Goal: Complete application form

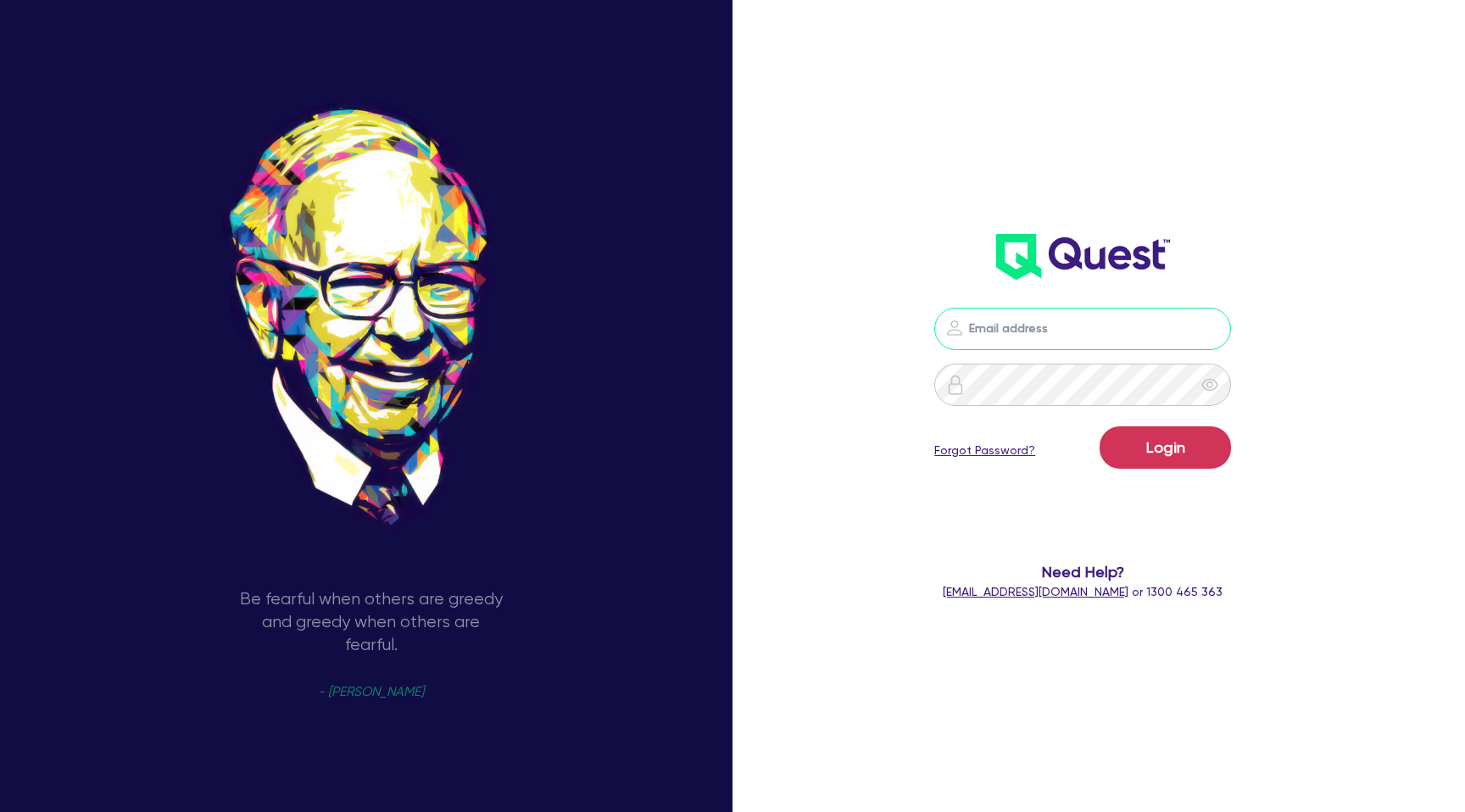
drag, startPoint x: 0, startPoint y: 0, endPoint x: 1000, endPoint y: 333, distance: 1054.0
click at [1000, 333] on input "email" at bounding box center [1082, 329] width 296 height 42
type input "gabriel.vanjour@quest.finance"
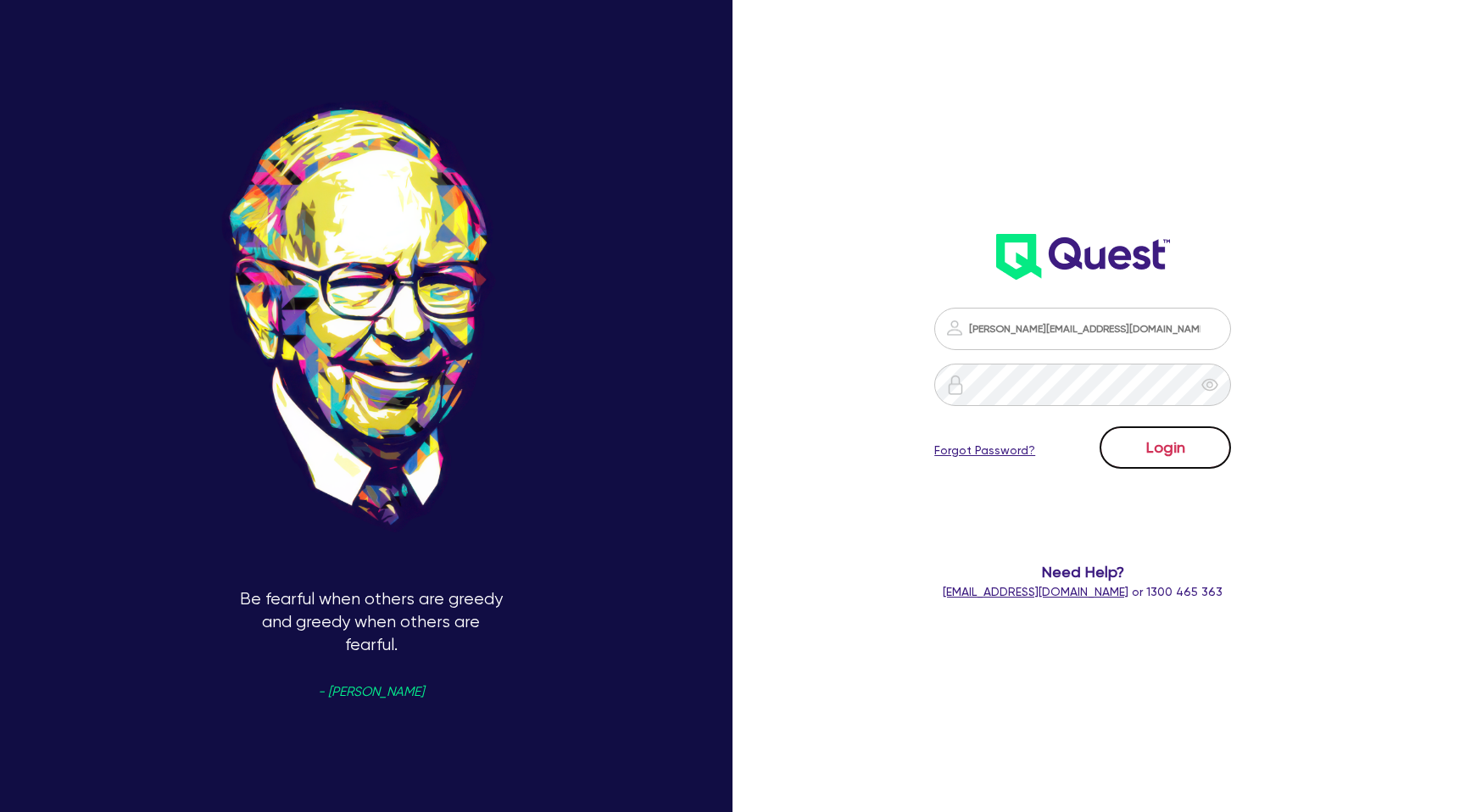
click at [1143, 448] on button "Login" at bounding box center [1165, 447] width 131 height 42
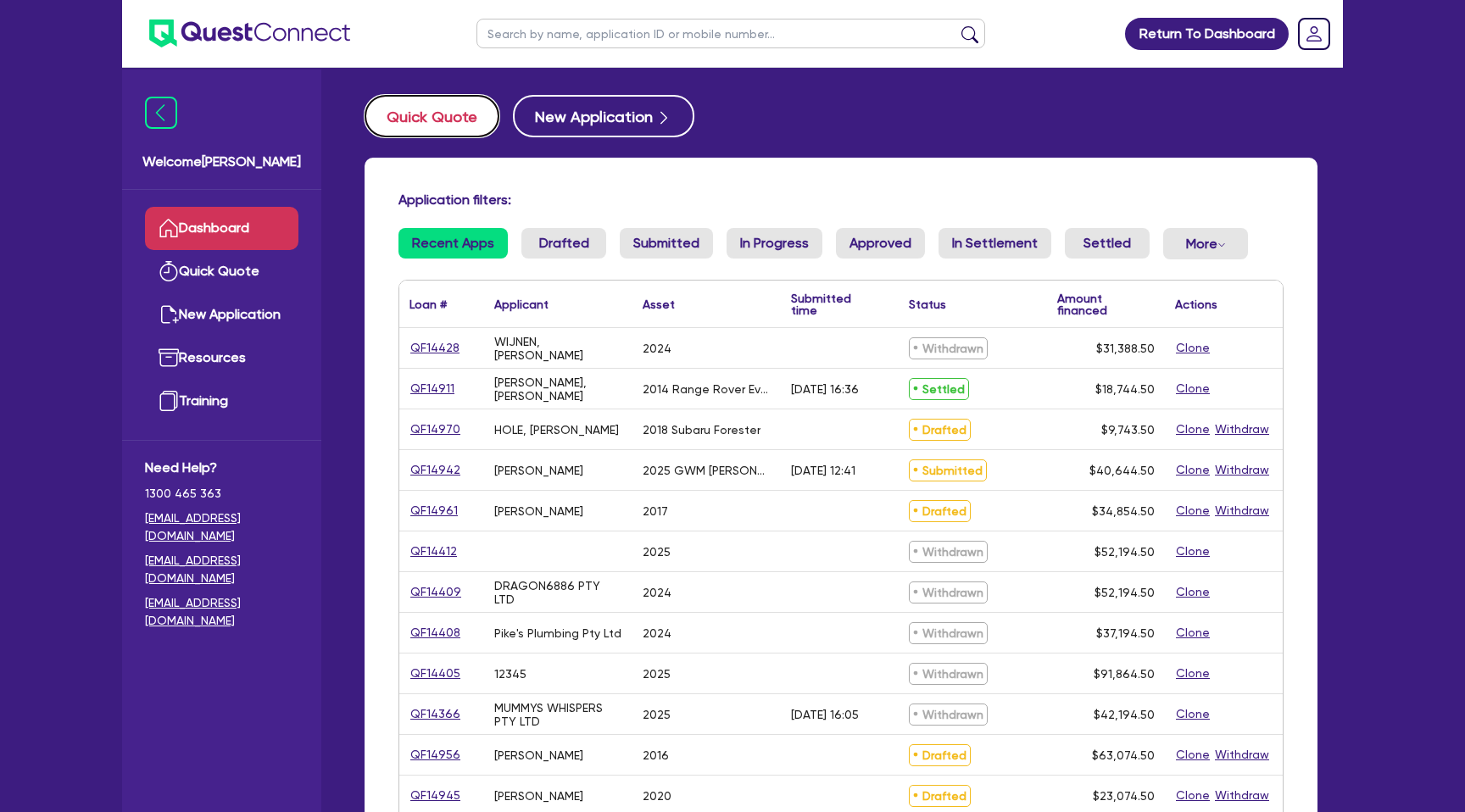
click at [448, 116] on button "Quick Quote" at bounding box center [431, 115] width 135 height 42
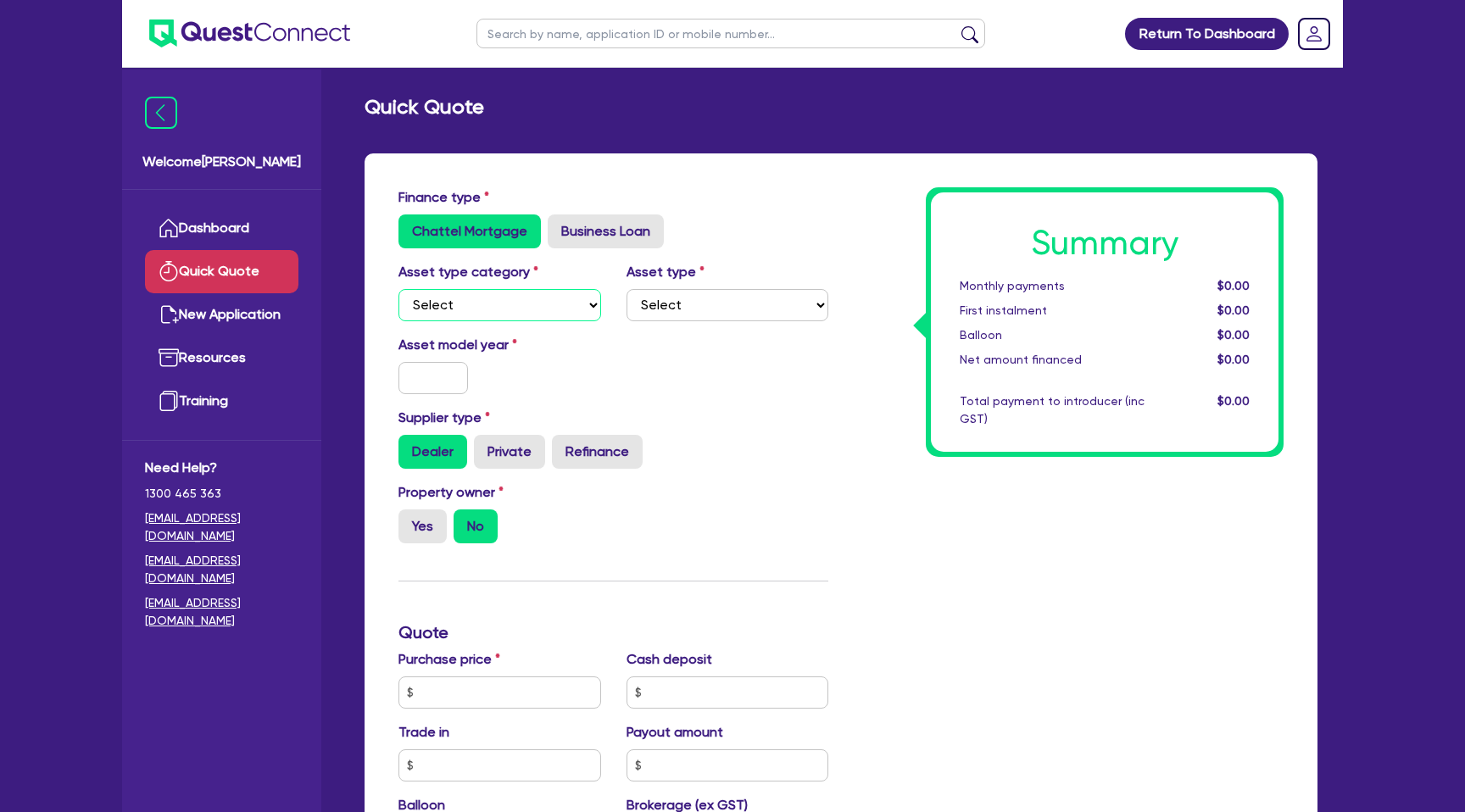
click at [451, 315] on select "Select Cars and light trucks Primary assets Secondary assets Tertiary assets" at bounding box center [500, 305] width 203 height 32
select select "CARS_AND_LIGHT_TRUCKS"
click at [399, 289] on select "Select Cars and light trucks Primary assets Secondary assets Tertiary assets" at bounding box center [500, 305] width 203 height 32
click at [702, 299] on select "Select Passenger vehicles Vans and utes Light trucks up to 4.5 tonne" at bounding box center [728, 305] width 203 height 32
select select "PASSENGER_VEHICLES"
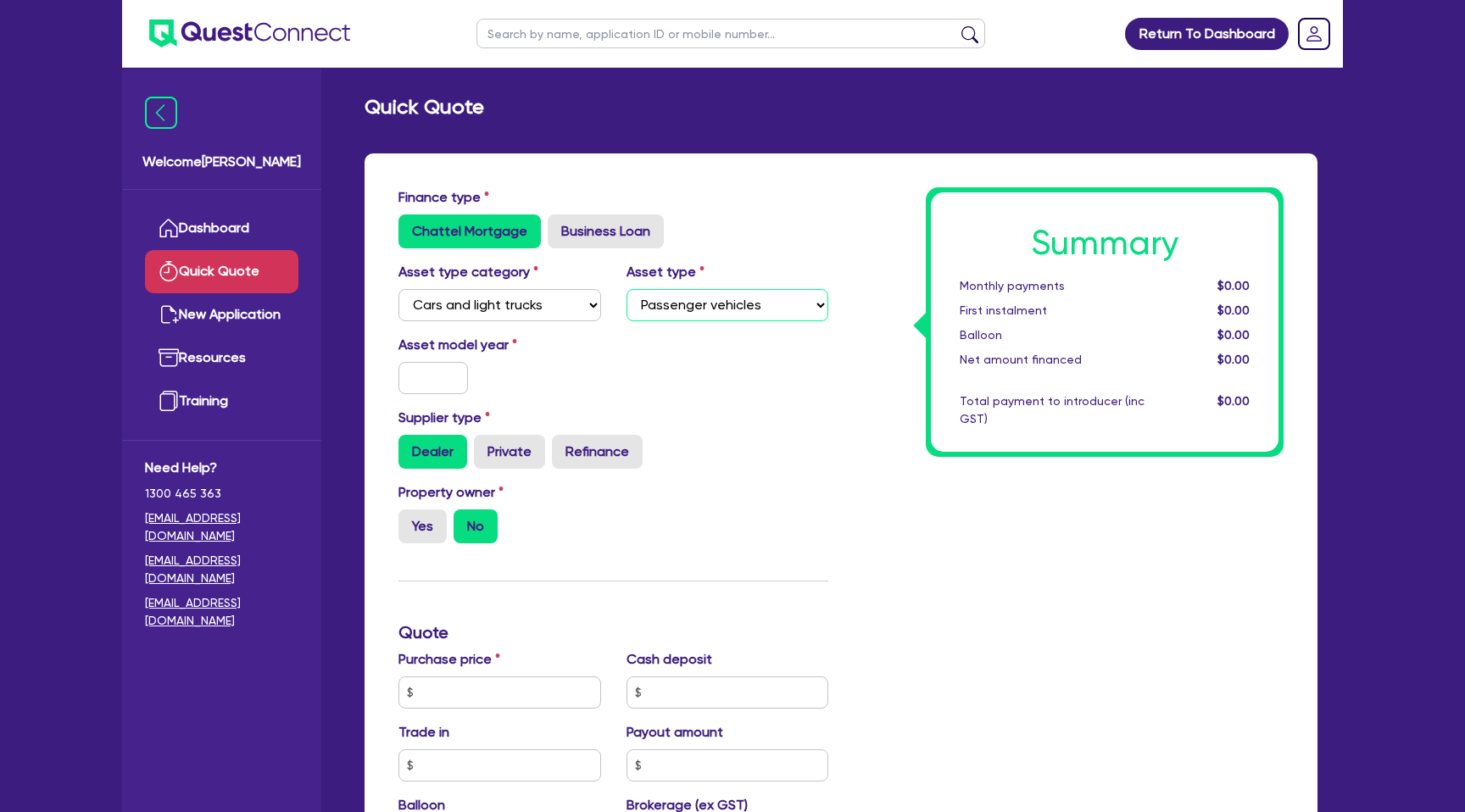
click at [626, 289] on select "Select Passenger vehicles Vans and utes Light trucks up to 4.5 tonne" at bounding box center [728, 305] width 203 height 32
click at [447, 382] on input "text" at bounding box center [433, 378] width 70 height 32
type input "2023"
click at [869, 437] on div "Summary Monthly payments $0.00 First instalment $0.00 Balloon $0.00 Net amount …" at bounding box center [1068, 702] width 455 height 1030
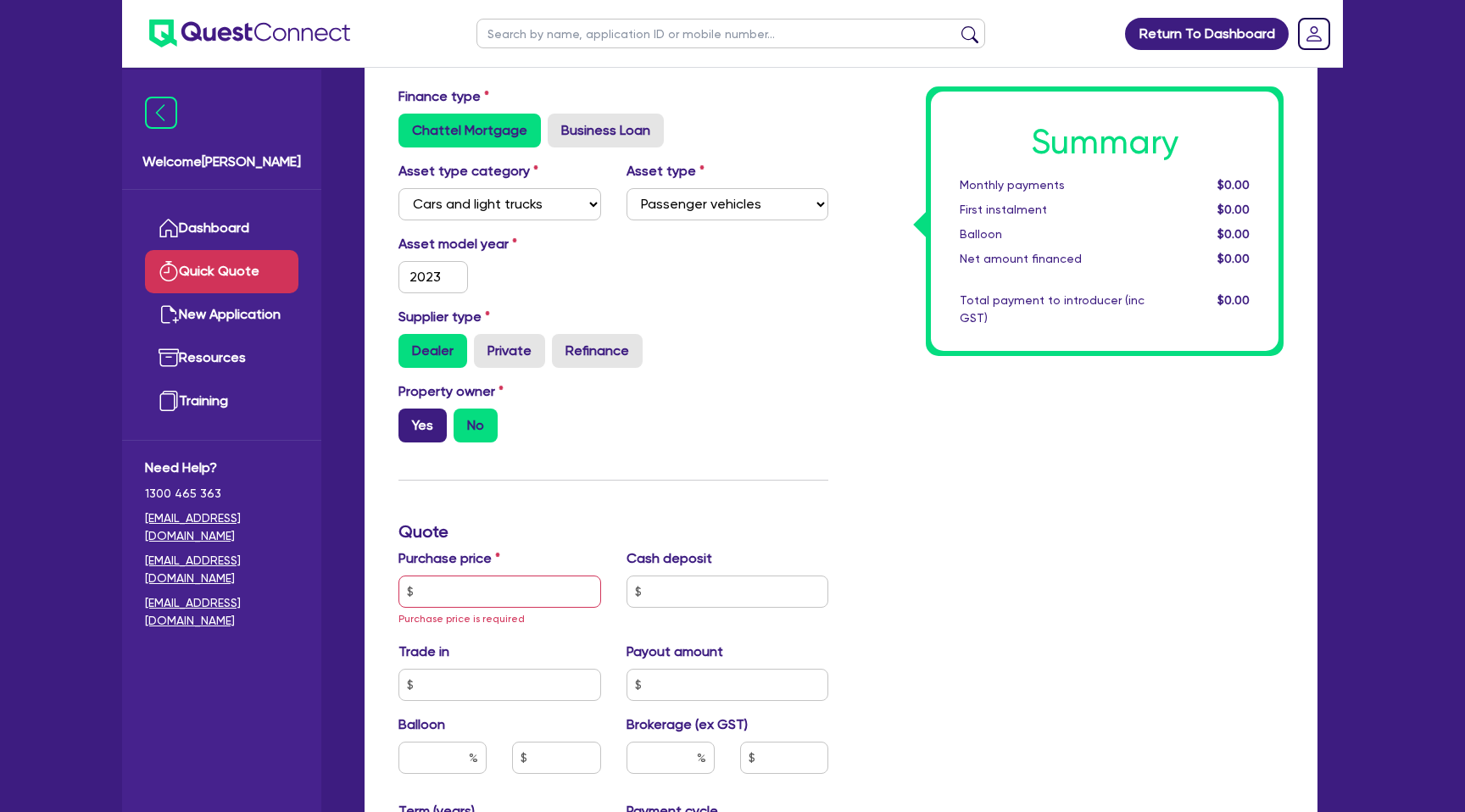
click at [435, 418] on label "Yes" at bounding box center [422, 425] width 48 height 33
click at [410, 418] on input "Yes" at bounding box center [404, 413] width 11 height 11
radio input "true"
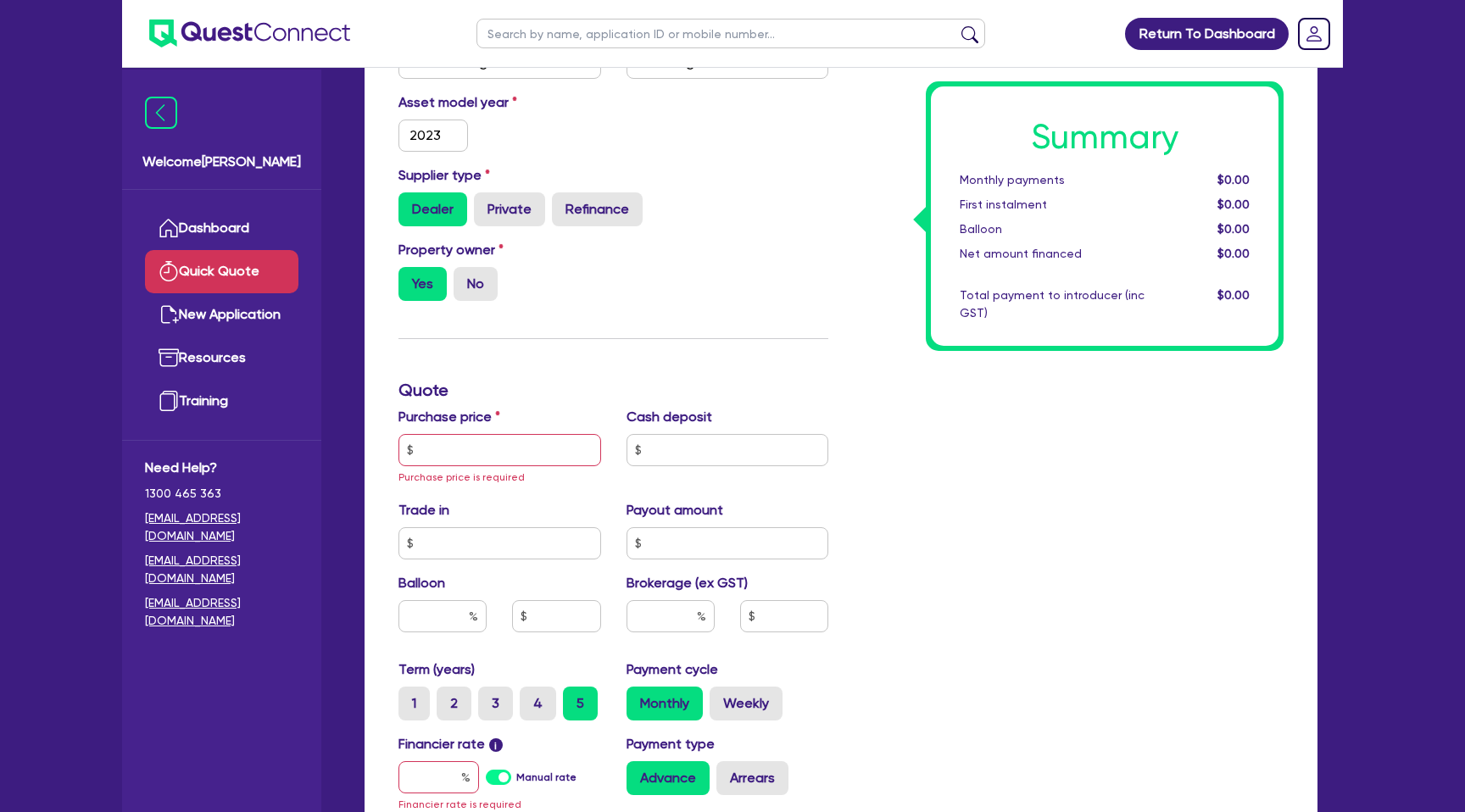
scroll to position [238, 0]
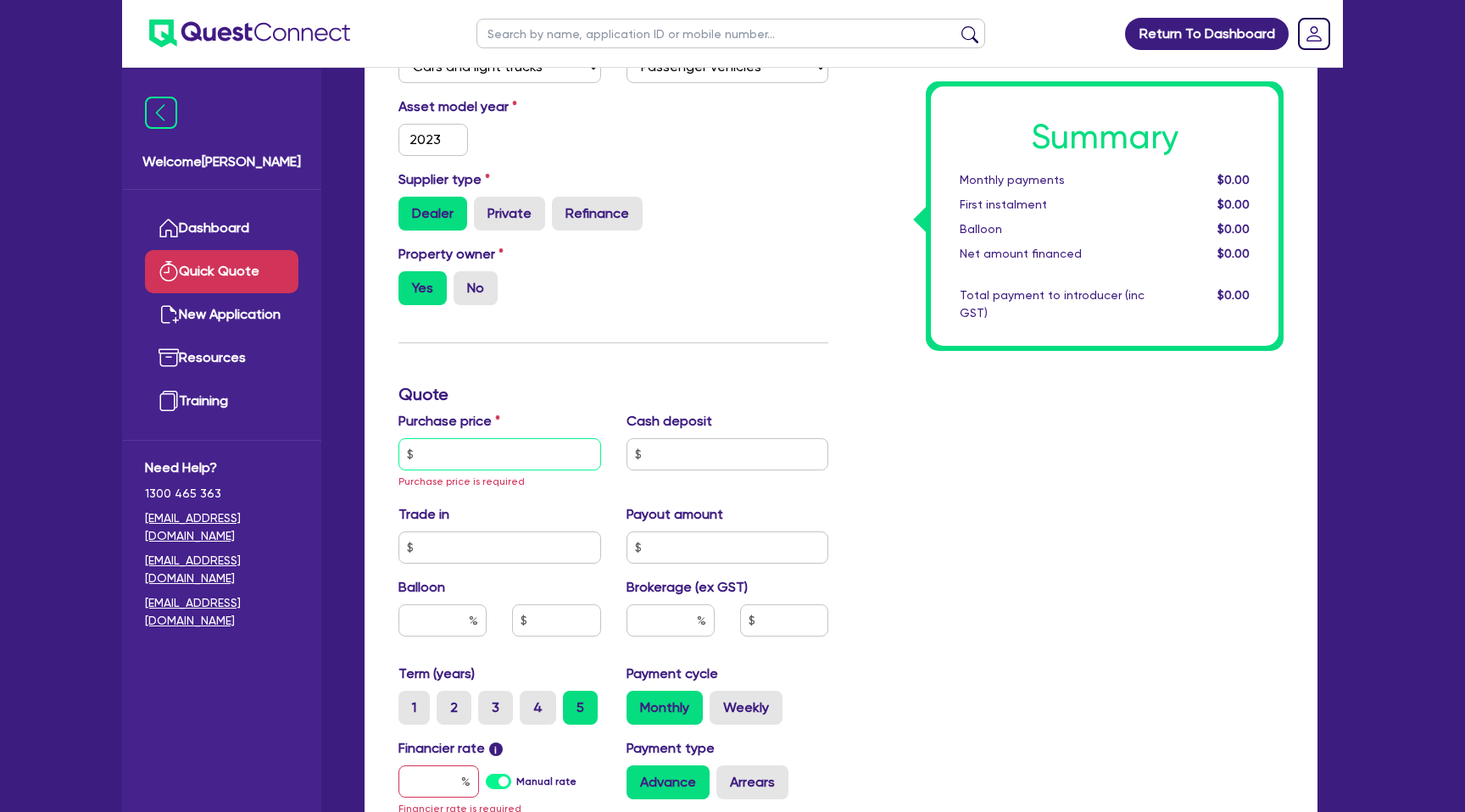
click at [478, 446] on input "text" at bounding box center [500, 454] width 203 height 32
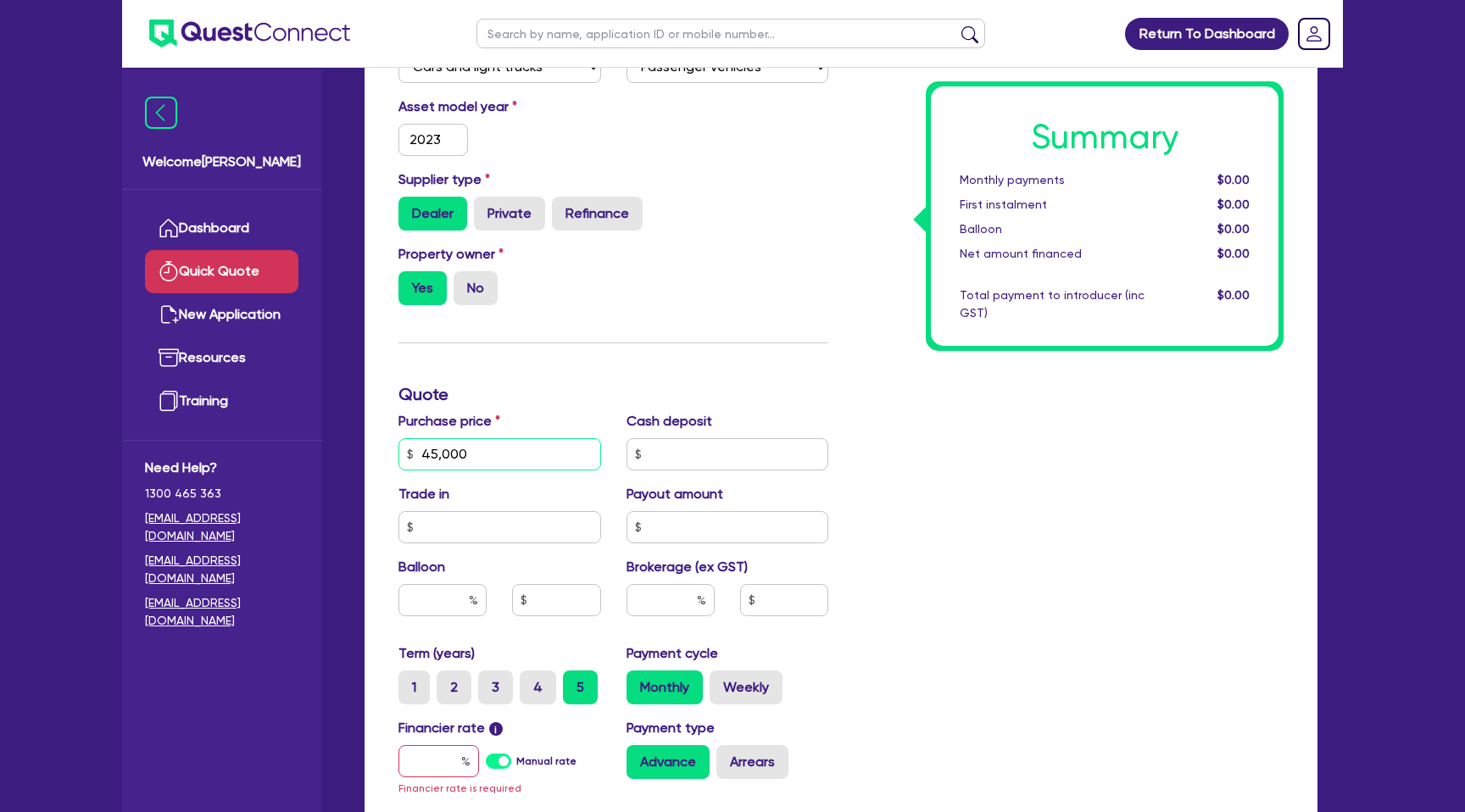
type input "45,000"
click at [730, 375] on div "Finance type Chattel Mortgage Business Loan Asset type category Select Cars and…" at bounding box center [613, 454] width 455 height 1010
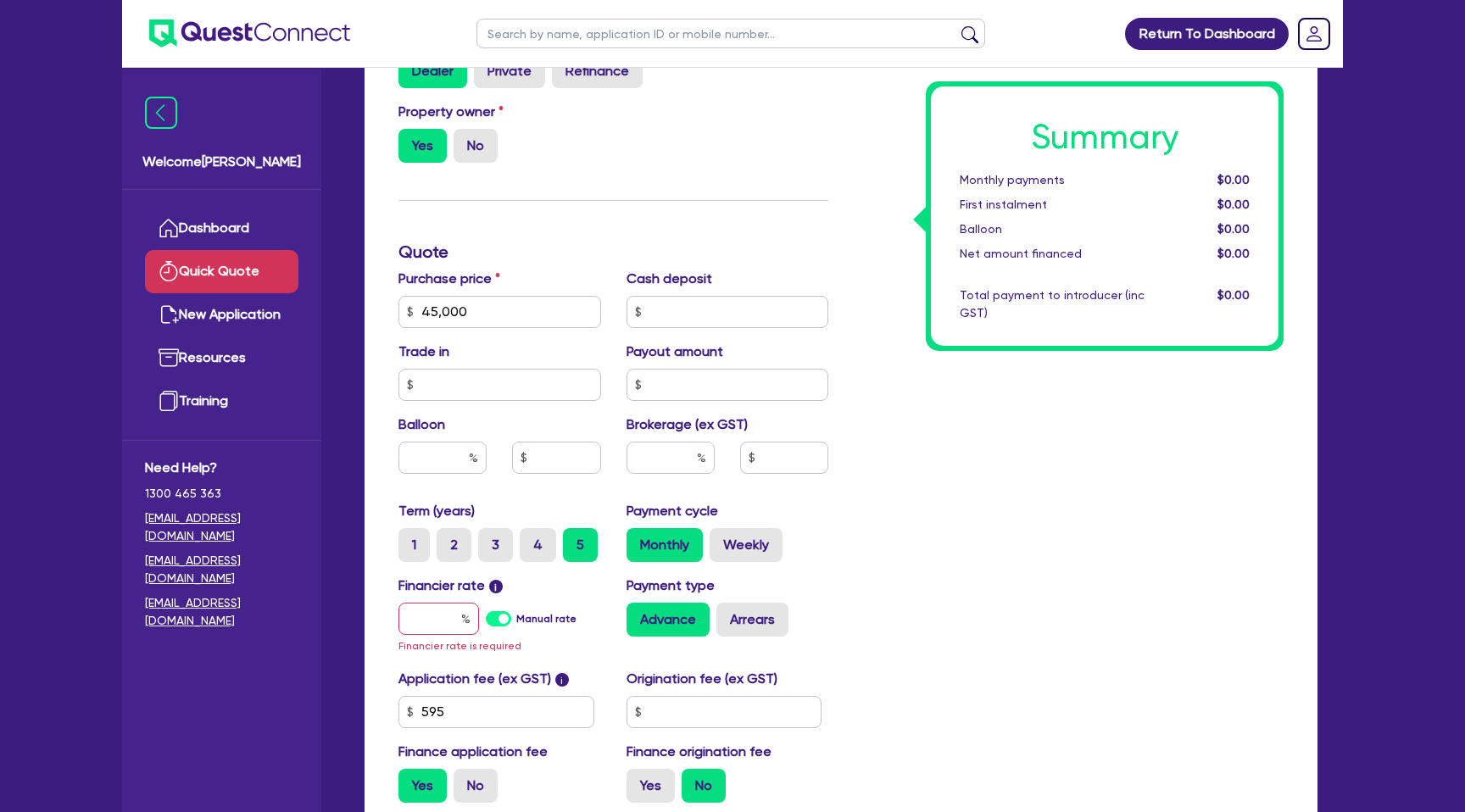
scroll to position [461, 0]
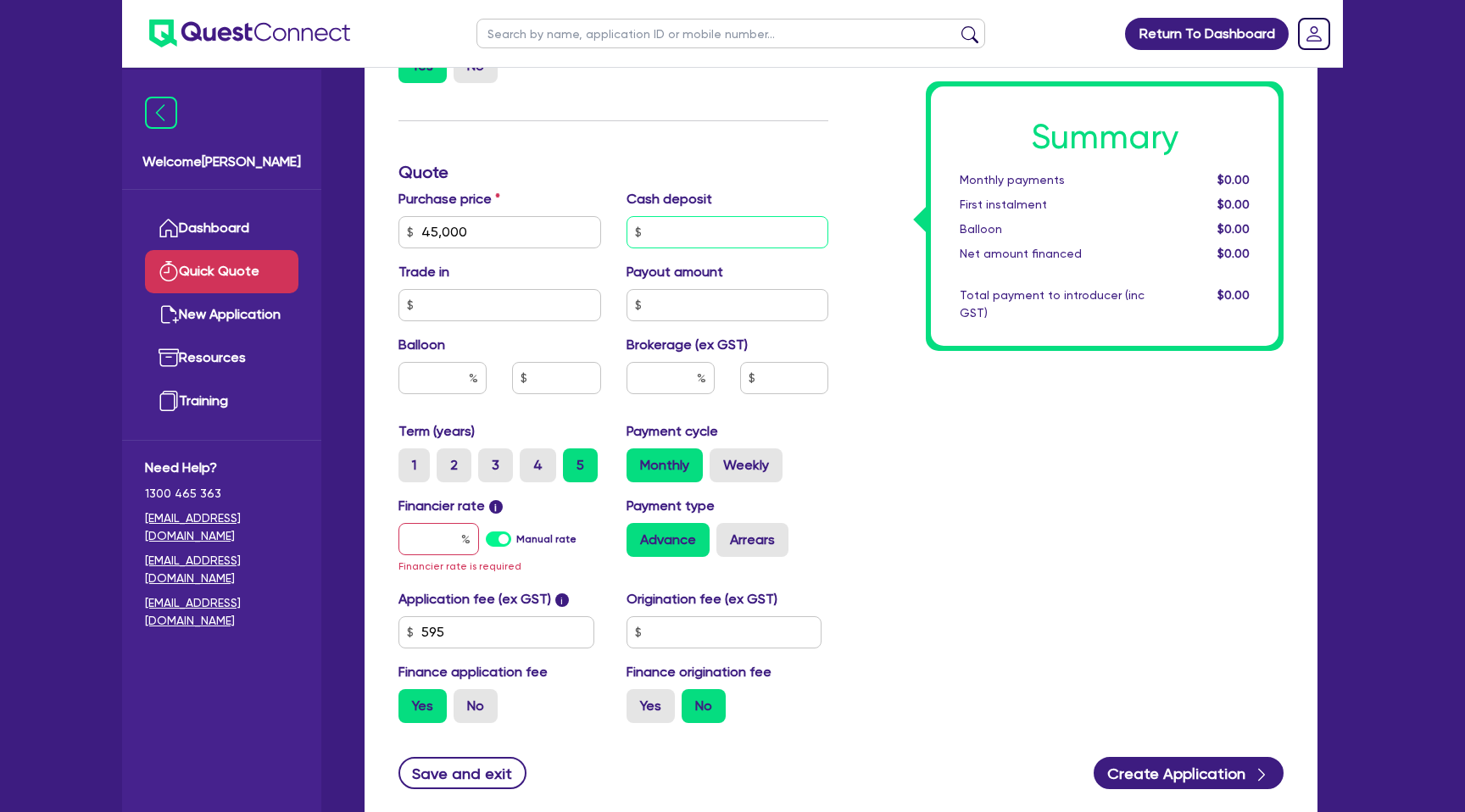
click at [712, 227] on input "text" at bounding box center [728, 232] width 203 height 32
click at [457, 387] on input "text" at bounding box center [443, 378] width 89 height 32
type input "35"
click at [965, 391] on div "Summary Monthly payments $0.00 First instalment $0.00 Balloon $0.00 Net amount …" at bounding box center [1068, 232] width 455 height 1010
click at [437, 551] on input "text" at bounding box center [439, 538] width 81 height 32
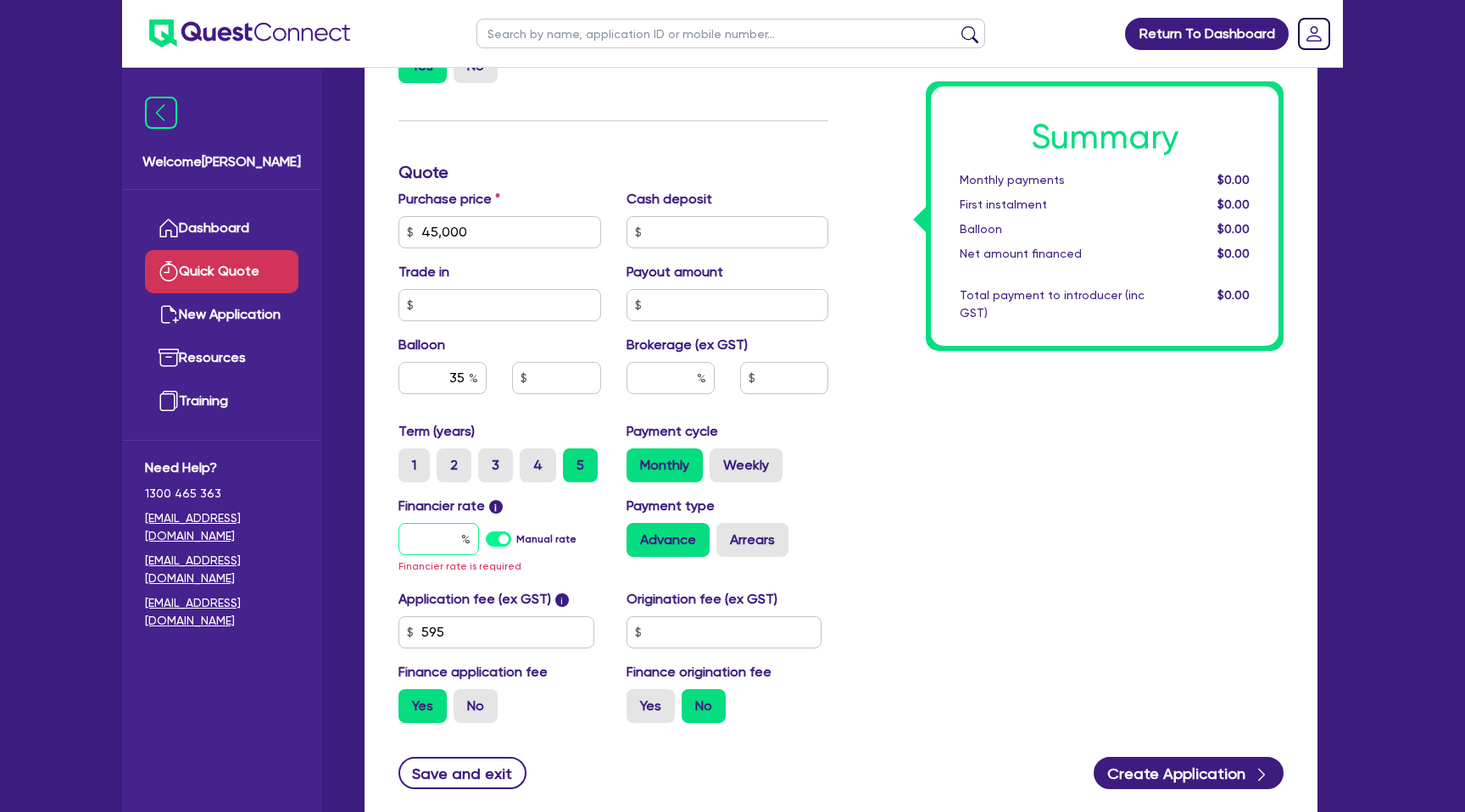
type input "8"
type input "15,750"
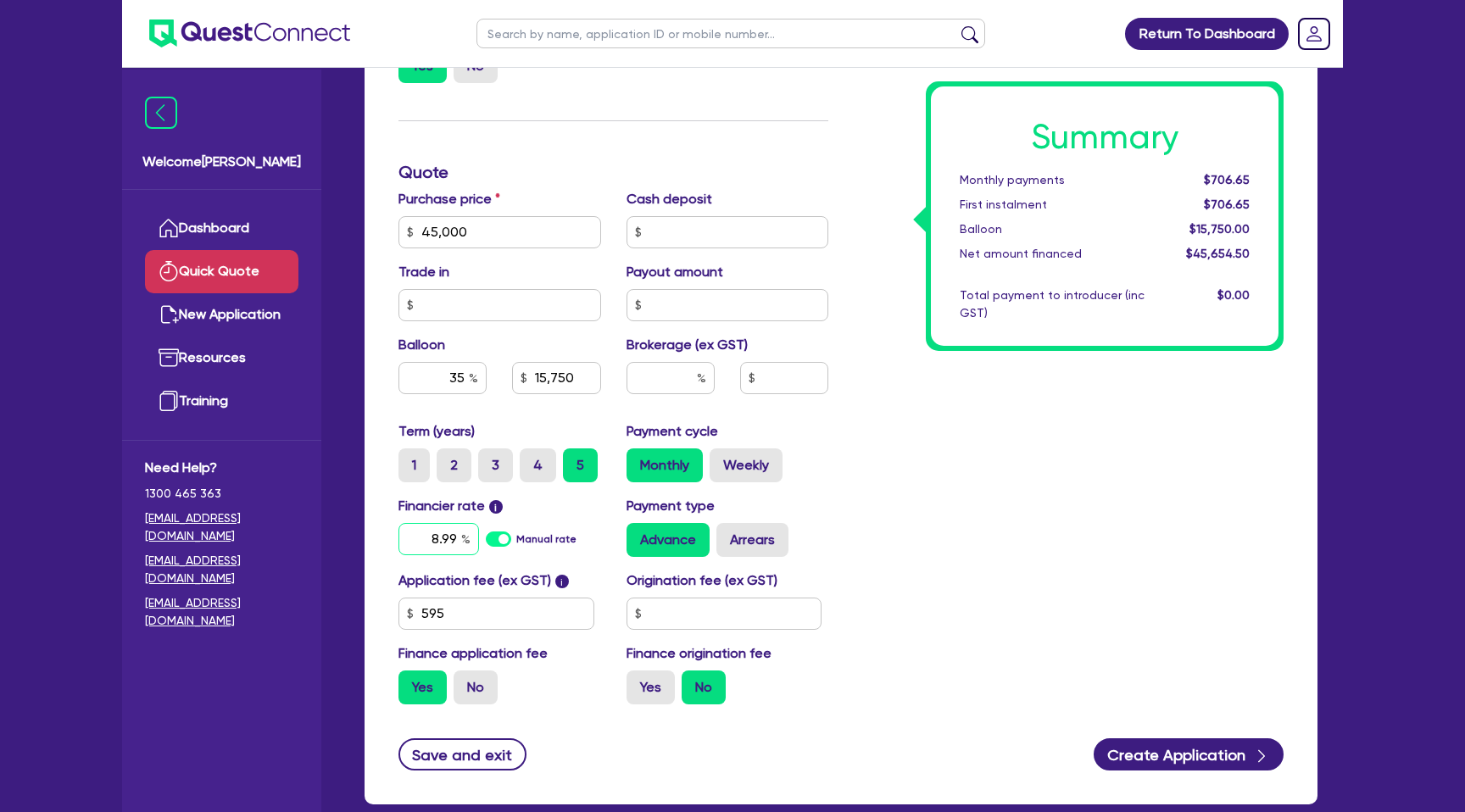
type input "8.99"
type input "15,750"
click at [834, 350] on div "Brokerage (ex GST)" at bounding box center [729, 371] width 228 height 73
click at [727, 622] on input "text" at bounding box center [724, 613] width 196 height 32
type input "2,200"
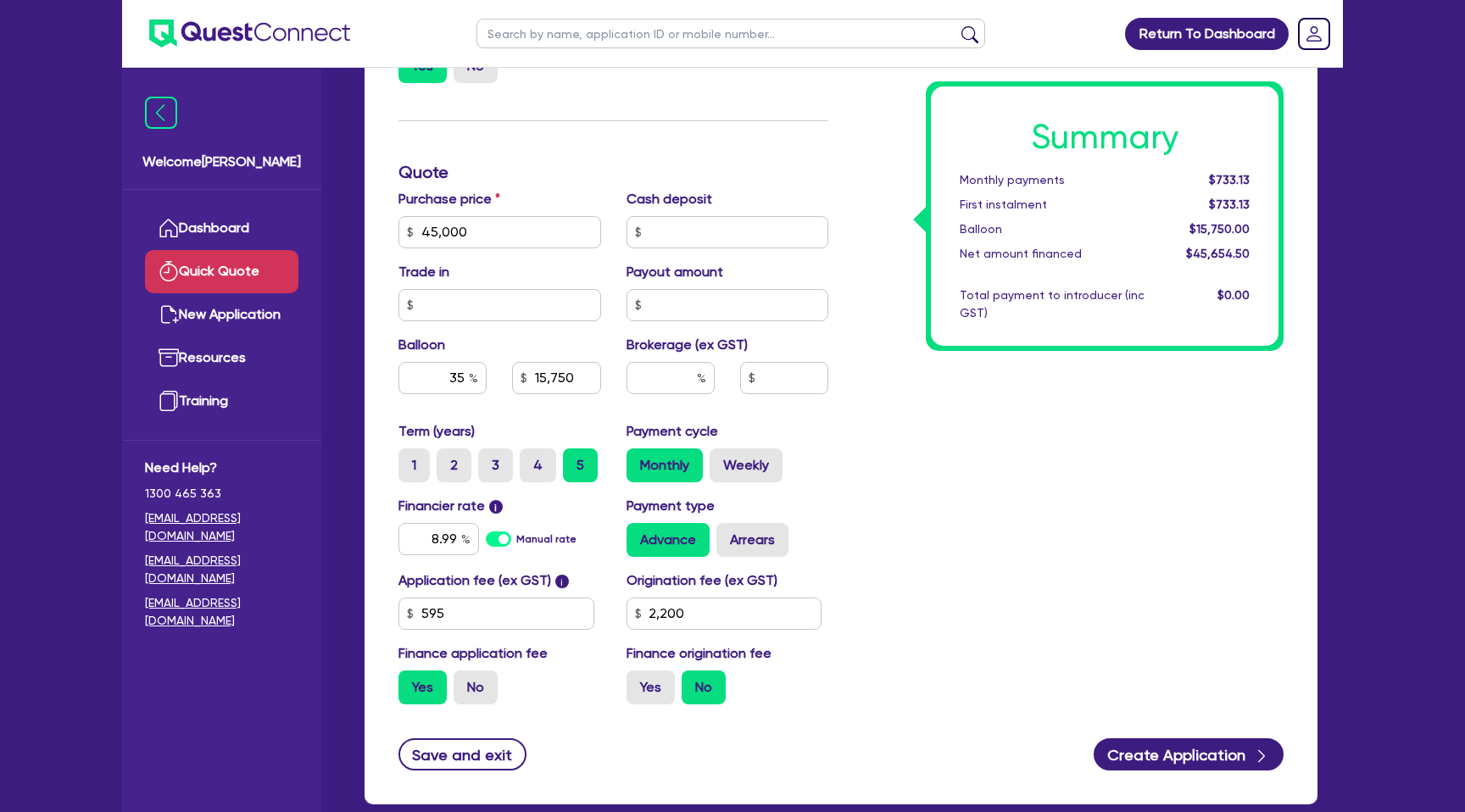
type input "15,750"
click at [958, 562] on div "Summary Monthly payments $733.13 First instalment $3,153.13 Balloon $15,750.00 …" at bounding box center [1068, 222] width 455 height 991
click at [647, 687] on label "Yes" at bounding box center [650, 687] width 48 height 33
click at [638, 681] on input "Yes" at bounding box center [631, 675] width 11 height 11
radio input "true"
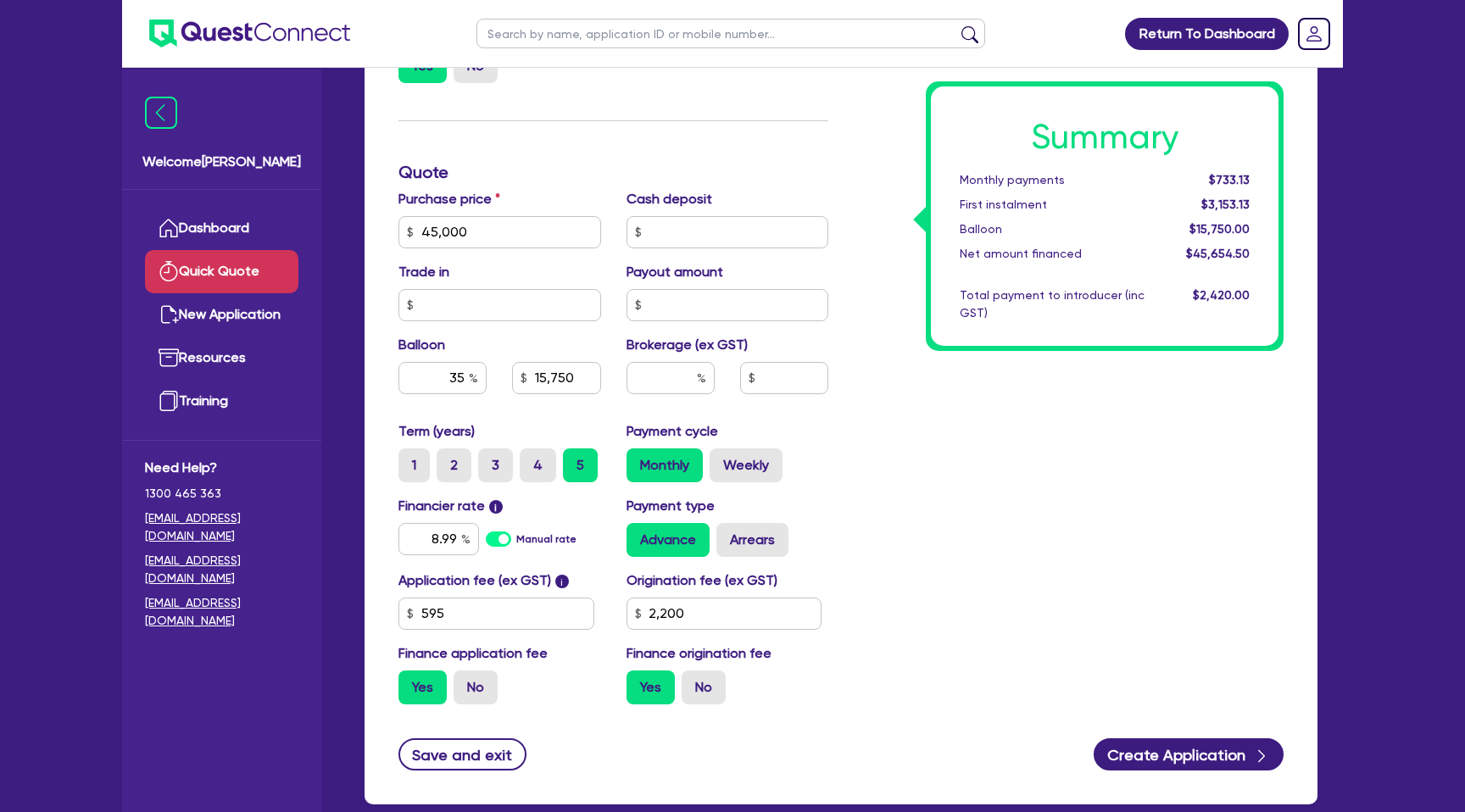
type input "15,750"
click at [751, 474] on label "Weekly" at bounding box center [746, 466] width 73 height 33
click at [721, 460] on input "Weekly" at bounding box center [715, 454] width 11 height 11
radio input "true"
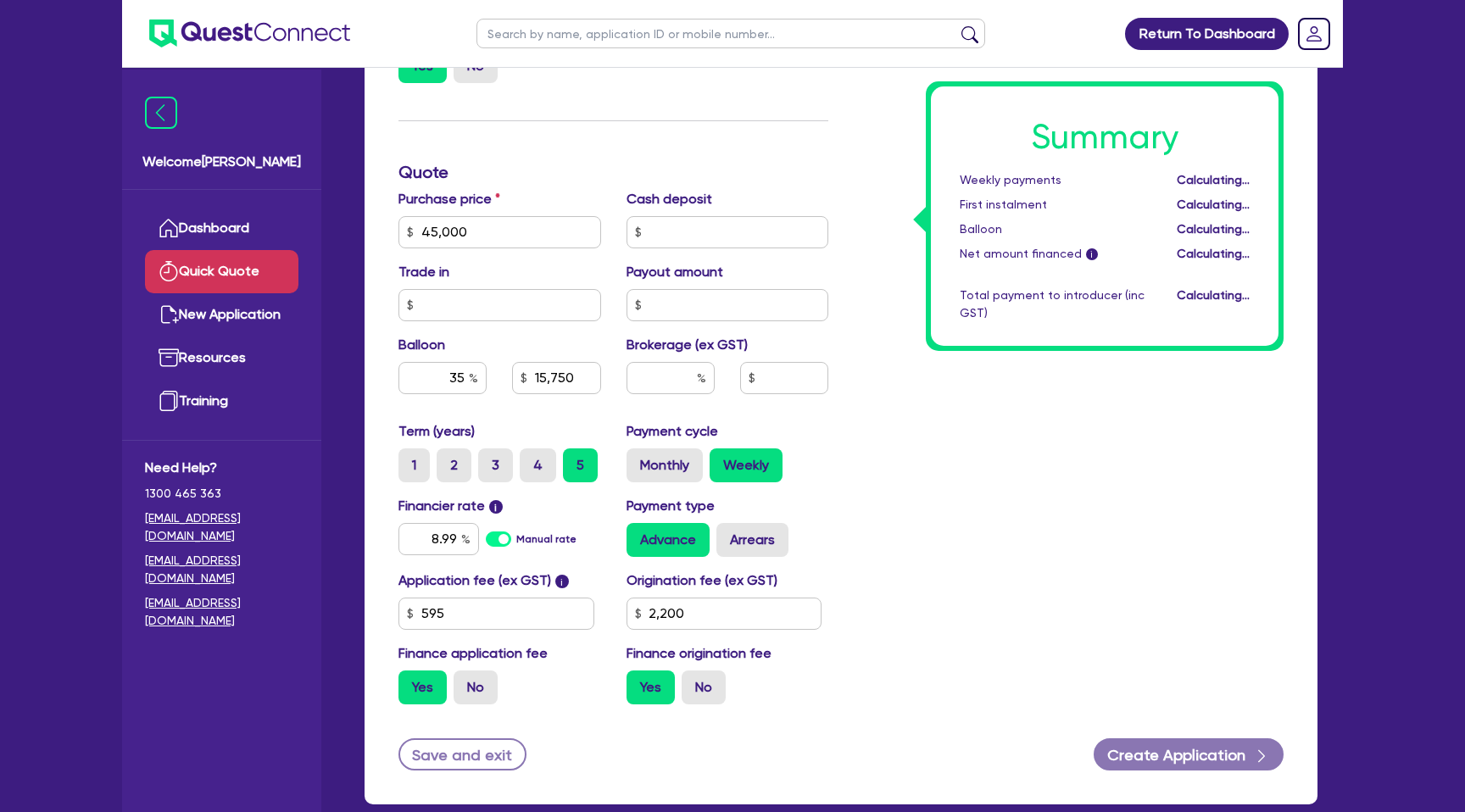
type input "15,750"
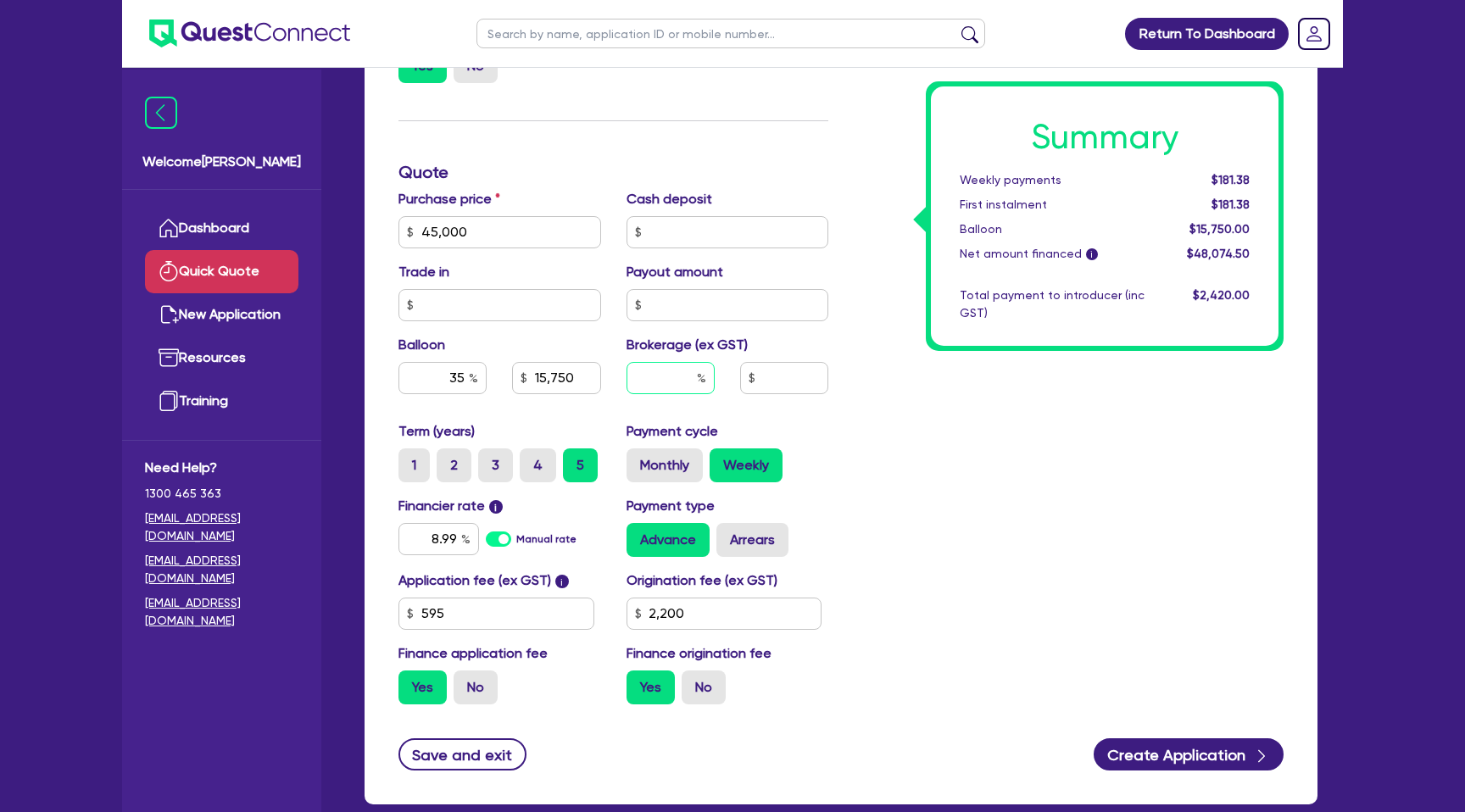
click at [693, 384] on input "text" at bounding box center [670, 378] width 89 height 32
type input "4.99"
type input "15,750"
type input "2,398.92"
click at [850, 400] on div "Summary Weekly payments $181.38 First instalment $181.38 Balloon $15,750.00 Net…" at bounding box center [1068, 222] width 455 height 991
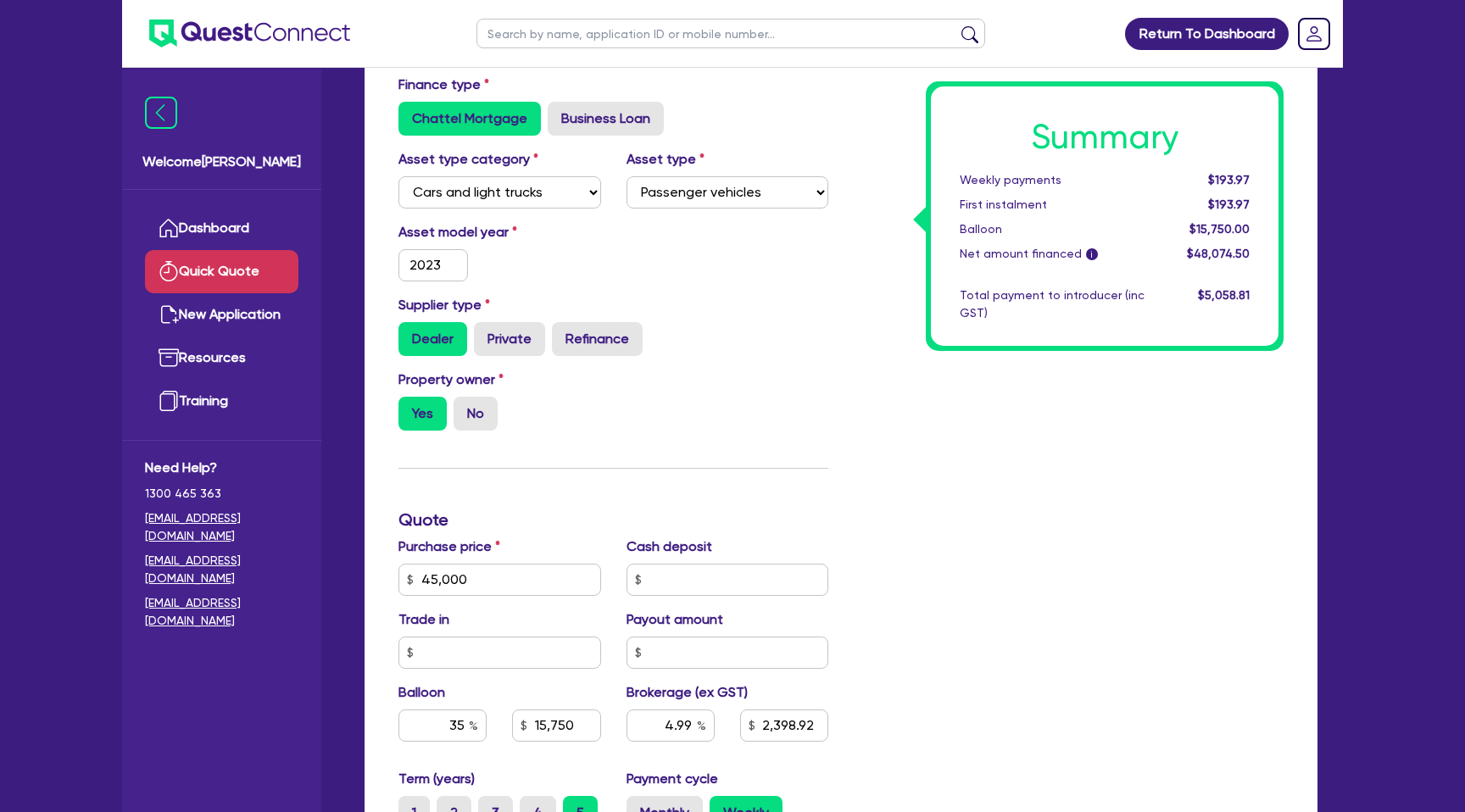
scroll to position [0, 0]
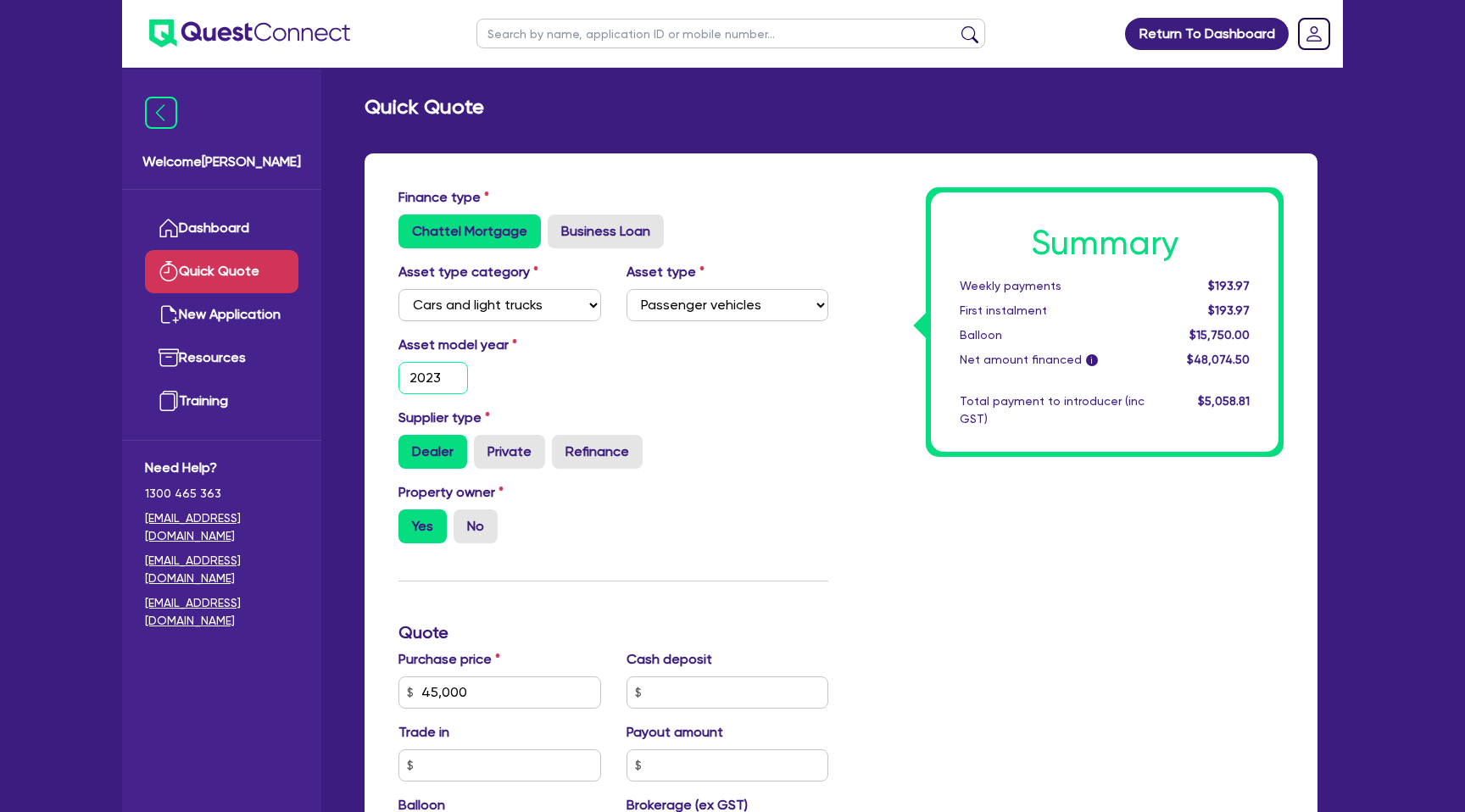
click at [462, 374] on input "2023" at bounding box center [433, 378] width 70 height 32
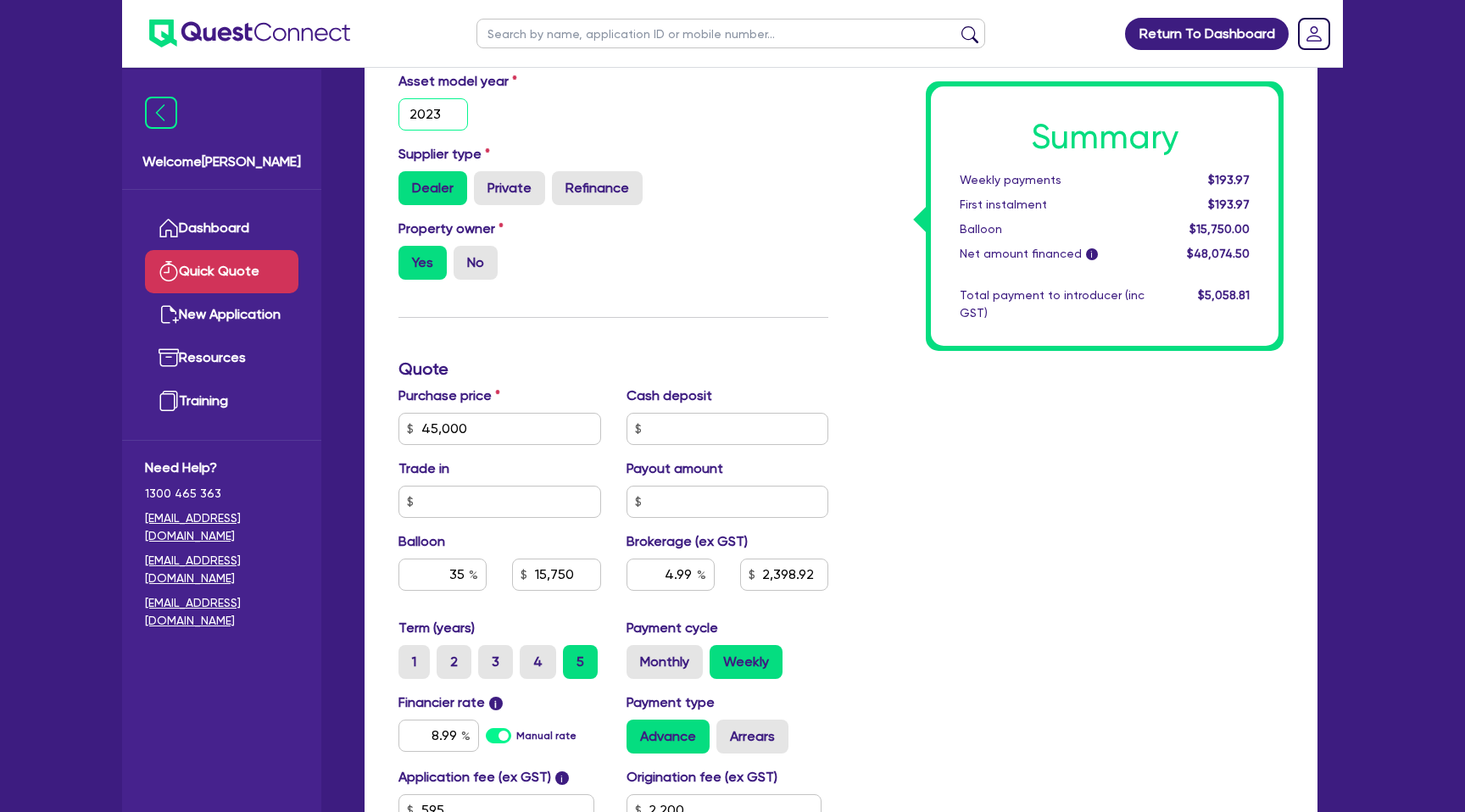
scroll to position [556, 0]
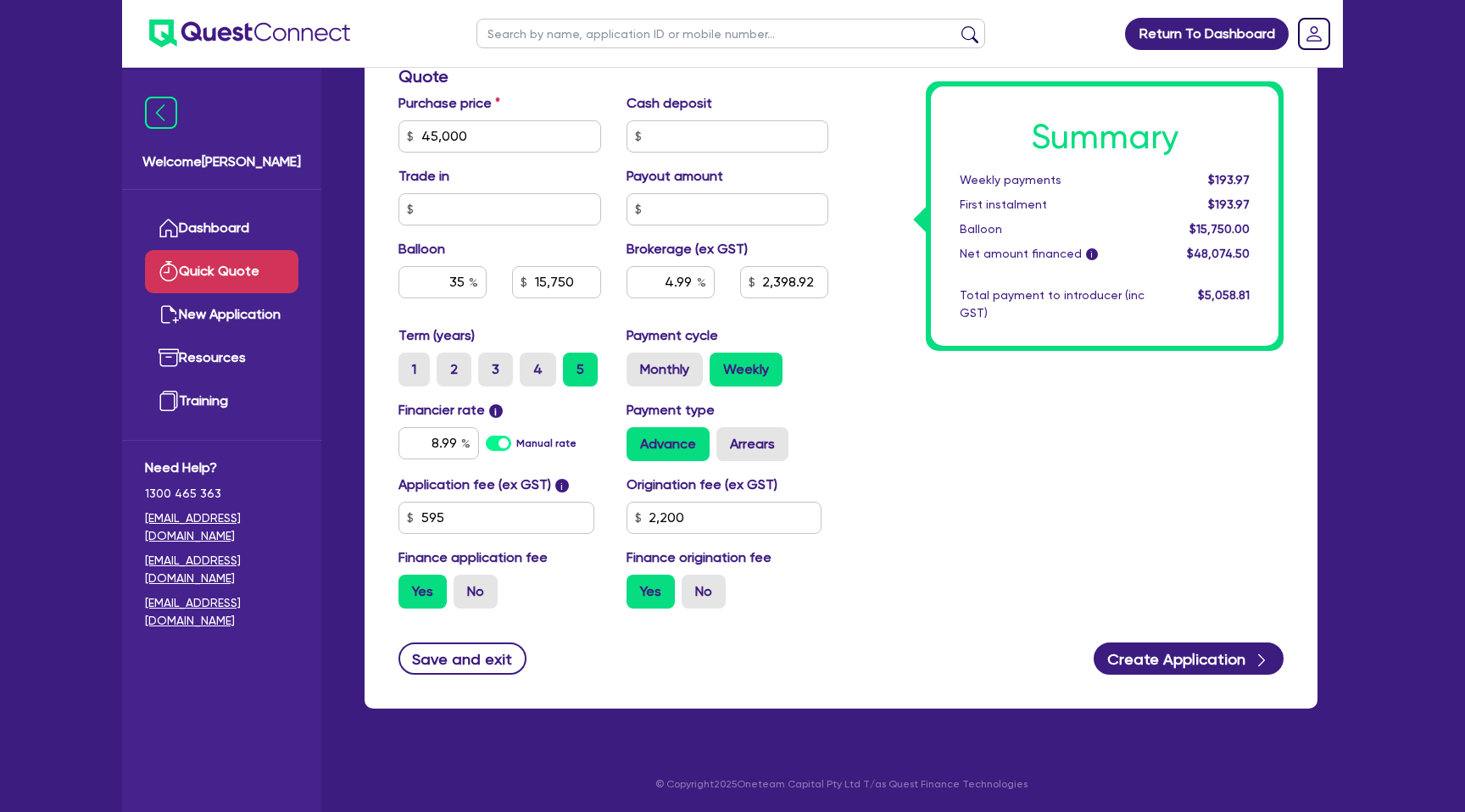
type input "15,750"
type input "2,398.92"
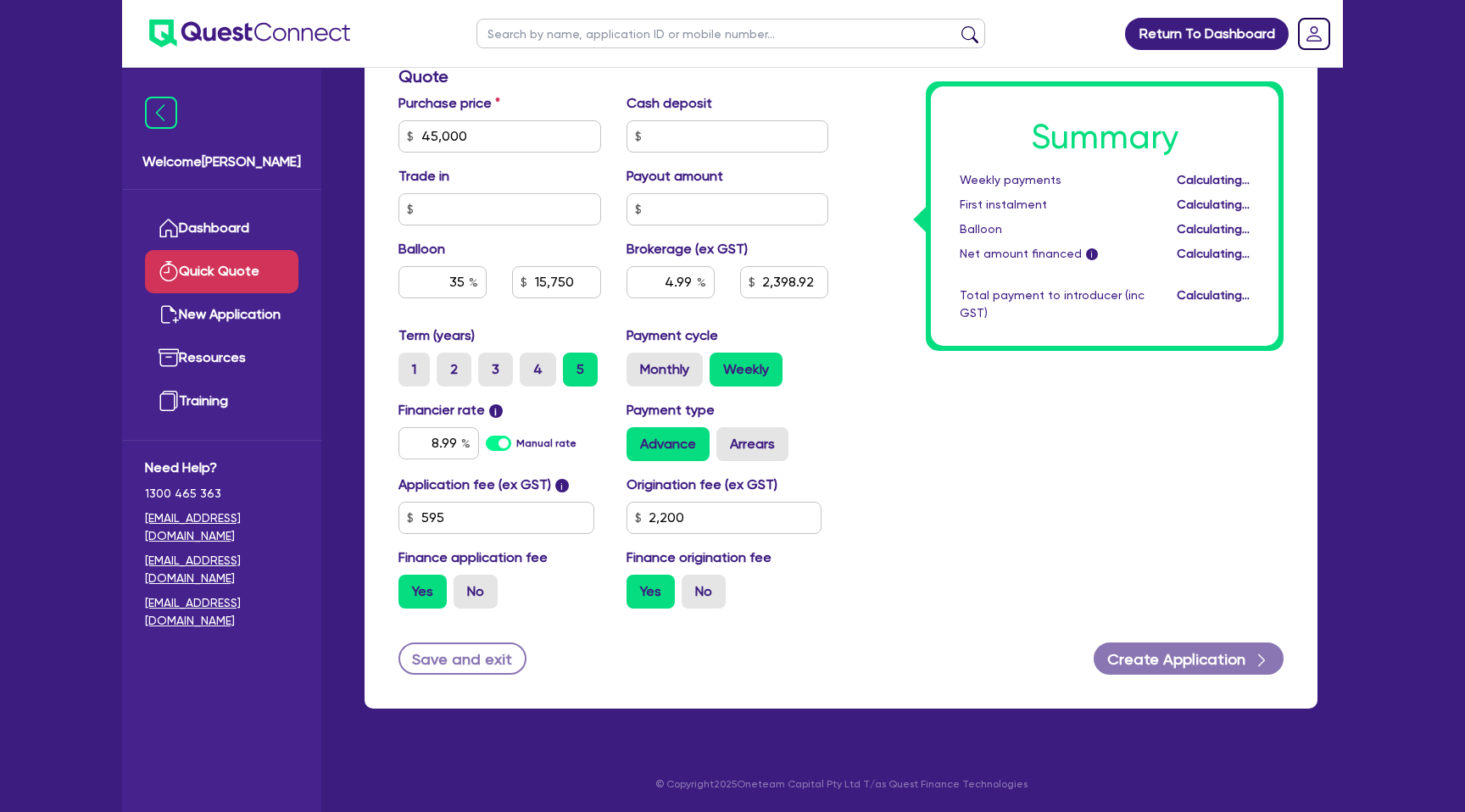
type input "15,750"
type input "2,398.92"
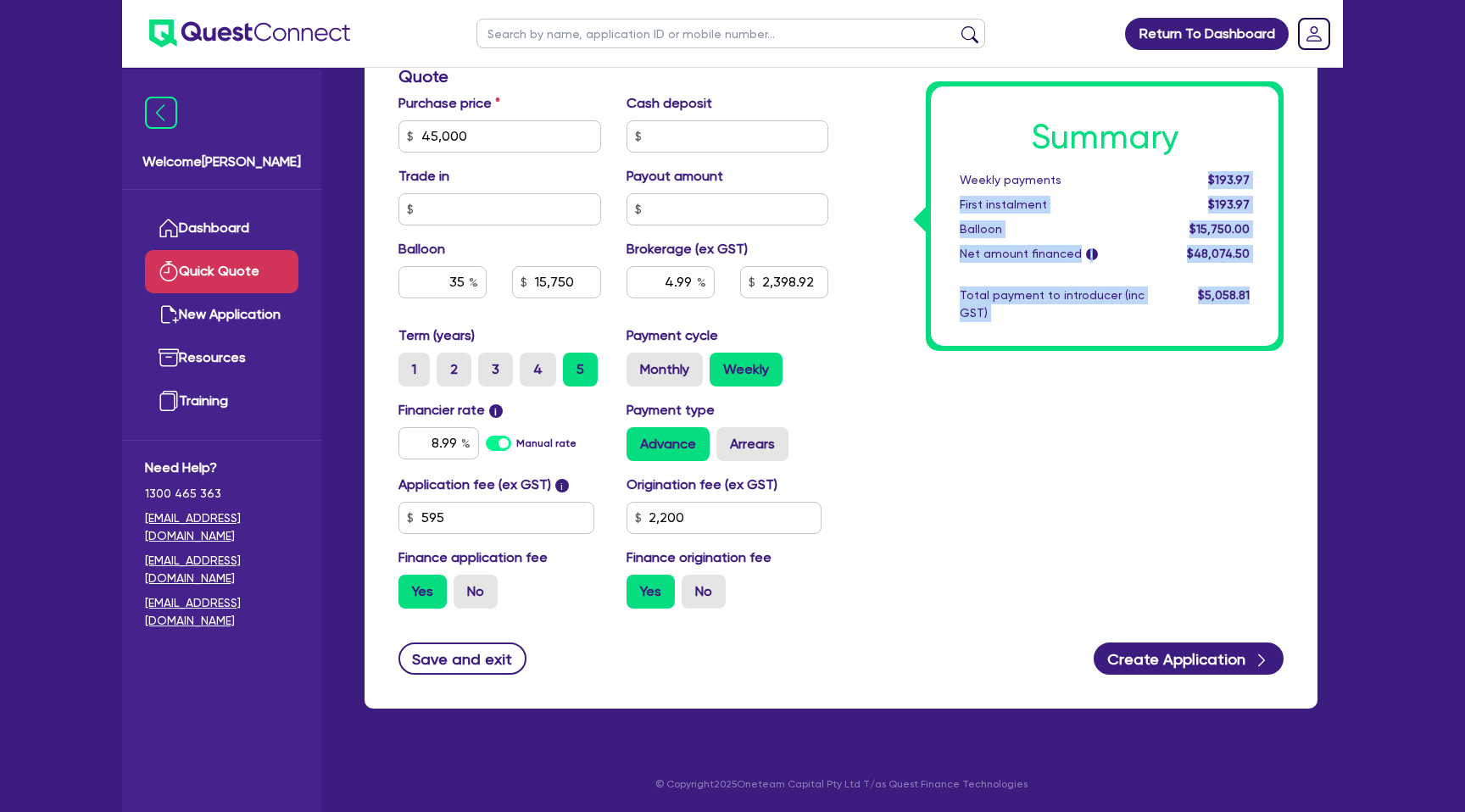
drag, startPoint x: 1209, startPoint y: 174, endPoint x: 1309, endPoint y: 219, distance: 109.7
click at [1309, 219] on div "Finance type Chattel Mortgage Business Loan Asset type category Select Cars and…" at bounding box center [841, 153] width 953 height 1111
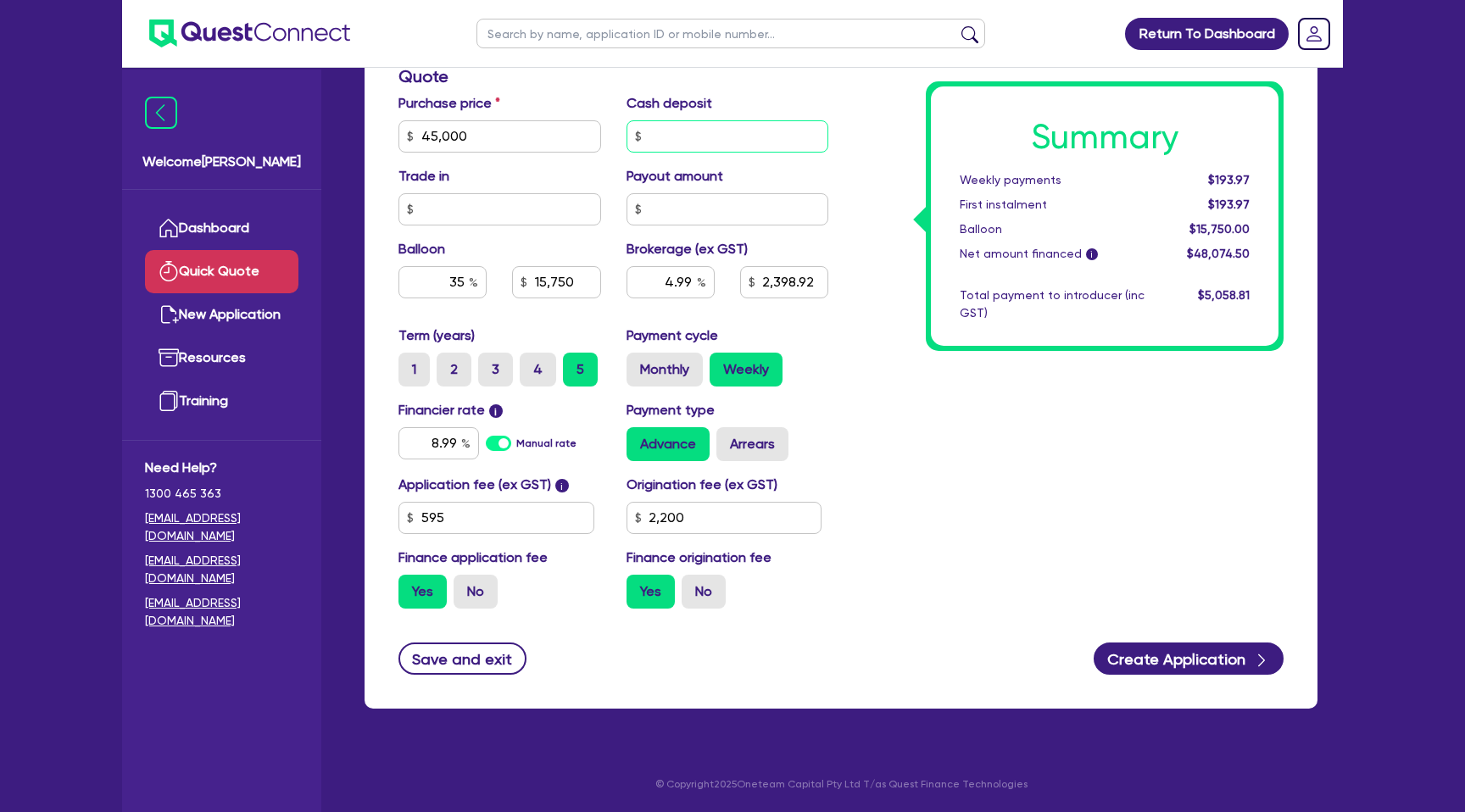
click at [701, 144] on input "text" at bounding box center [728, 136] width 203 height 32
type input "10,000"
type input "15,750"
type input "2,398.92"
type input "15,750"
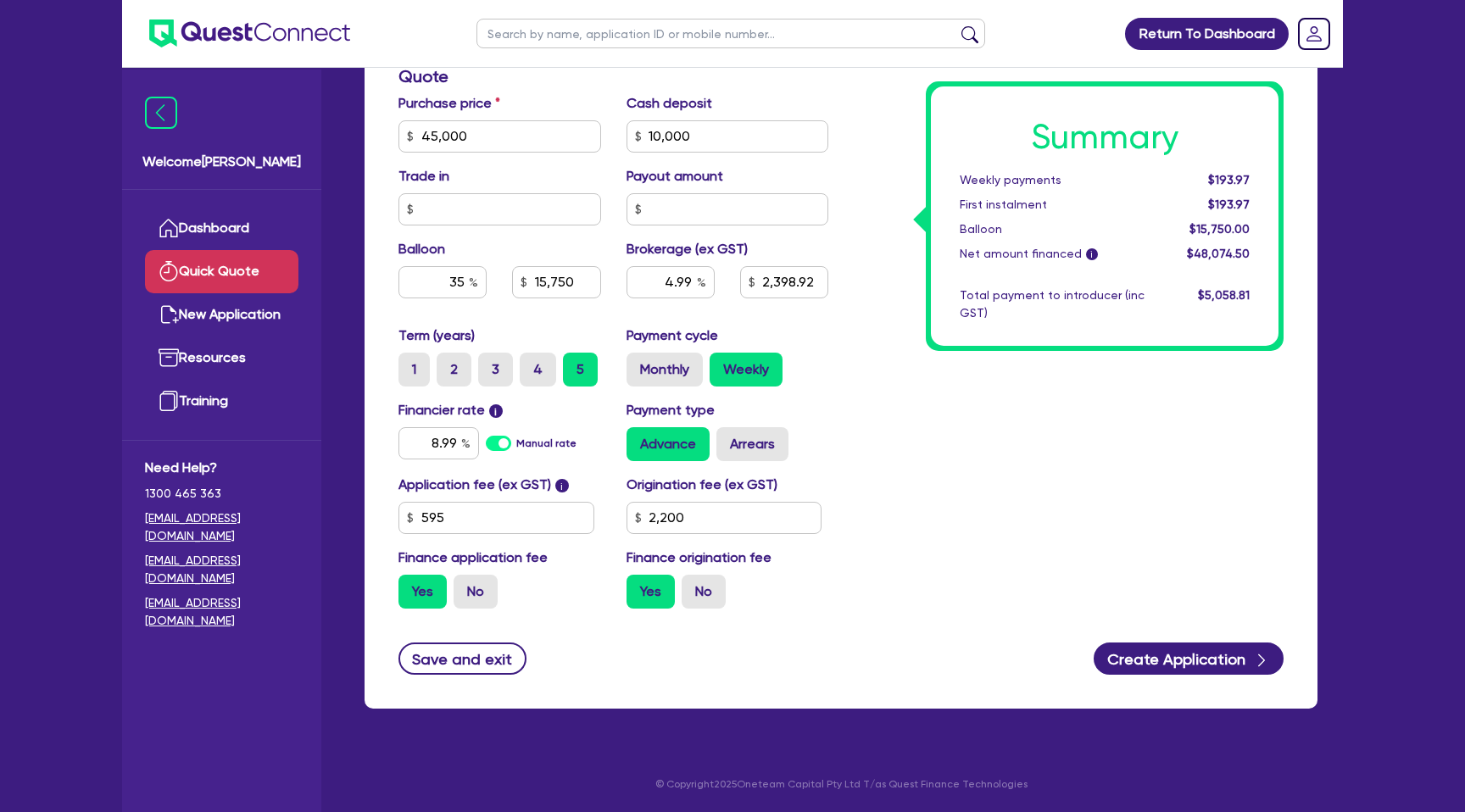
type input "1,899.92"
click at [953, 174] on div "Weekly payments" at bounding box center [1052, 180] width 211 height 18
drag, startPoint x: 1208, startPoint y: 179, endPoint x: 1258, endPoint y: 180, distance: 50.0
click at [1258, 180] on div "$143.65" at bounding box center [1210, 180] width 105 height 18
click at [1220, 661] on button "Create Application" at bounding box center [1188, 658] width 190 height 32
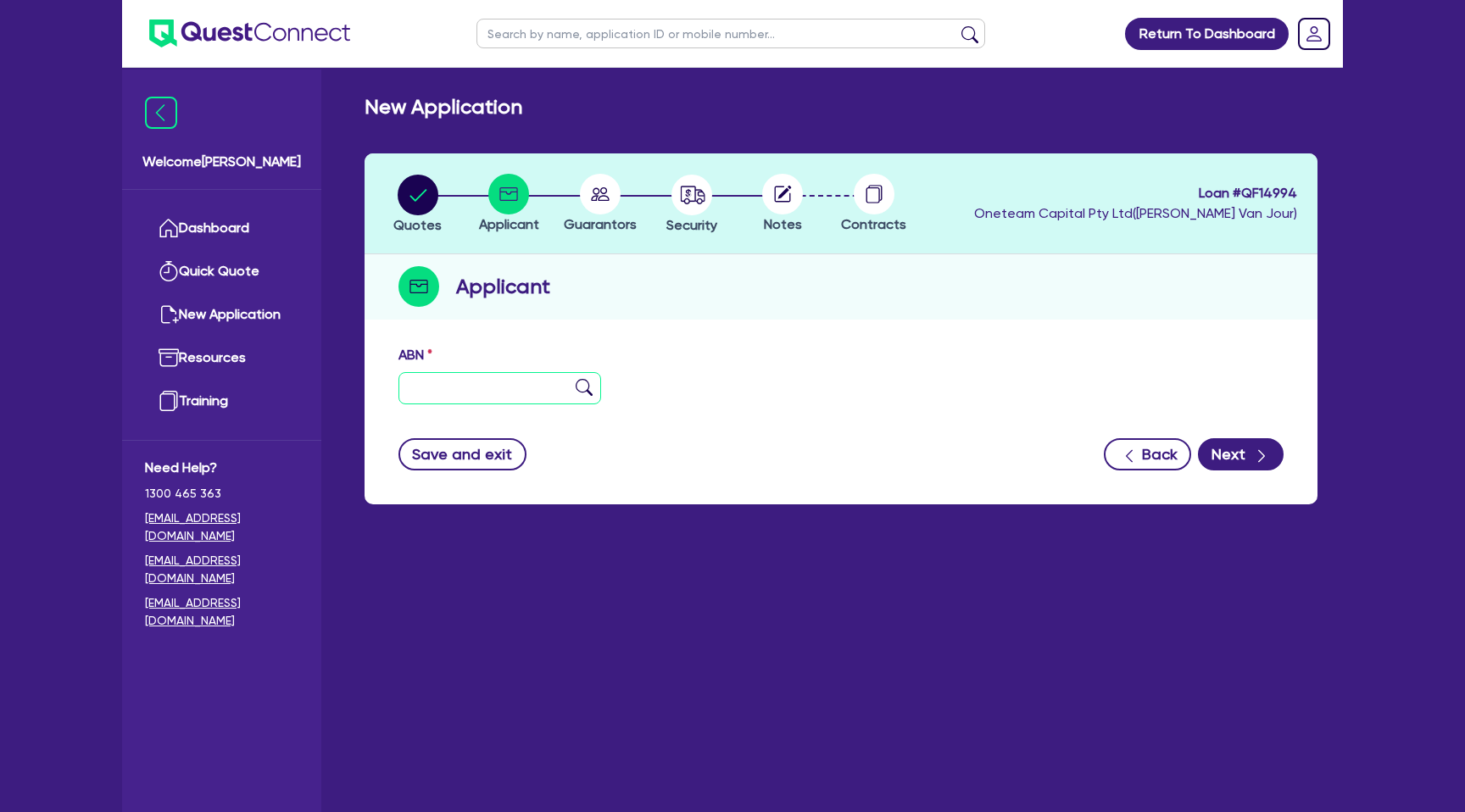
click at [506, 384] on input "text" at bounding box center [500, 388] width 203 height 32
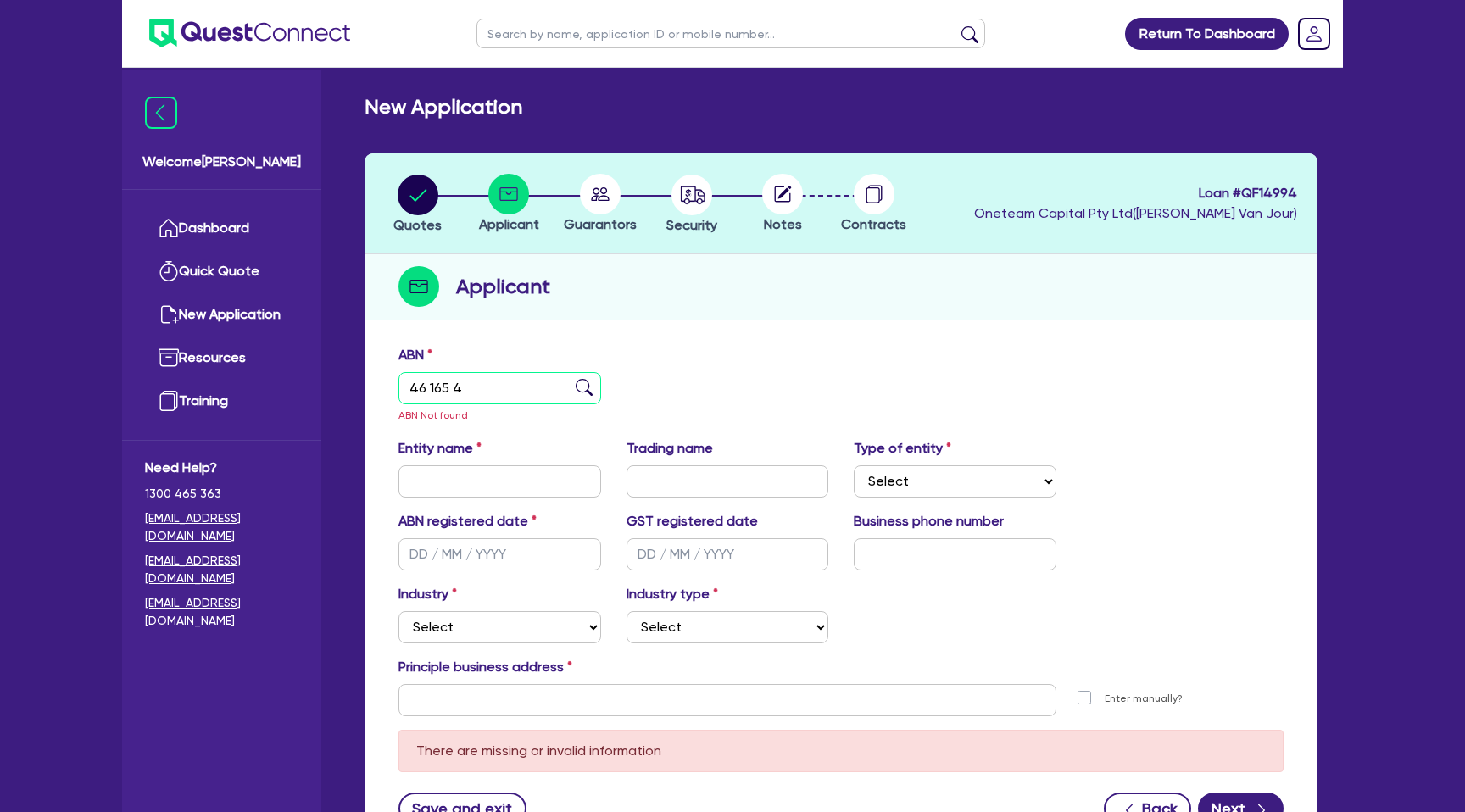
click at [472, 392] on input "46 165 4" at bounding box center [500, 388] width 203 height 32
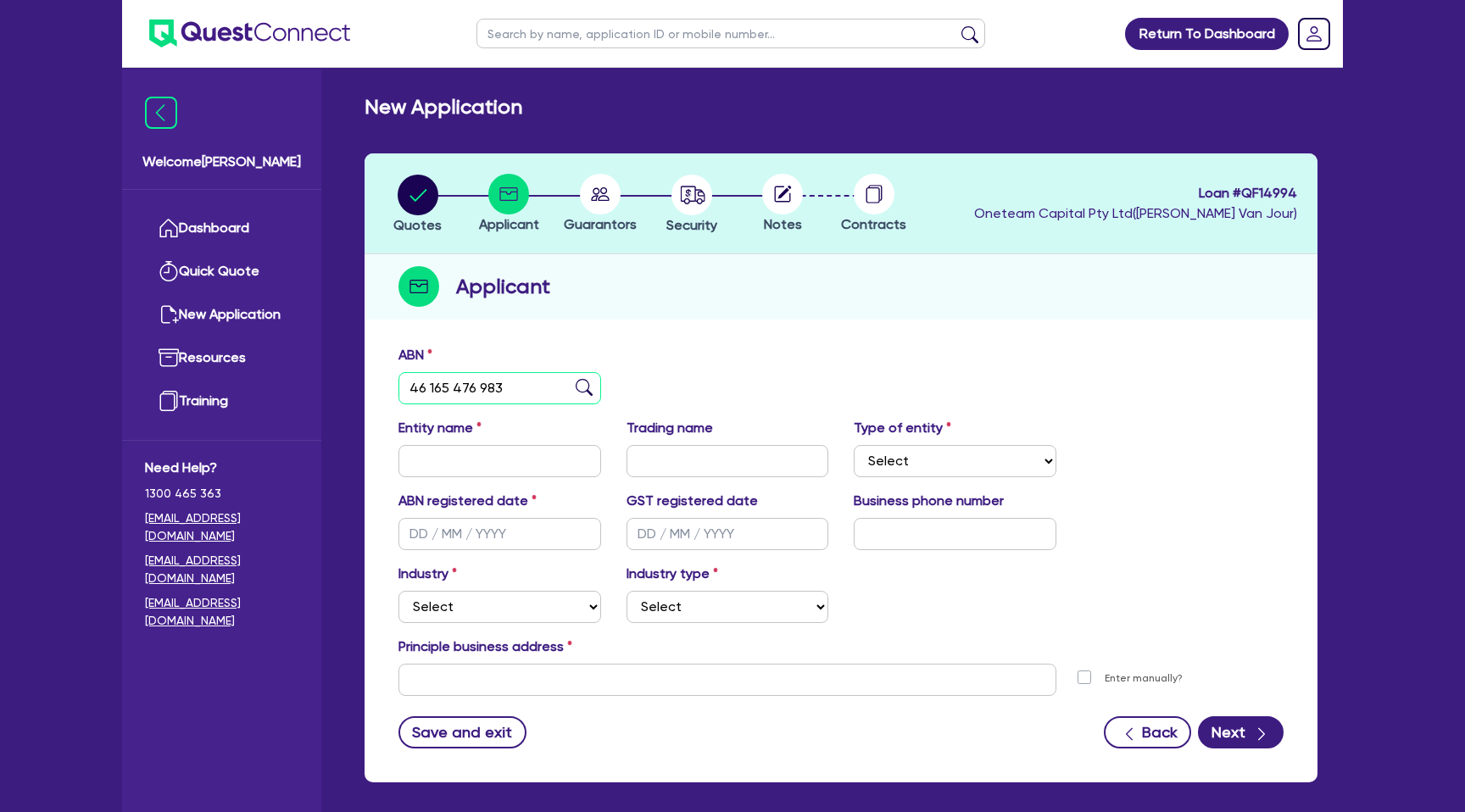
type input "46 165 476 983"
click at [779, 403] on div "ABN 46 165 476 983" at bounding box center [841, 382] width 911 height 73
type input "[PERSON_NAME]"
select select "SOLE_TRADER"
type input "[DATE]"
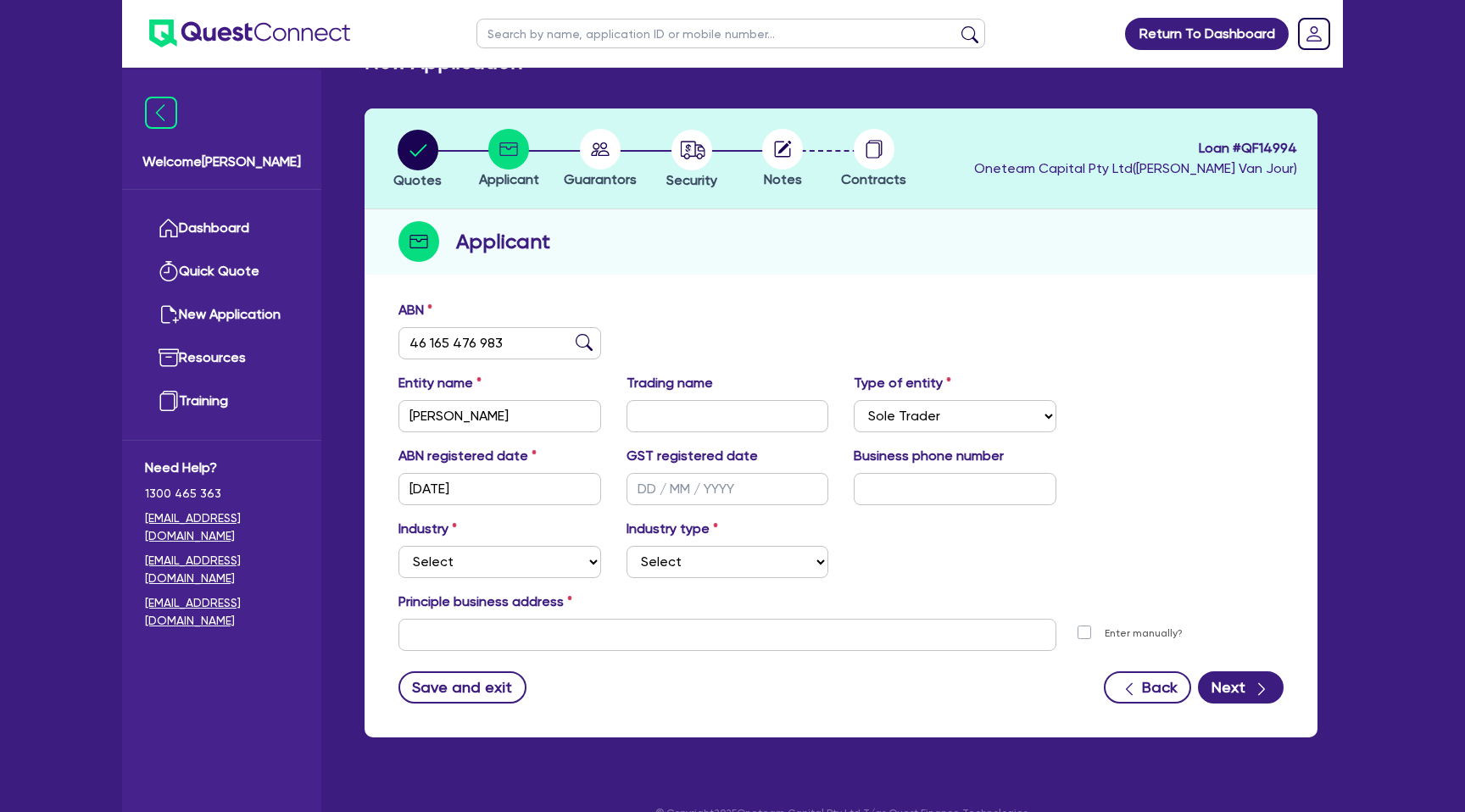
scroll to position [55, 0]
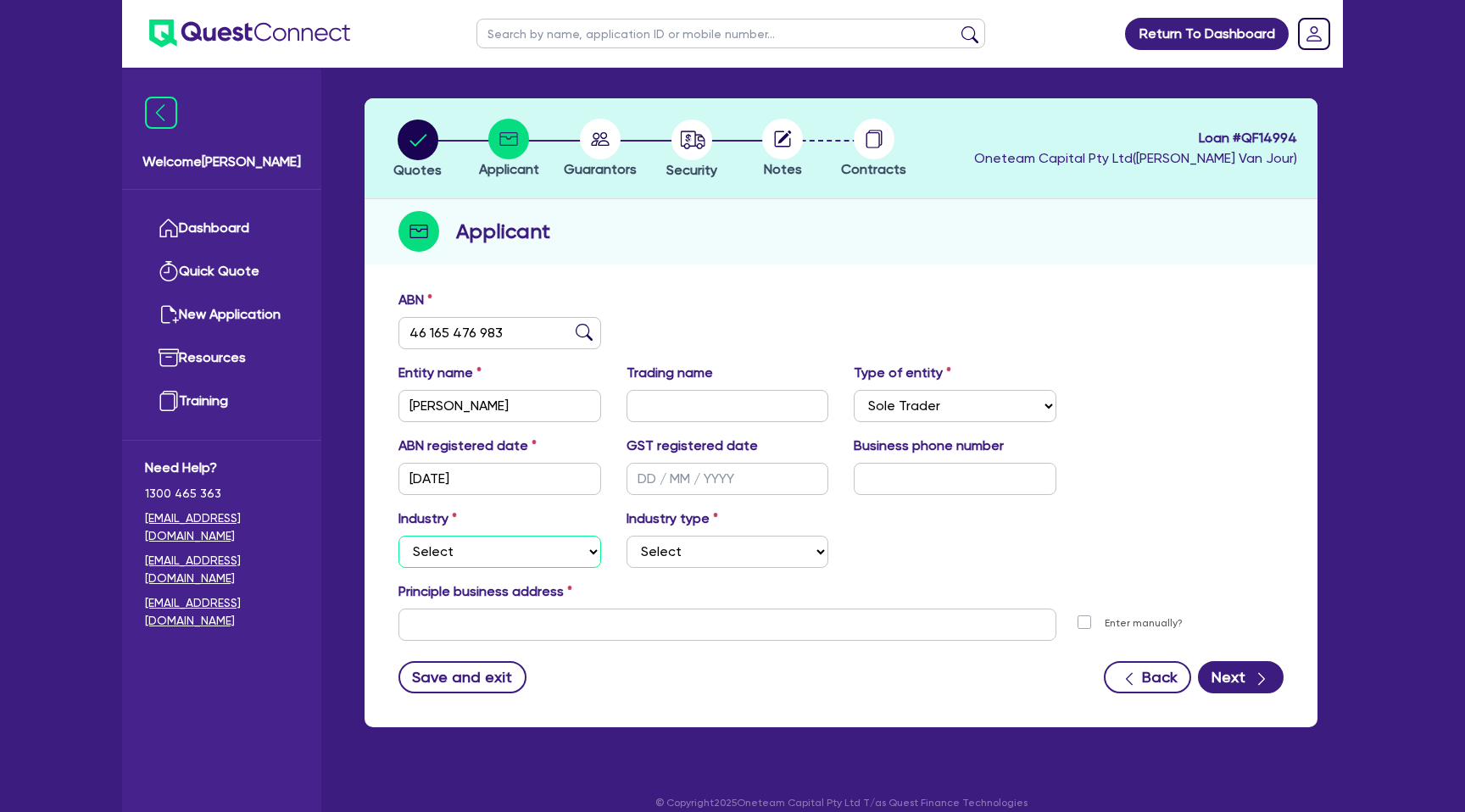
click at [451, 548] on select "Select Accomodation & Food Services Administrative & Support Services Agricultu…" at bounding box center [500, 551] width 203 height 32
select select "RENTAL_REAL_ESTATE"
click at [399, 535] on select "Select Accomodation & Food Services Administrative & Support Services Agricultu…" at bounding box center [500, 551] width 203 height 32
click at [652, 547] on select "Select Property operators Real estate services Motor vehicles Transport equipme…" at bounding box center [728, 551] width 203 height 32
select select "PROPERTY_OPERATORS"
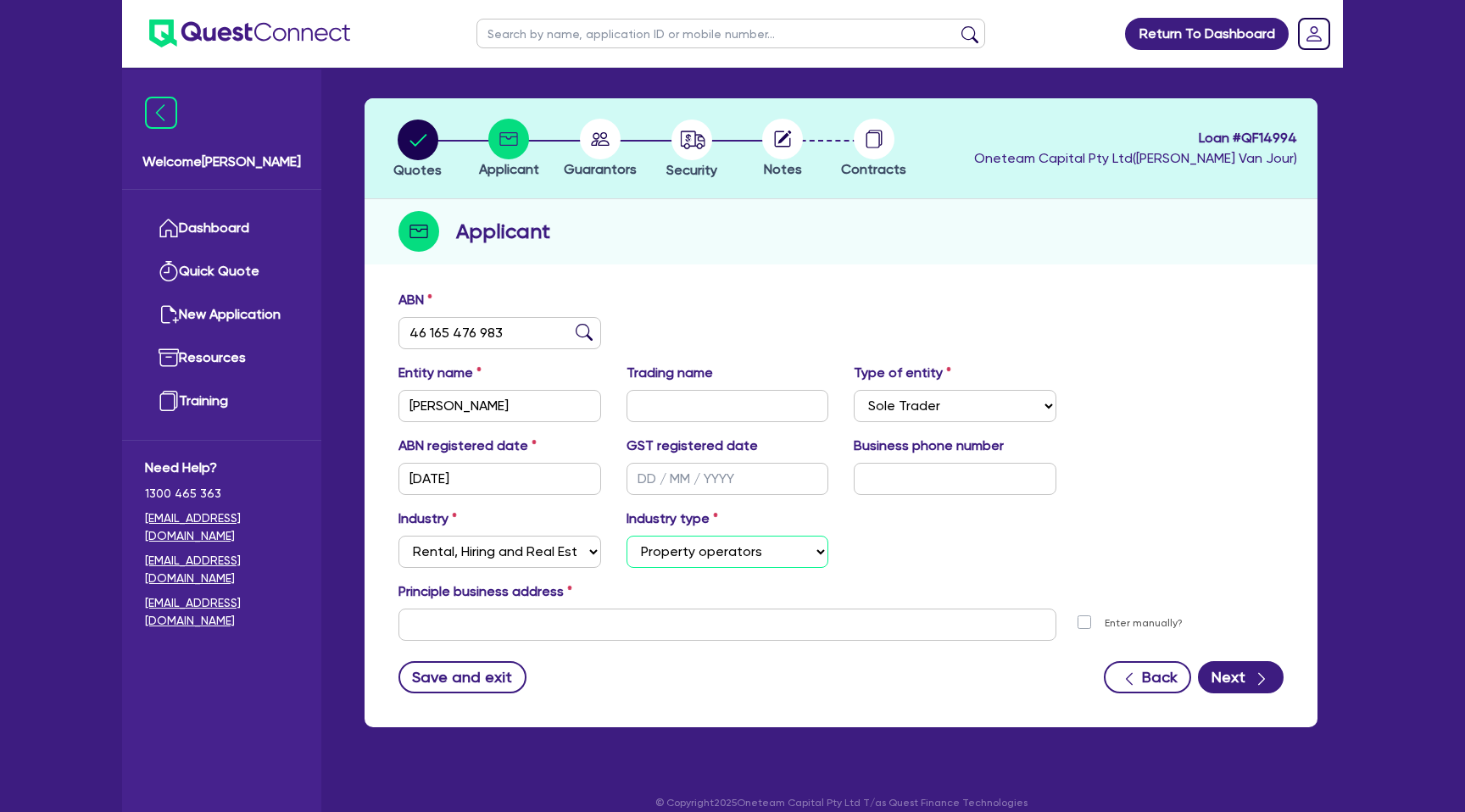
click at [626, 535] on select "Select Property operators Real estate services Motor vehicles Transport equipme…" at bounding box center [728, 551] width 203 height 32
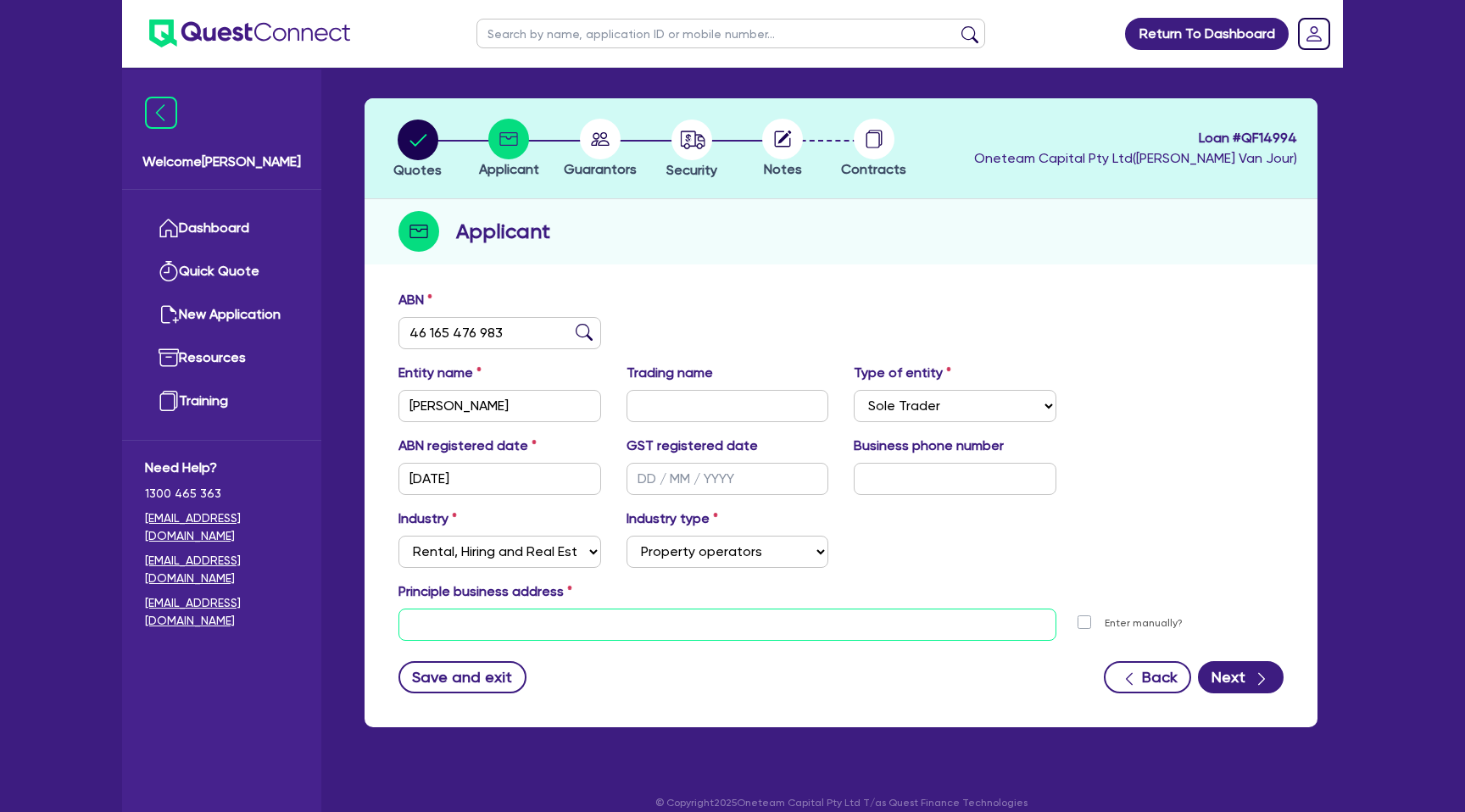
click at [513, 615] on input "text" at bounding box center [728, 624] width 658 height 32
paste input "1 Chestnut Place"
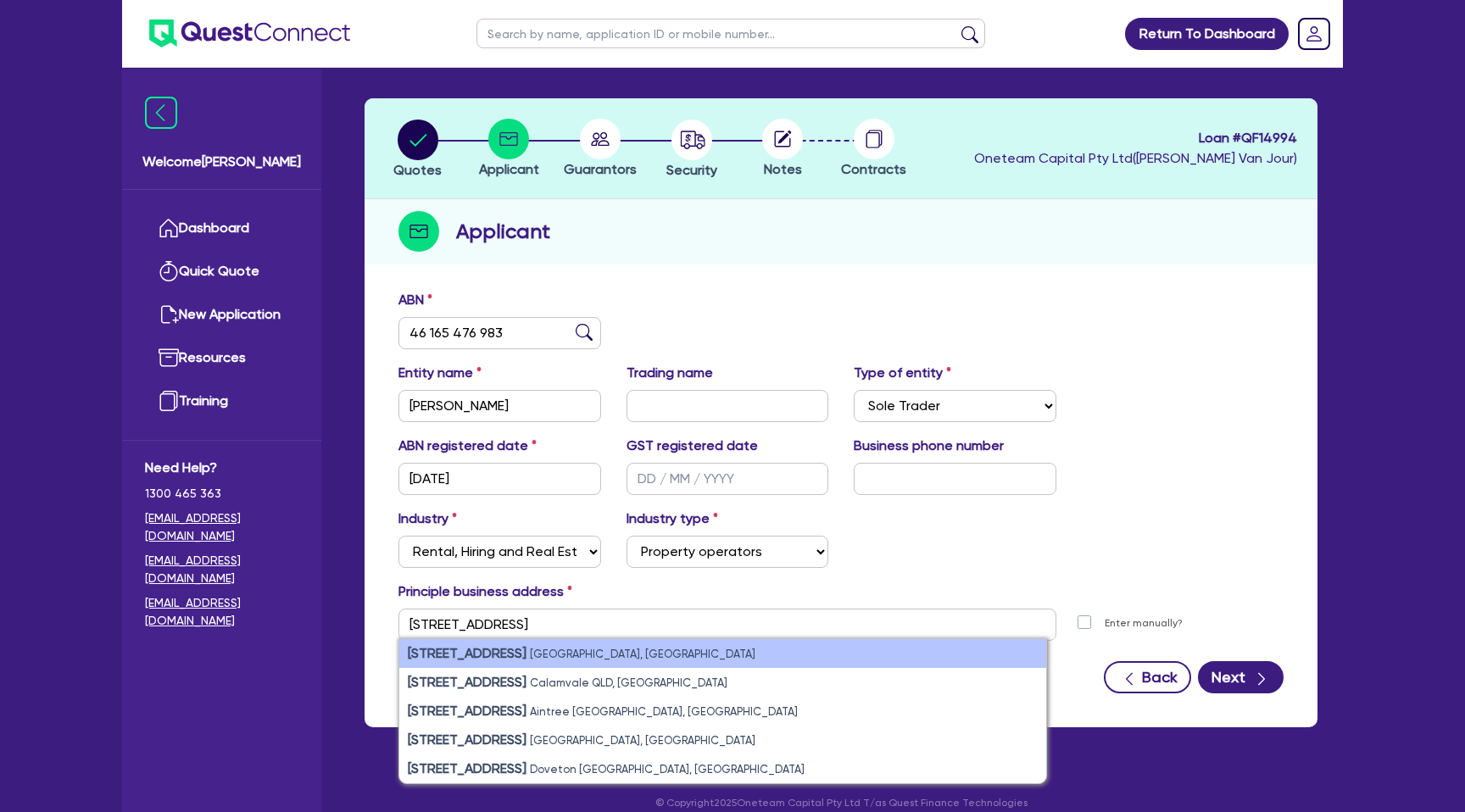
click at [632, 656] on small "Forest Lake QLD, Australia" at bounding box center [642, 654] width 225 height 13
type input "[STREET_ADDRESS]"
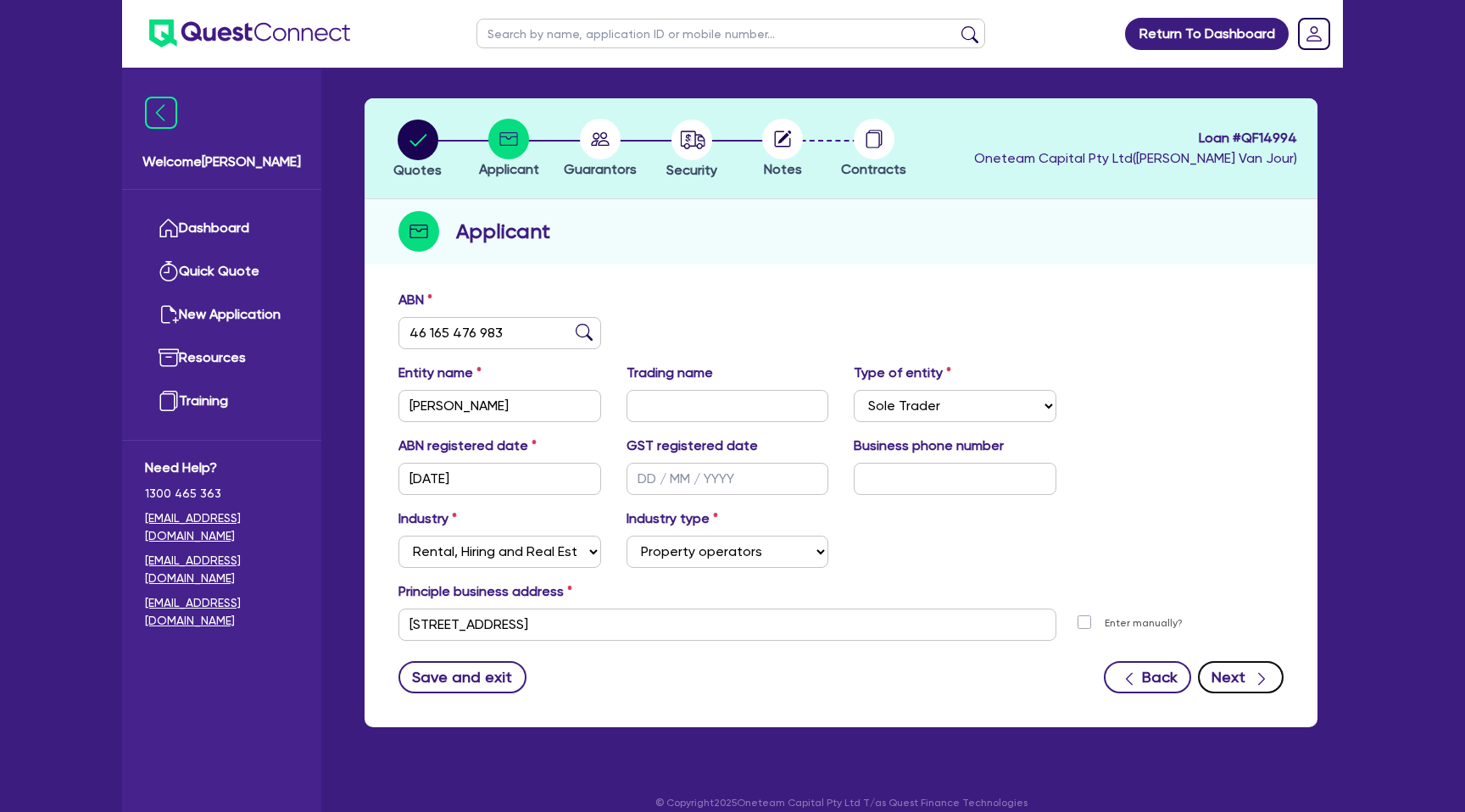
click at [1235, 669] on button "Next" at bounding box center [1241, 677] width 86 height 32
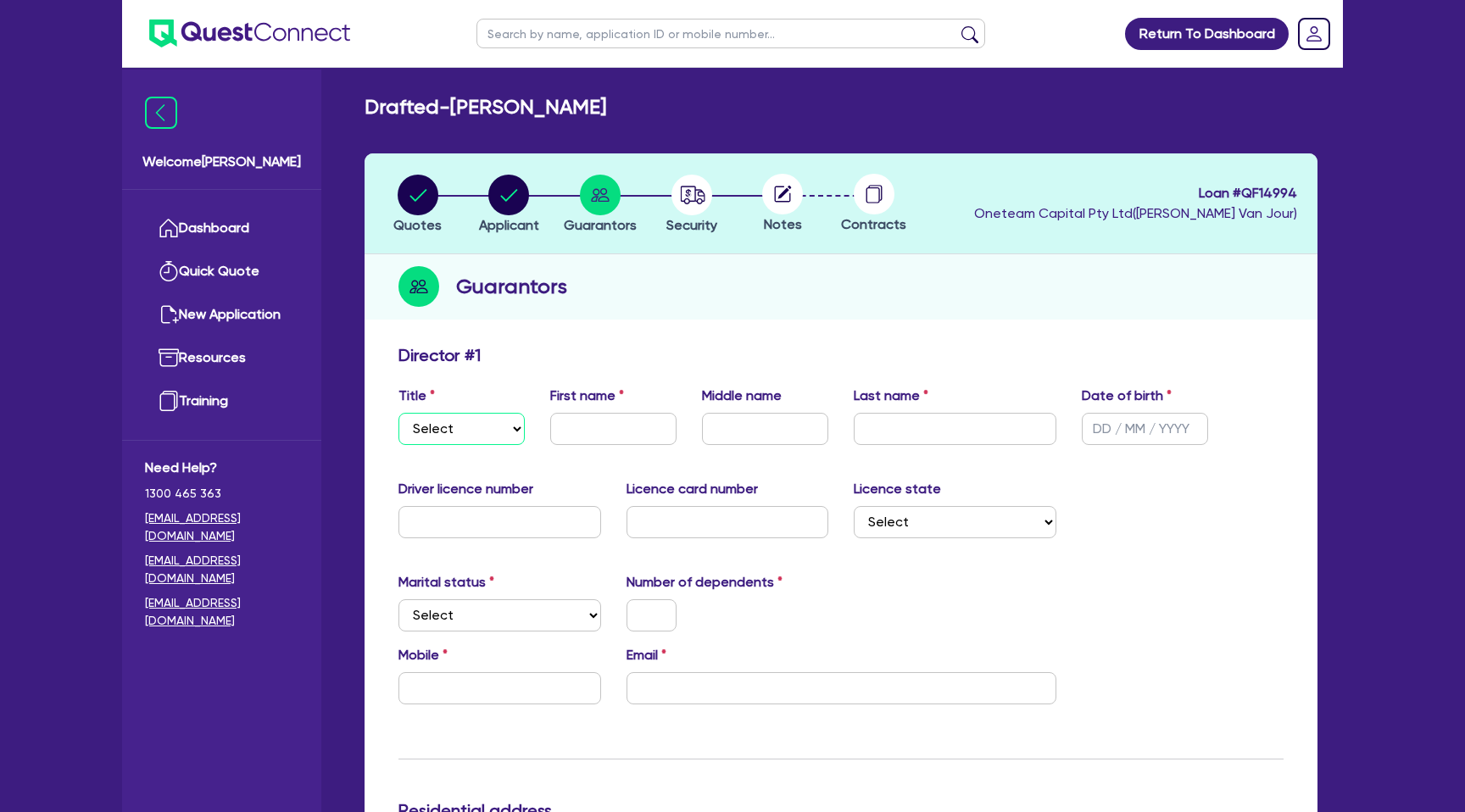
click at [485, 433] on select "Select Mr Mrs Ms Miss Dr" at bounding box center [462, 428] width 126 height 32
select select "MR"
click at [399, 412] on select "Select Mr Mrs Ms Miss Dr" at bounding box center [462, 428] width 126 height 32
click at [638, 421] on input "text" at bounding box center [613, 428] width 126 height 32
type input "Abraham"
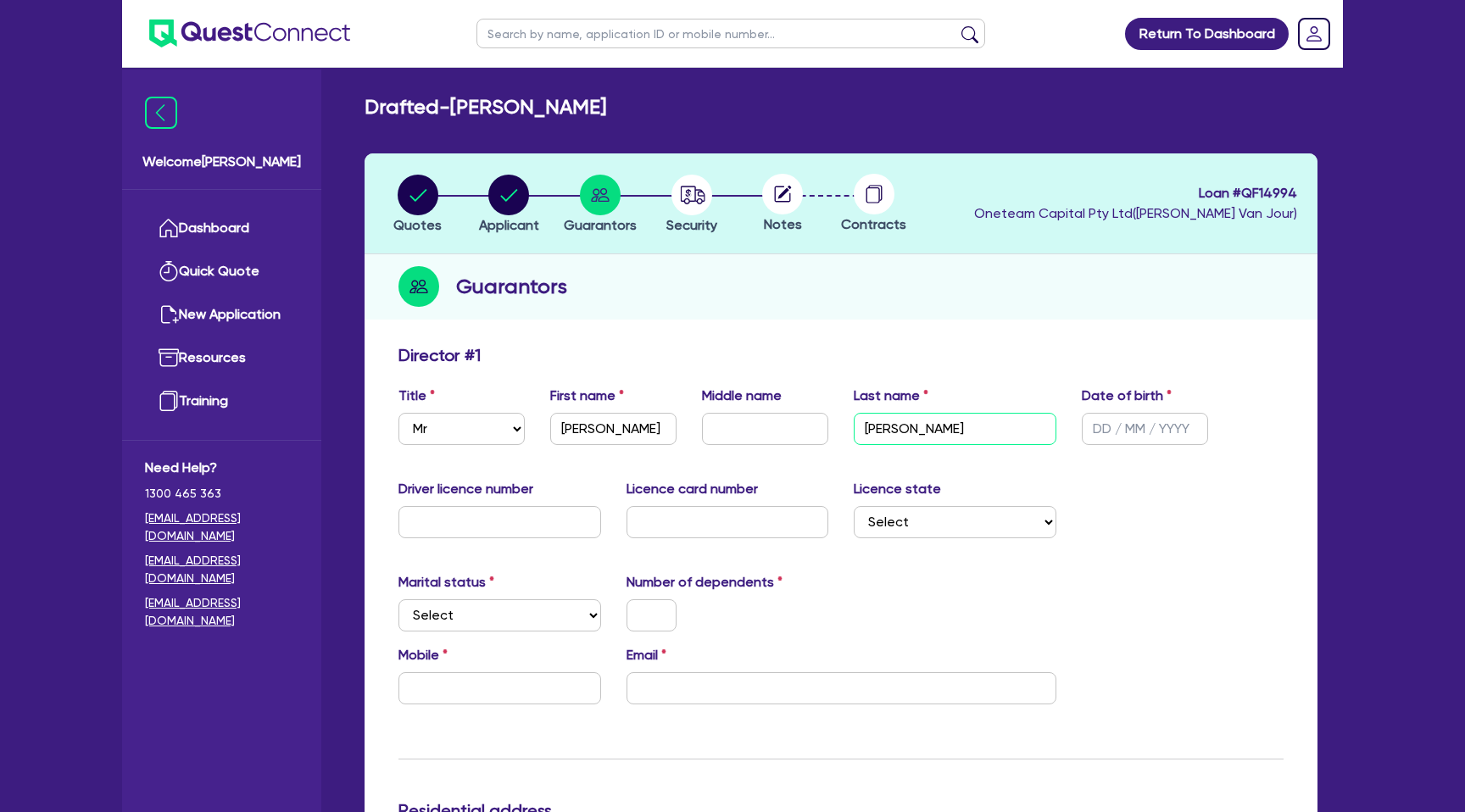
type input "Cherian"
type input "03/05/1972"
click at [455, 519] on input "text" at bounding box center [500, 522] width 203 height 32
type input "9"
type input "9096540"
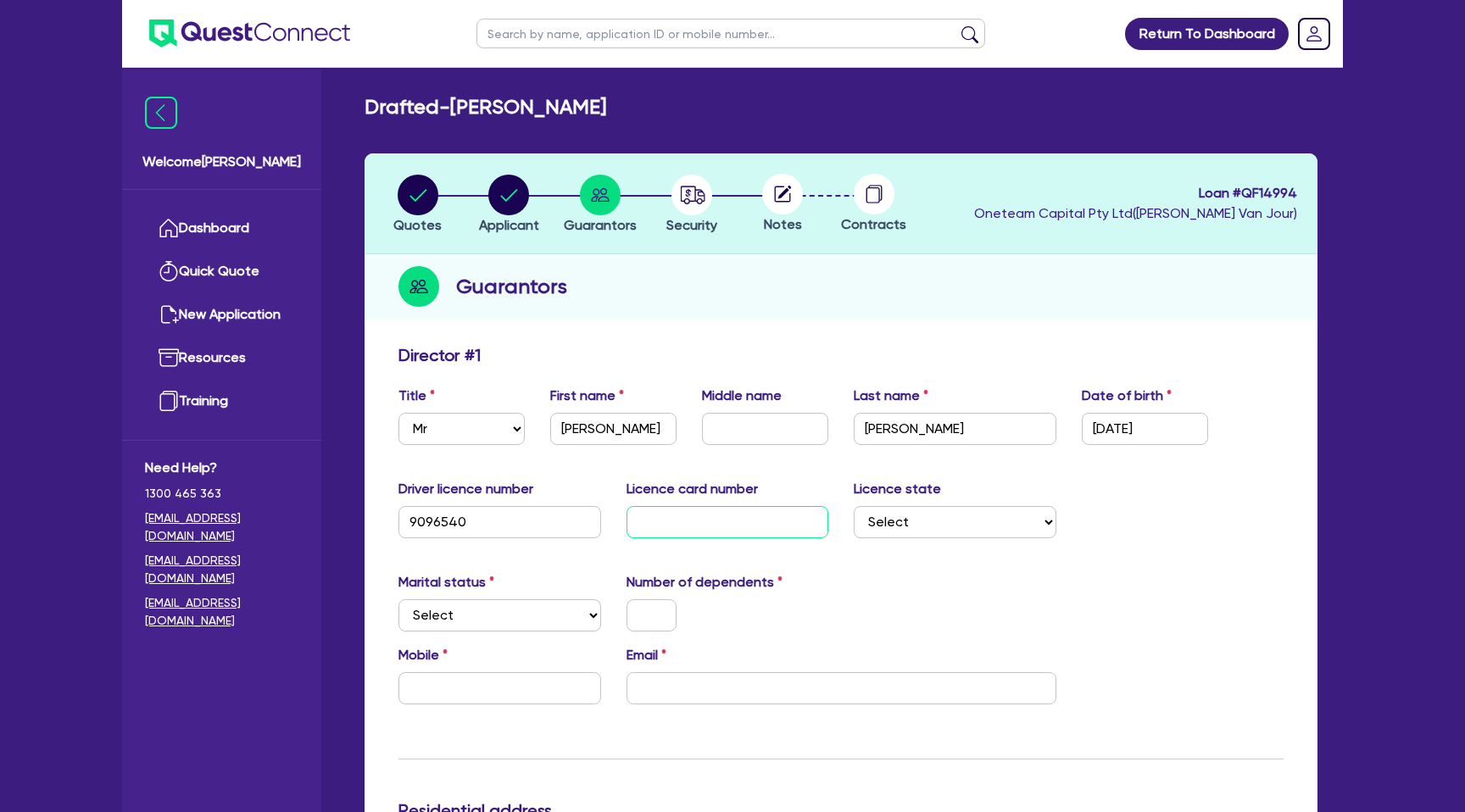
click at [675, 516] on input "text" at bounding box center [728, 522] width 203 height 32
type input "c554803961"
click at [896, 525] on select "Select NSW VIC QLD TAS ACT SA NT WA" at bounding box center [955, 522] width 203 height 32
select select "QLD"
click at [854, 506] on select "Select NSW VIC QLD TAS ACT SA NT WA" at bounding box center [955, 522] width 203 height 32
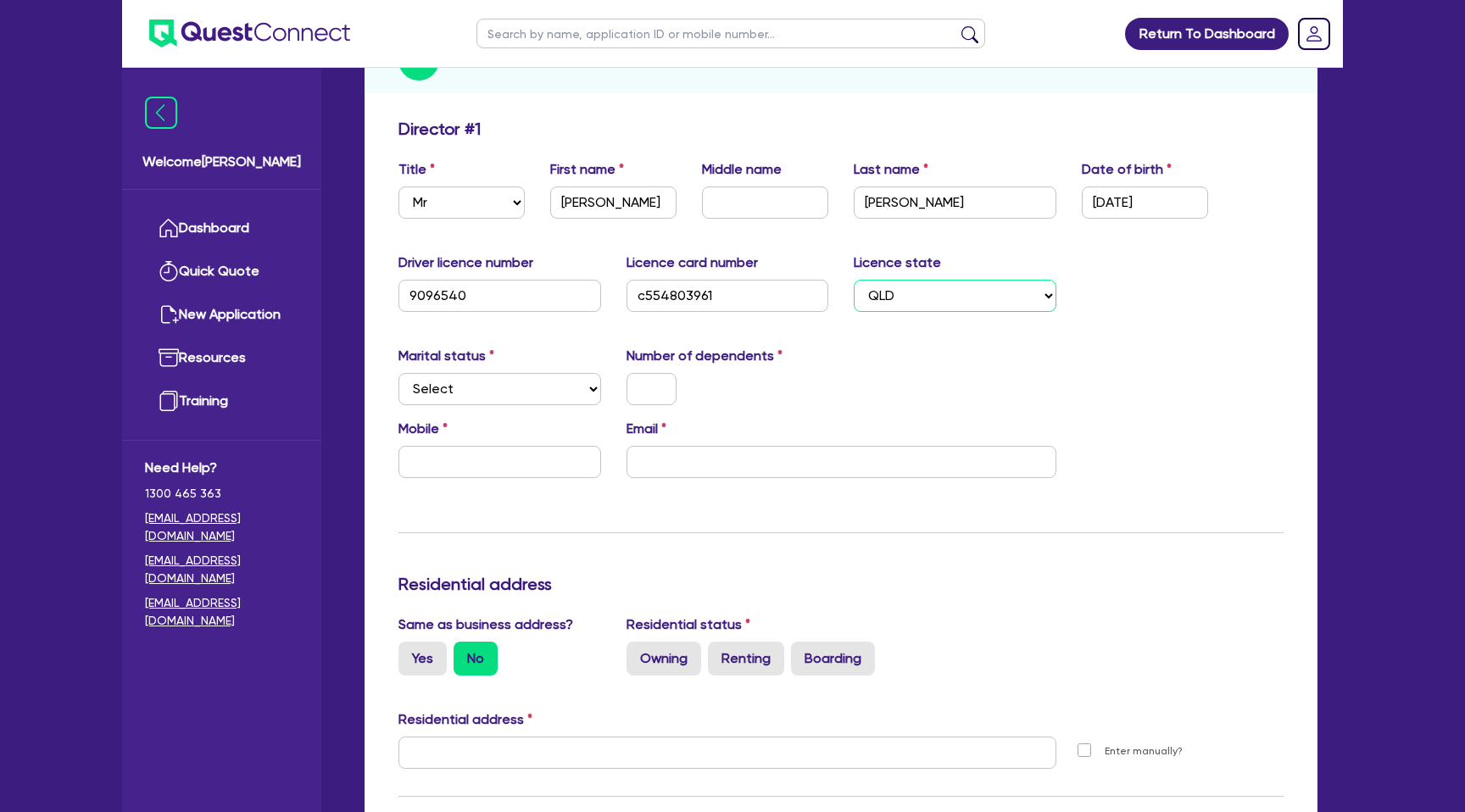
scroll to position [243, 0]
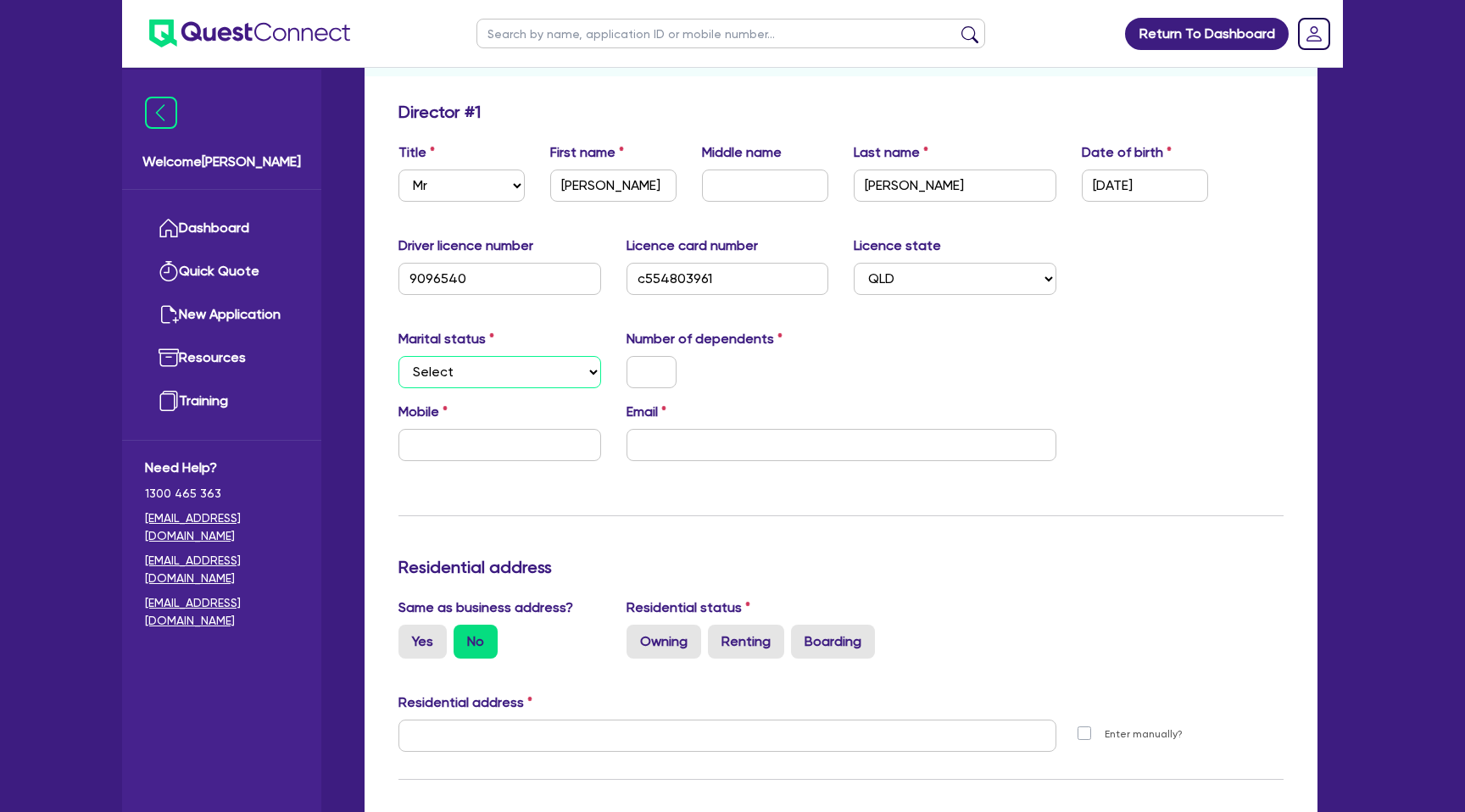
click at [447, 376] on select "Select Single Married De Facto / Partner" at bounding box center [500, 372] width 203 height 32
select select "MARRIED"
click at [399, 356] on select "Select Single Married De Facto / Partner" at bounding box center [500, 372] width 203 height 32
click at [669, 378] on input "text" at bounding box center [651, 372] width 50 height 32
click at [834, 386] on div "0" at bounding box center [729, 372] width 228 height 32
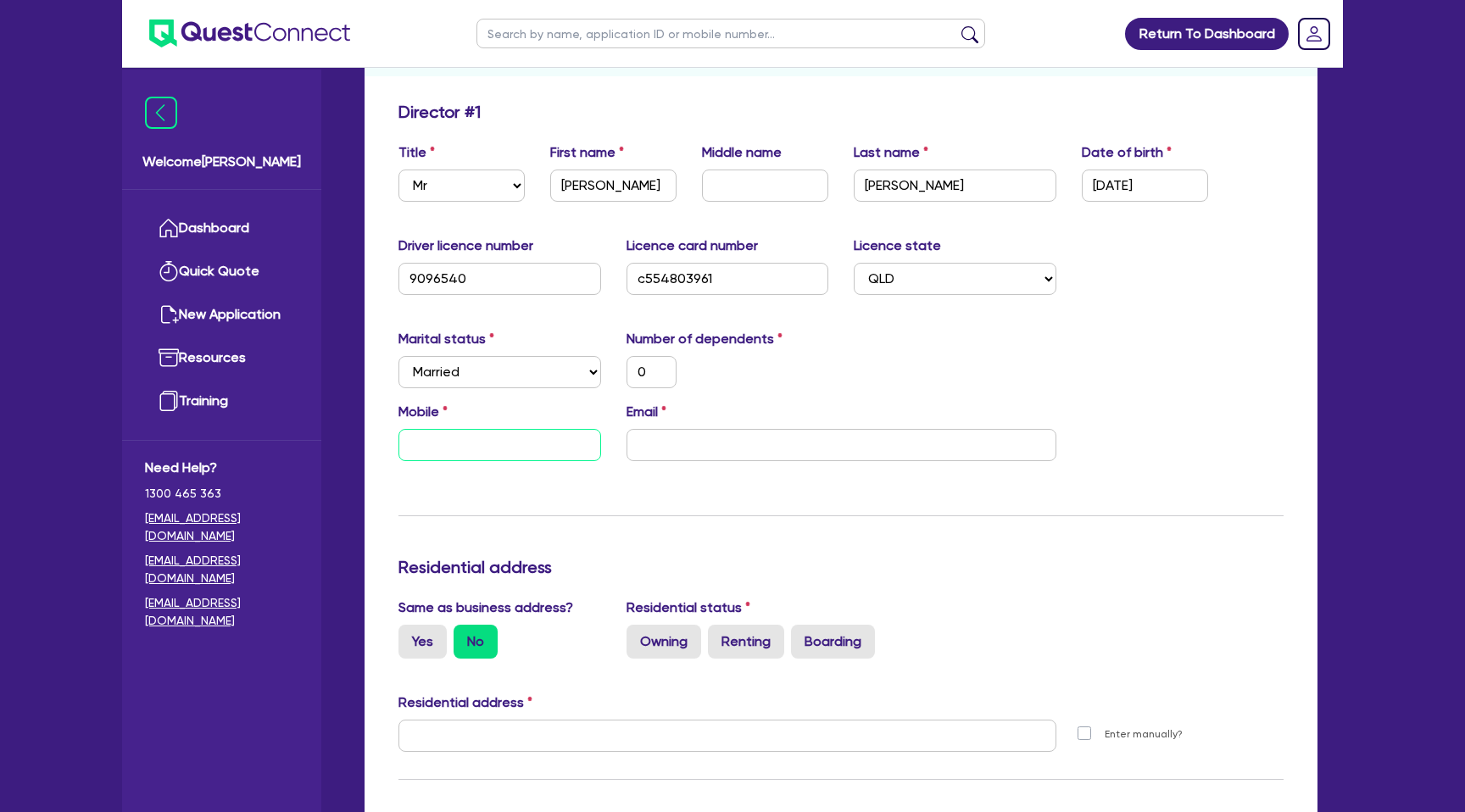
click at [479, 432] on input "text" at bounding box center [500, 445] width 203 height 32
type input "0"
type input "04"
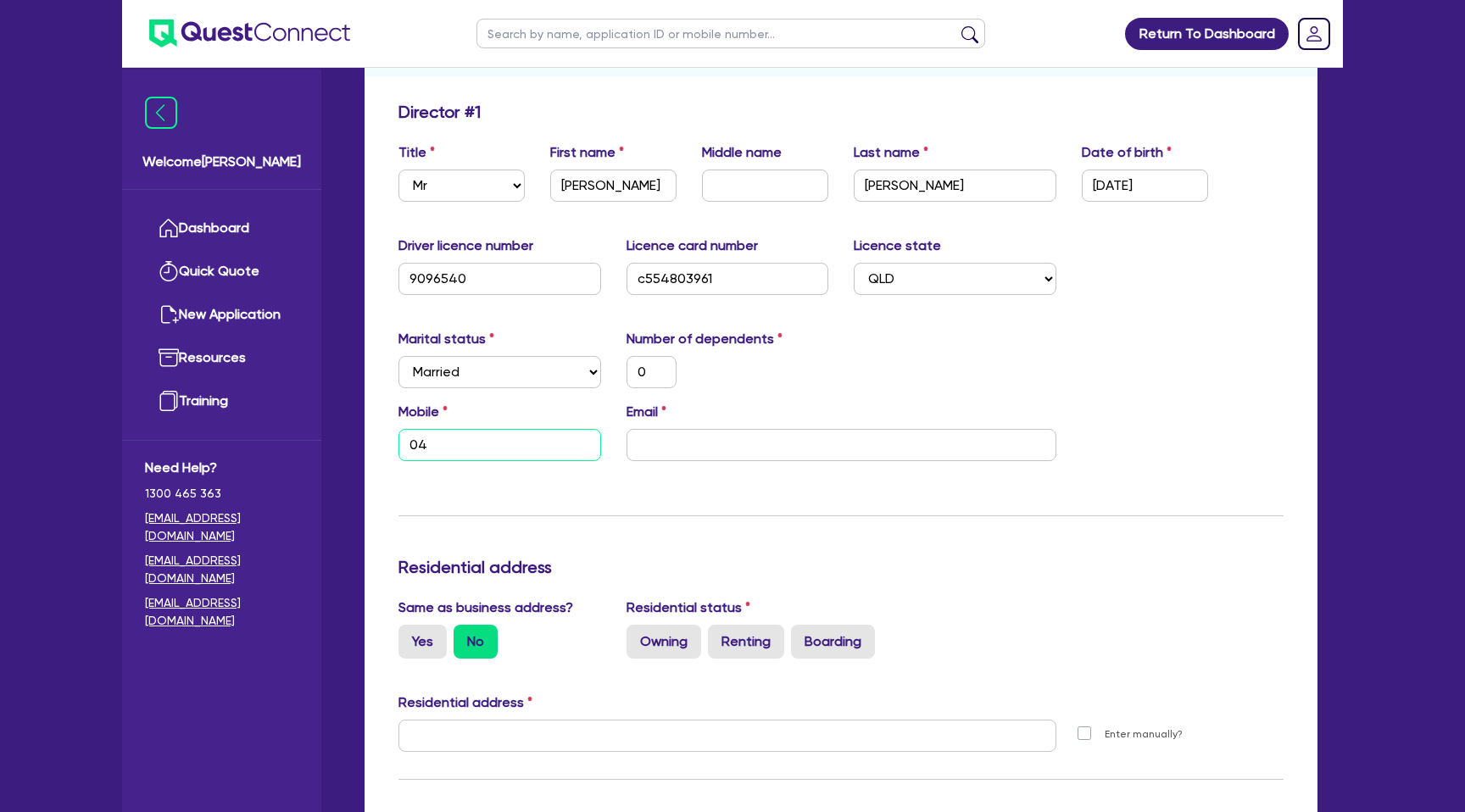
type input "0"
type input "042"
type input "0"
type input "0421"
type input "0"
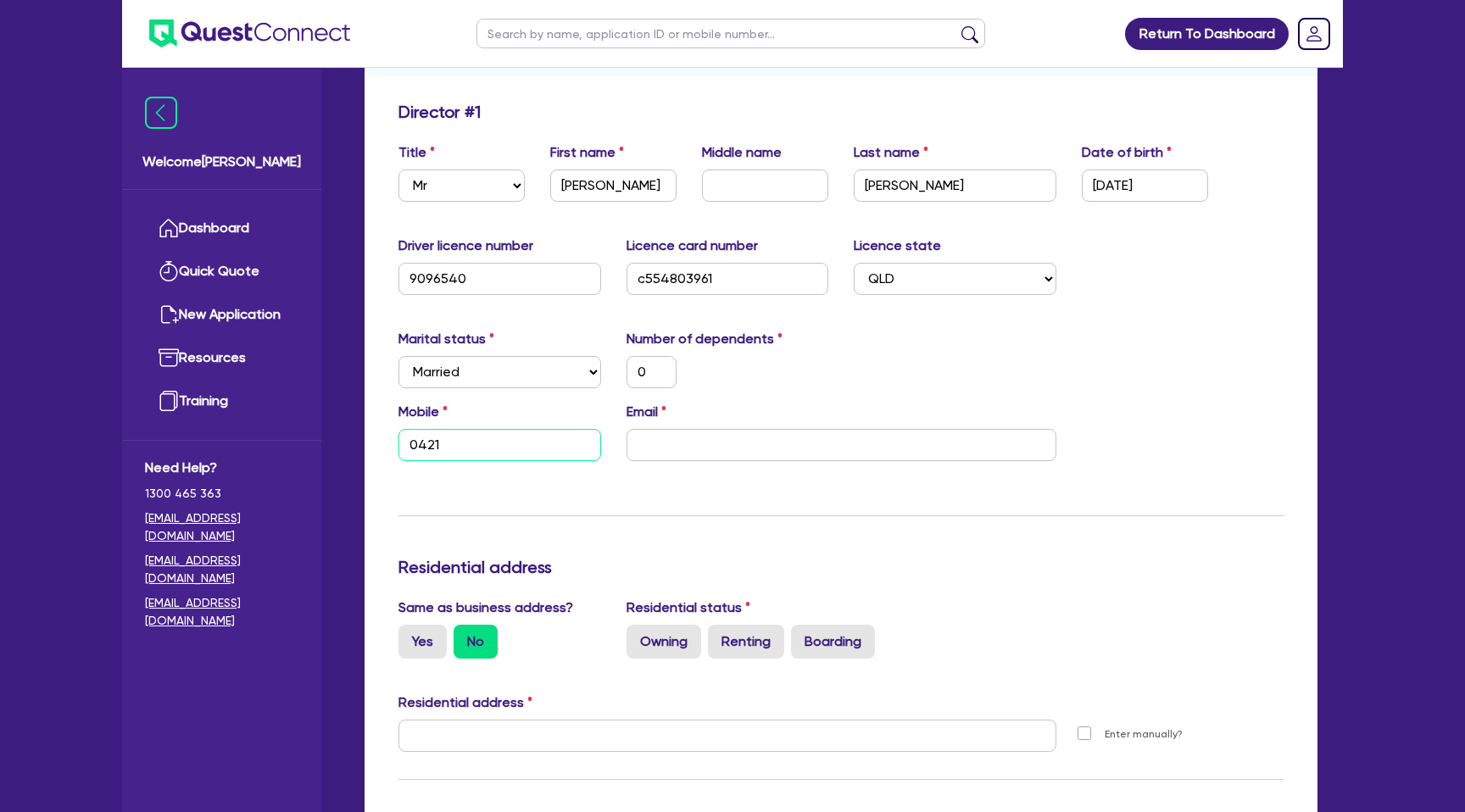
type input "0421 5"
type input "0"
type input "0421 56"
type input "0"
type input "0421 567"
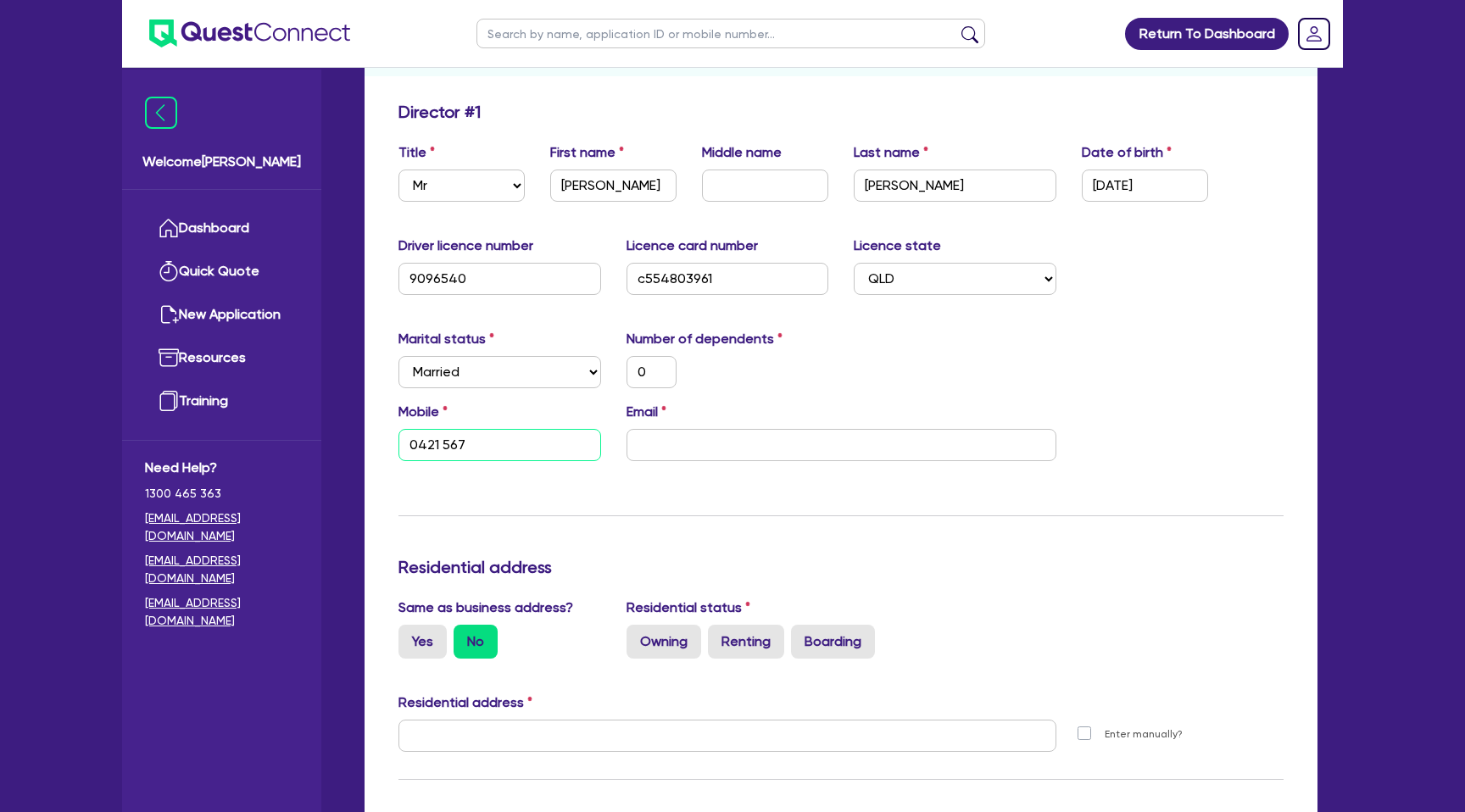
type input "0"
type input "0421 567 7"
type input "0"
type input "0421 567 72"
type input "0"
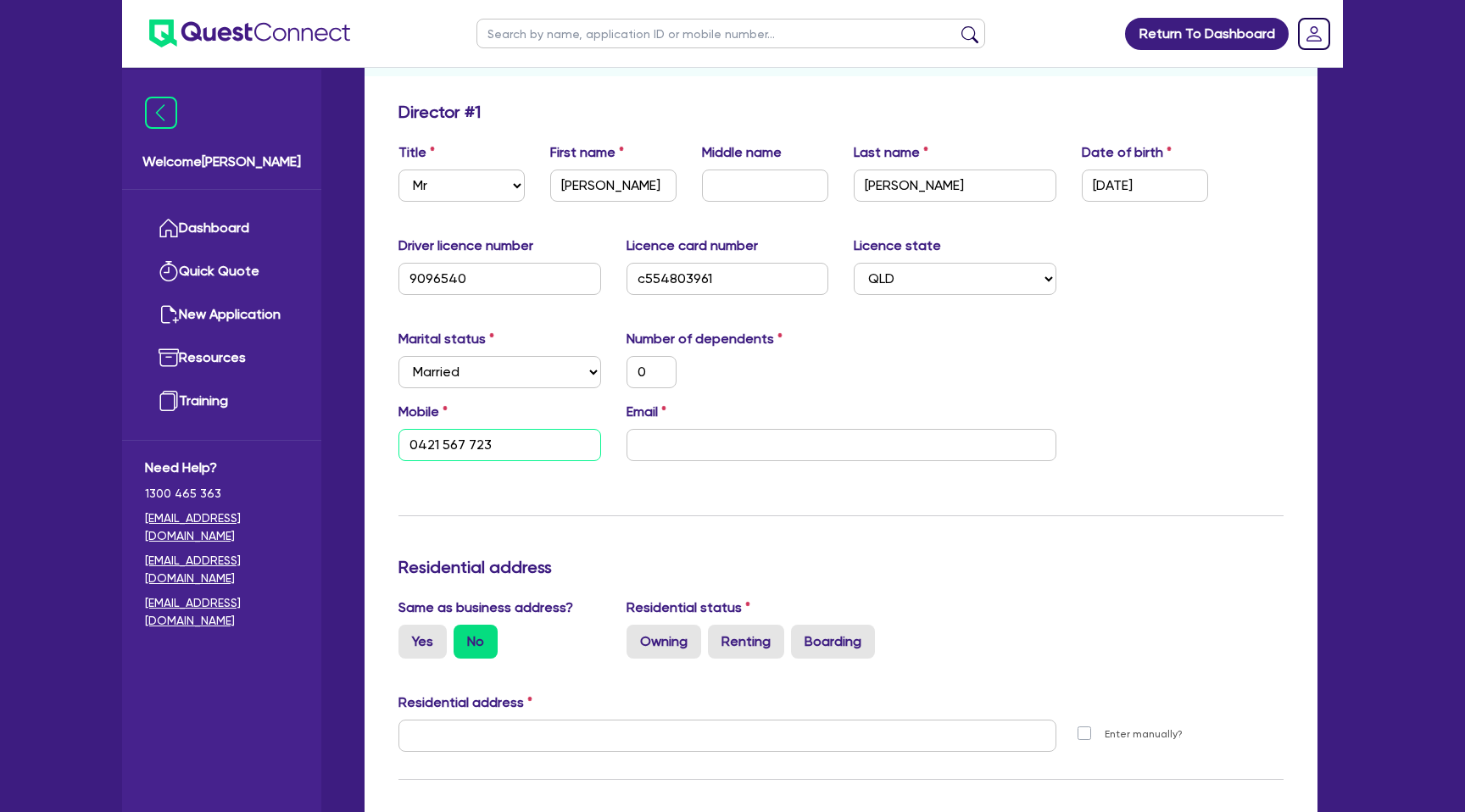
type input "0421 567 723"
click at [637, 437] on input "email" at bounding box center [841, 445] width 430 height 32
paste input "mantradrivingschool@gmail.com"
type input "0"
type input "0421 567 723"
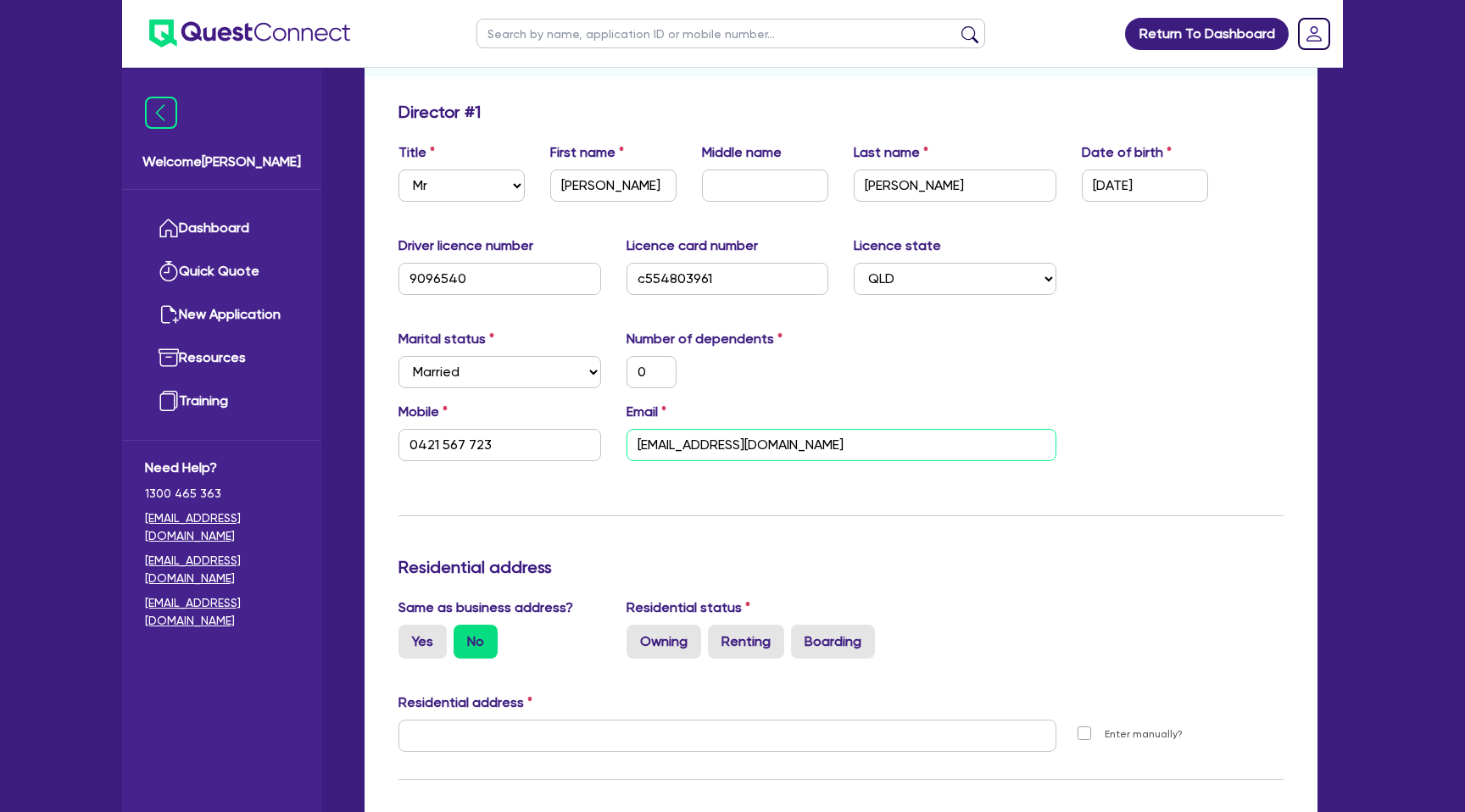
click at [964, 454] on input "mantradrivingschool@gmail.com" at bounding box center [841, 445] width 430 height 32
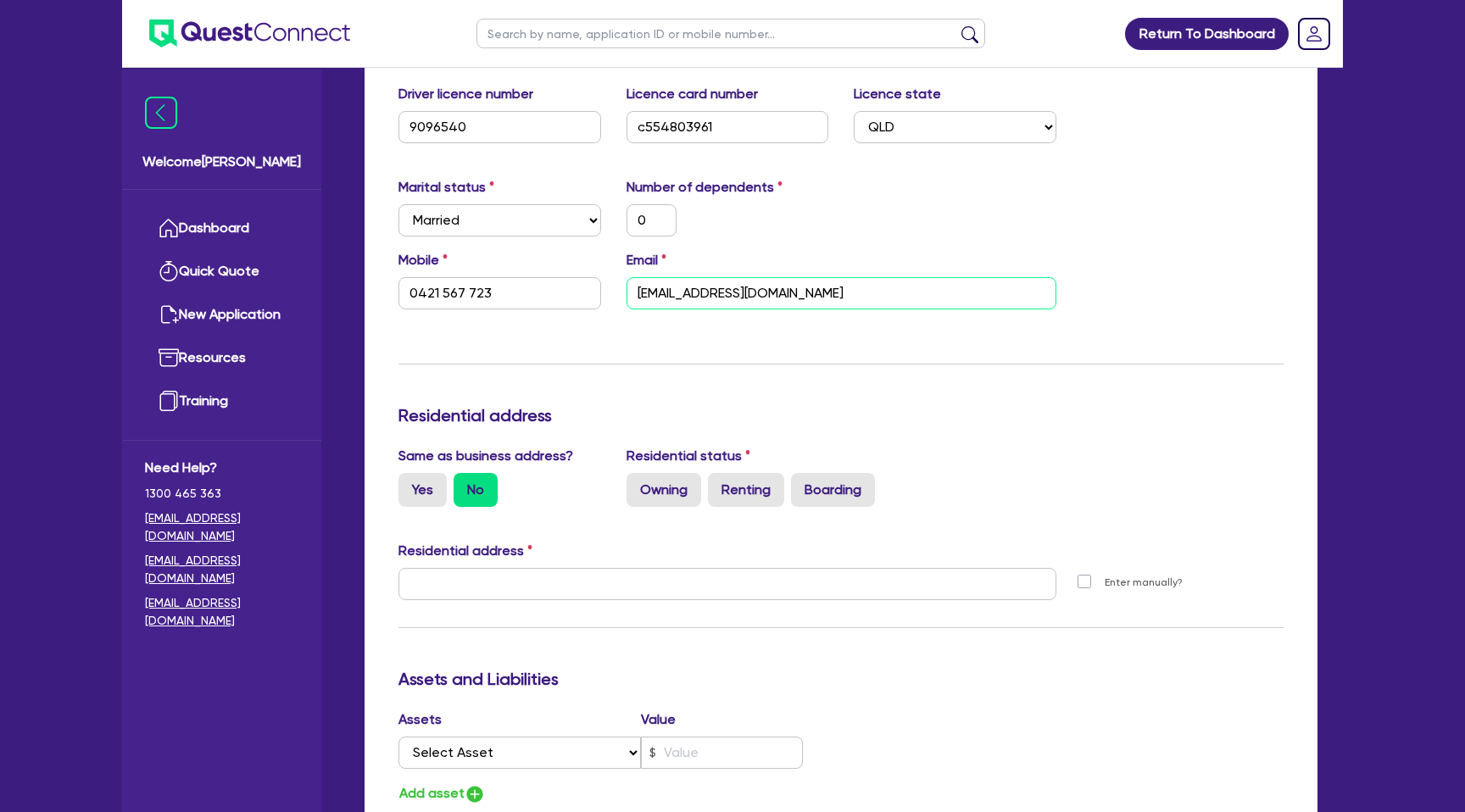
scroll to position [530, 0]
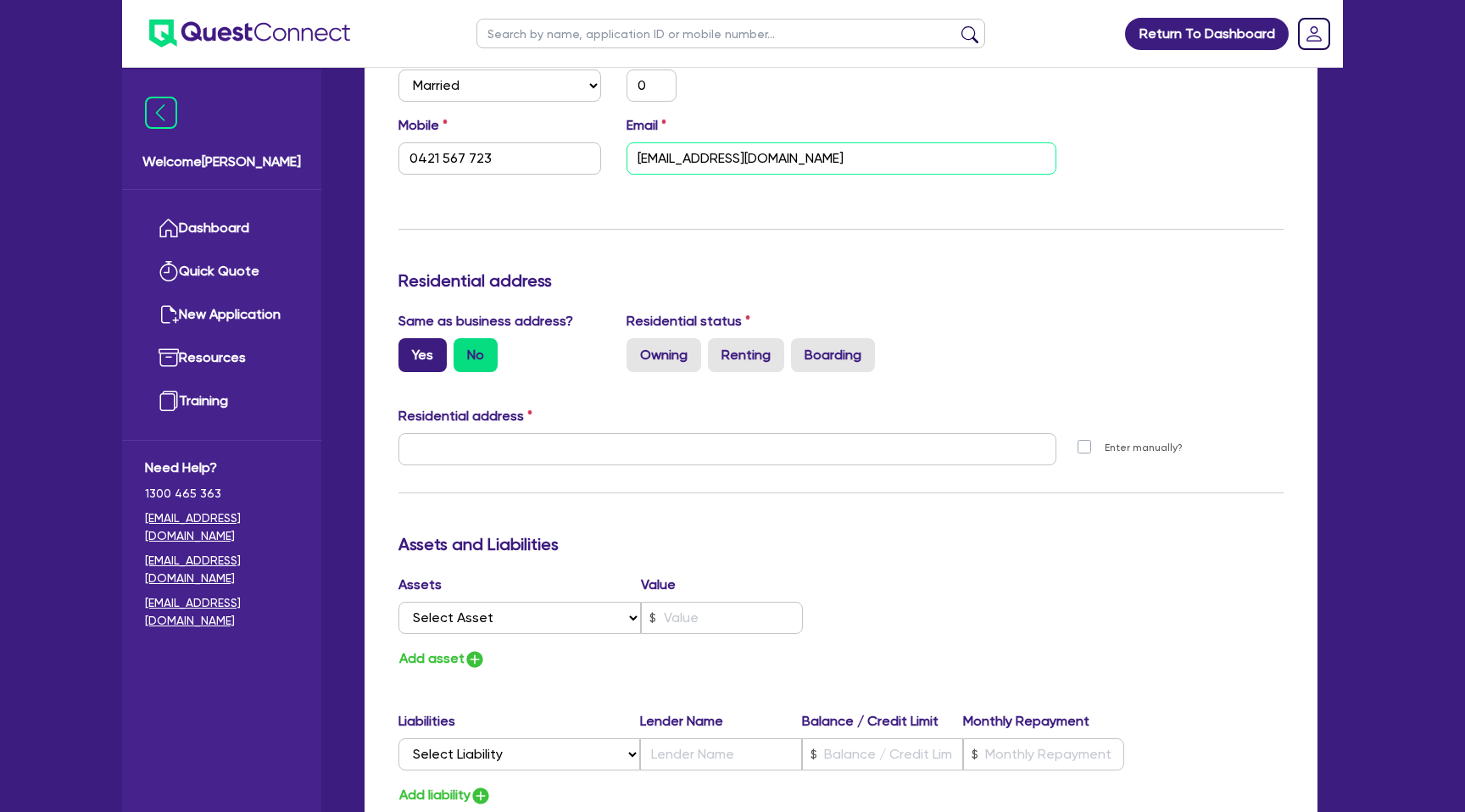
type input "mantradrivingschool@gmail.com"
click at [437, 349] on label "Yes" at bounding box center [422, 355] width 48 height 33
click at [410, 349] on input "Yes" at bounding box center [404, 344] width 11 height 11
radio input "true"
type input "0"
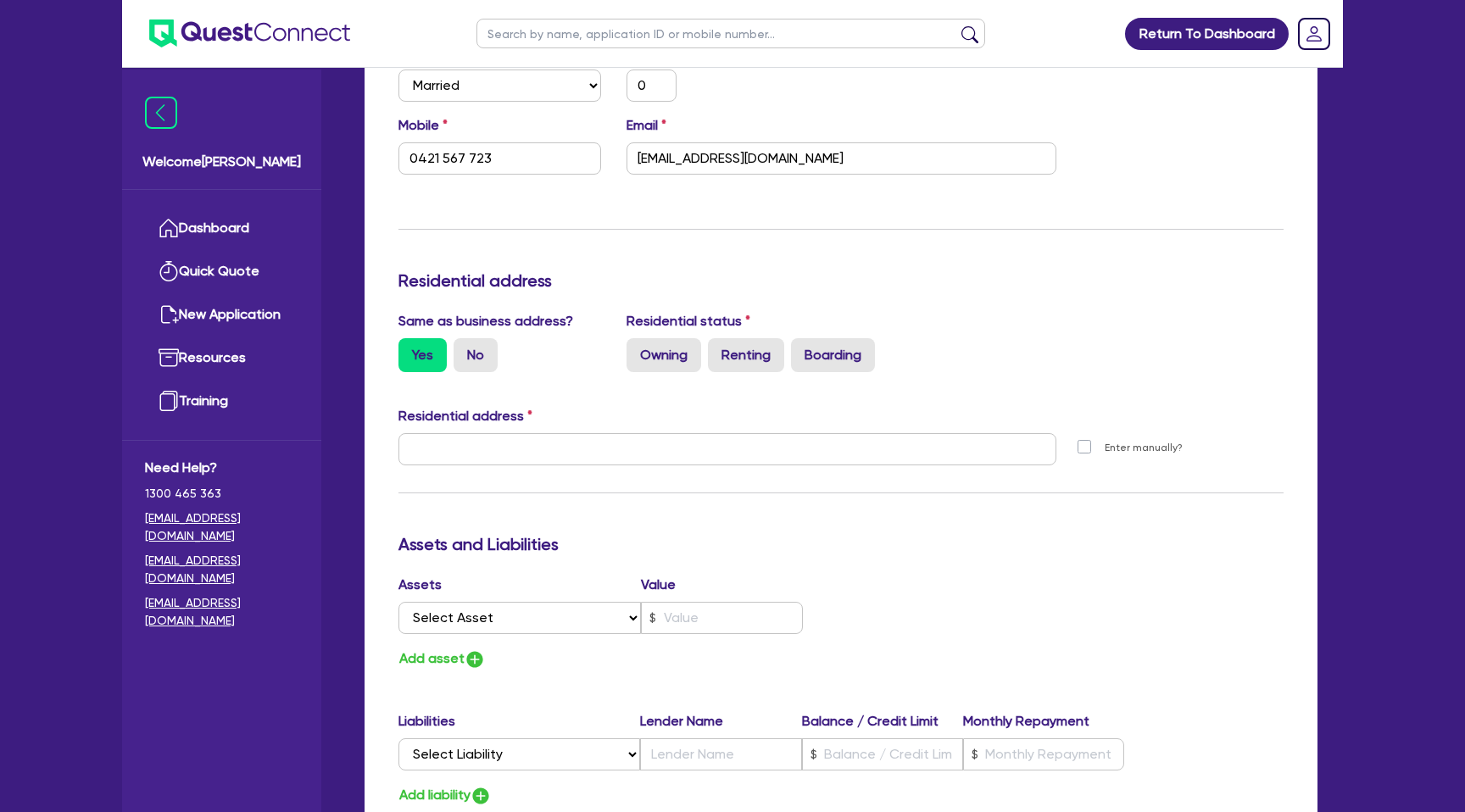
type input "0421 567 723"
type input "[STREET_ADDRESS]"
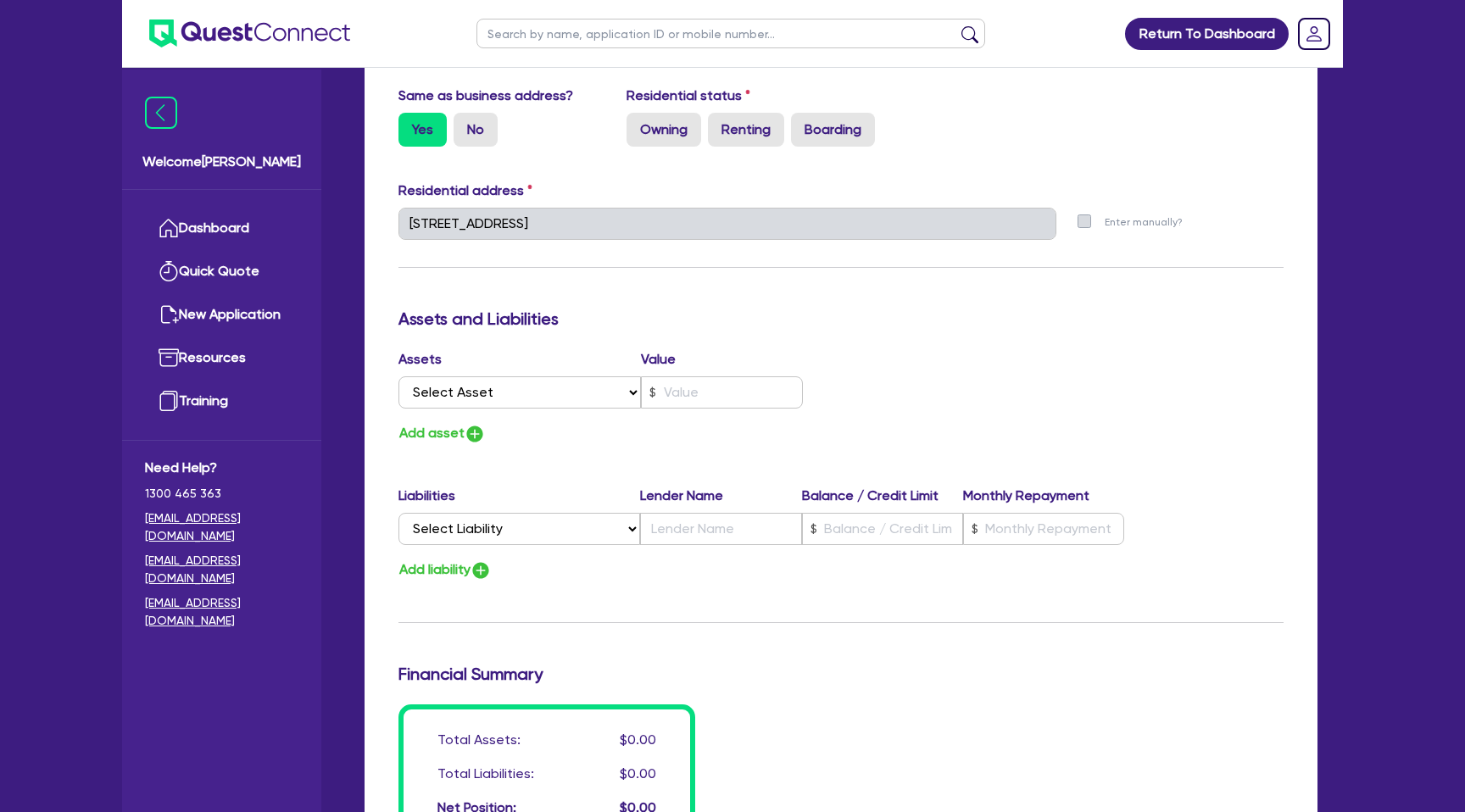
scroll to position [737, 0]
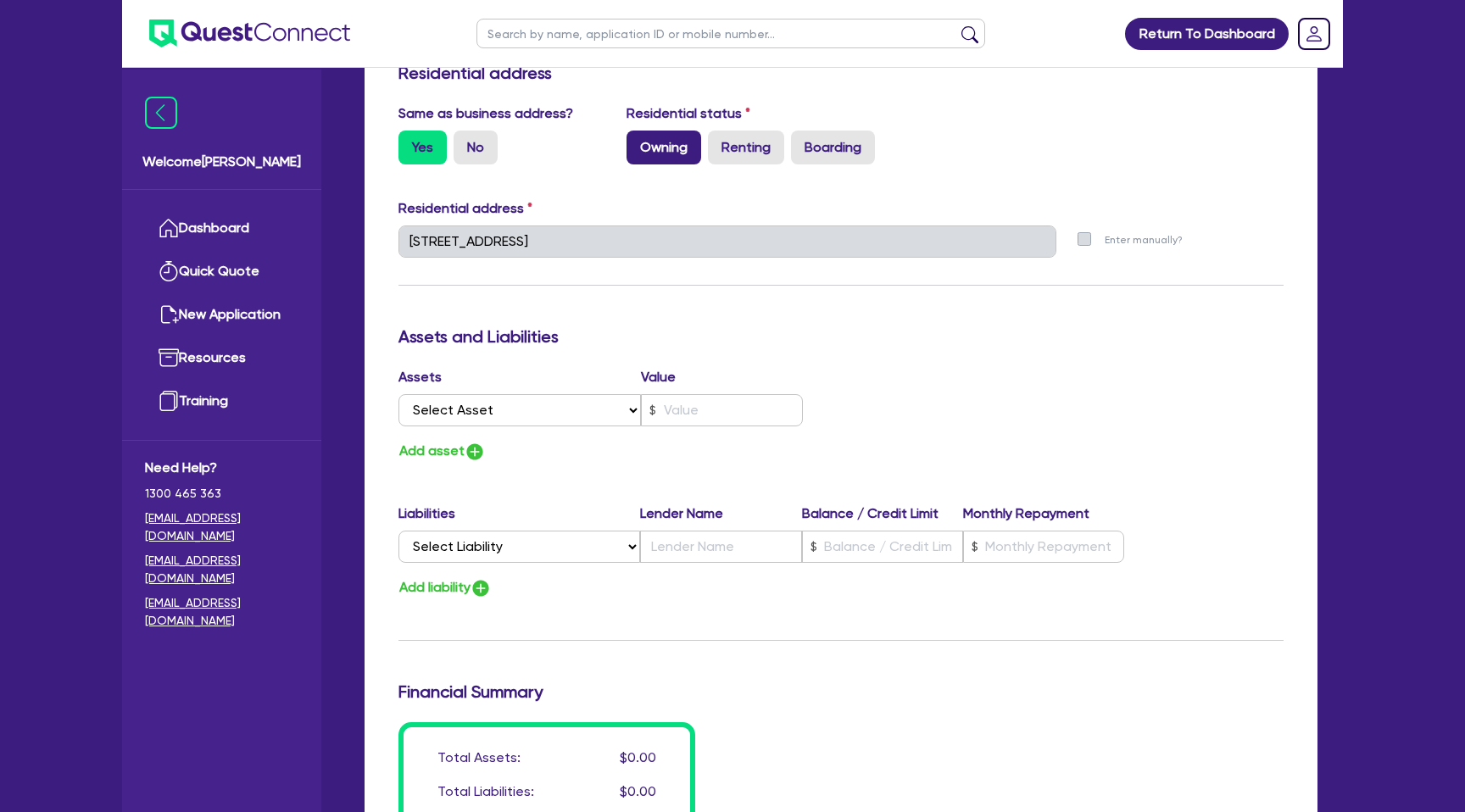
click at [664, 152] on label "Owning" at bounding box center [664, 148] width 75 height 33
click at [638, 142] on input "Owning" at bounding box center [631, 136] width 11 height 11
radio input "true"
type input "0"
type input "0421 567 723"
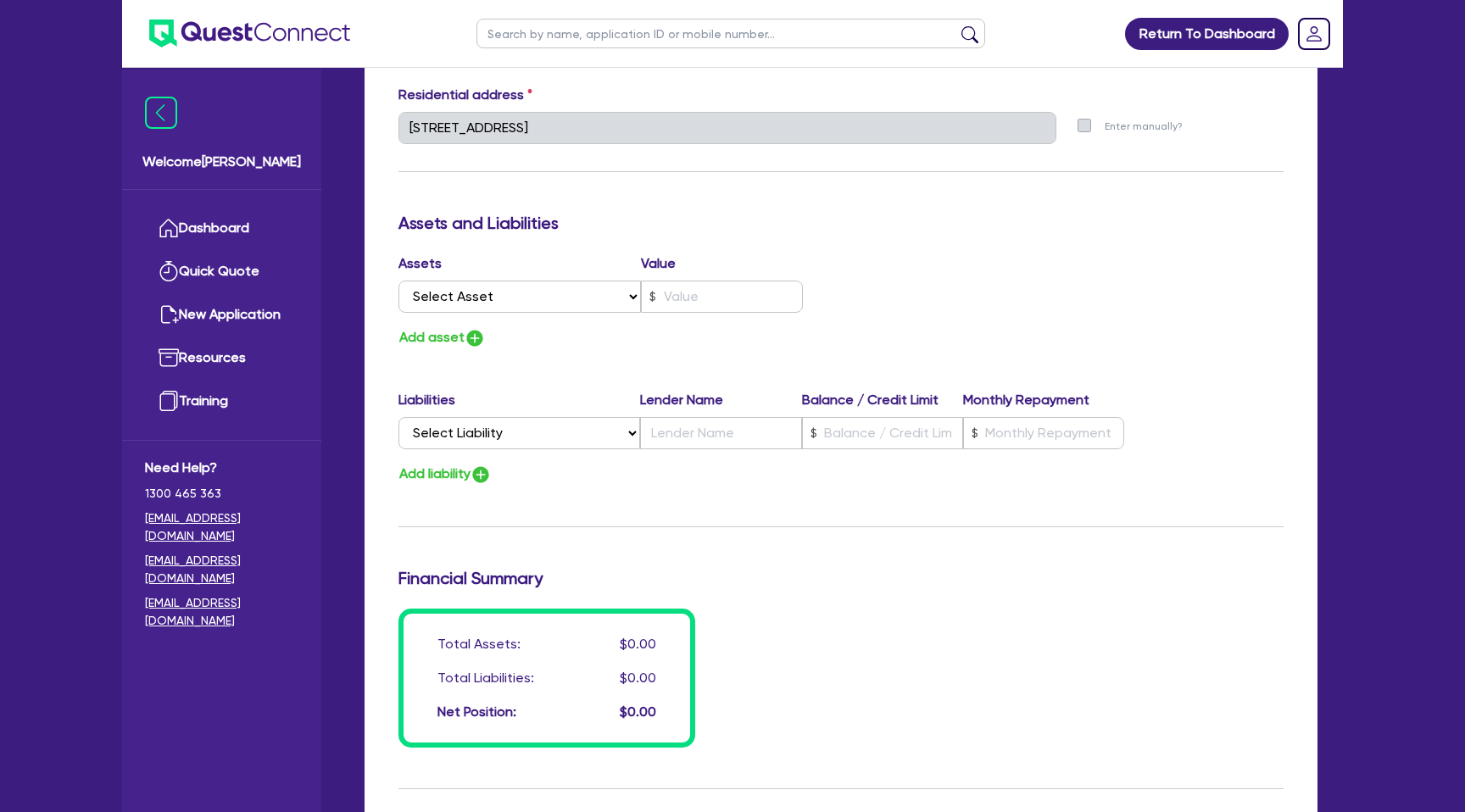
scroll to position [863, 0]
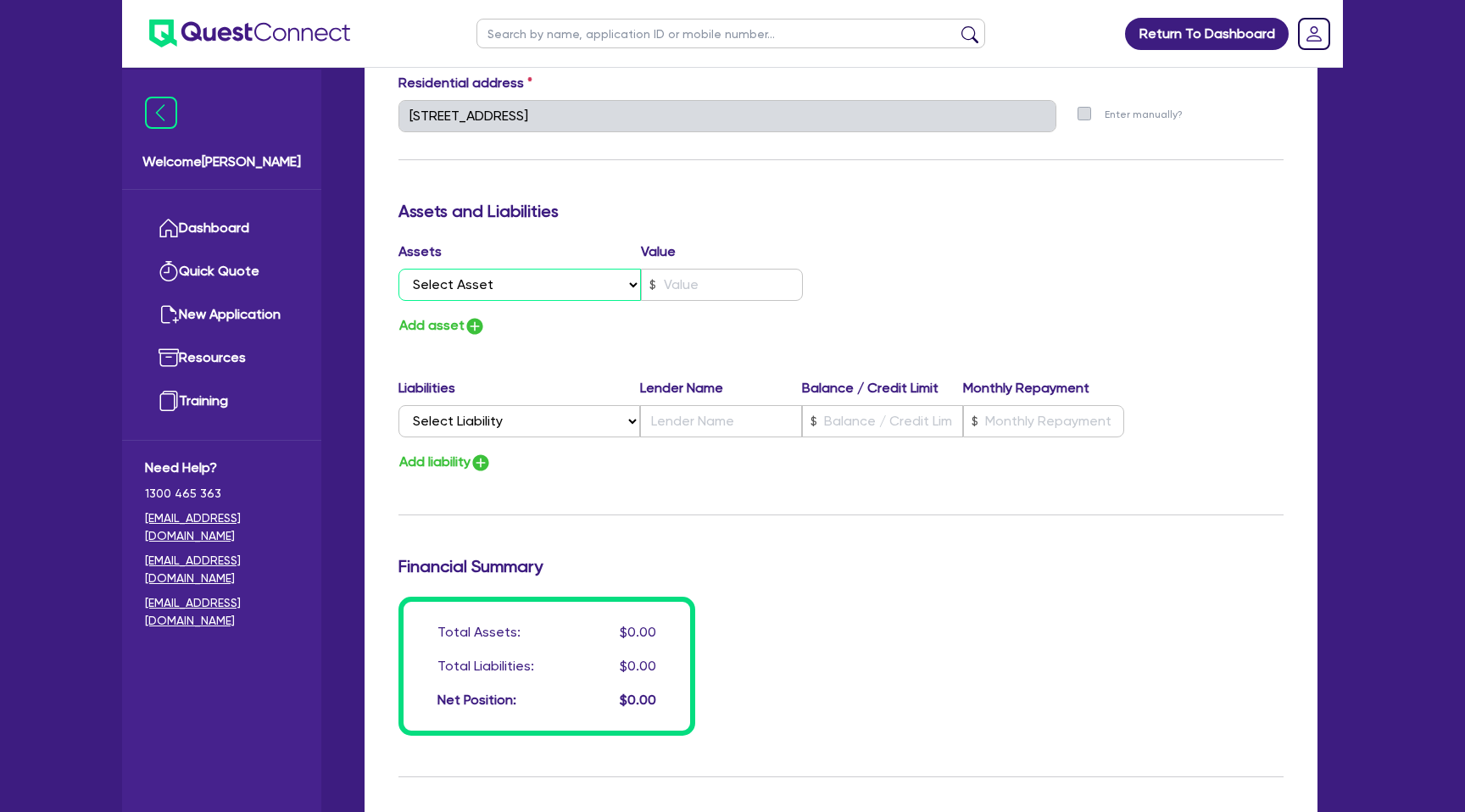
click at [510, 282] on select "Select Asset Cash Property Investment property Vehicle Truck Trailer Equipment …" at bounding box center [520, 284] width 242 height 32
select select "PROPERTY"
click at [399, 269] on select "Select Asset Cash Property Investment property Vehicle Truck Trailer Equipment …" at bounding box center [520, 284] width 242 height 32
type input "0"
type input "0421 567 723"
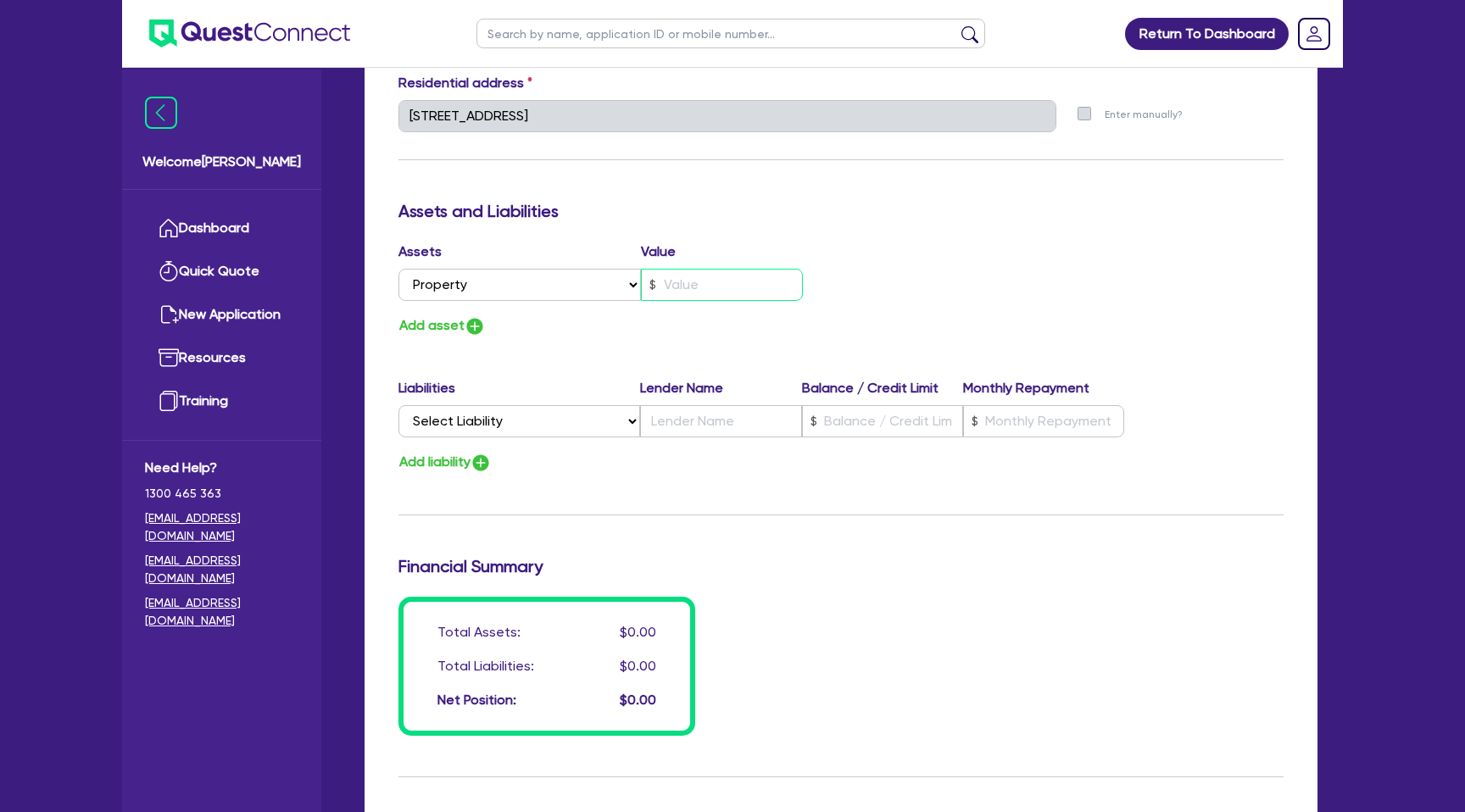
click at [690, 287] on input "text" at bounding box center [722, 284] width 161 height 32
type input "0"
type input "0421 567 723"
type input "1"
type input "0"
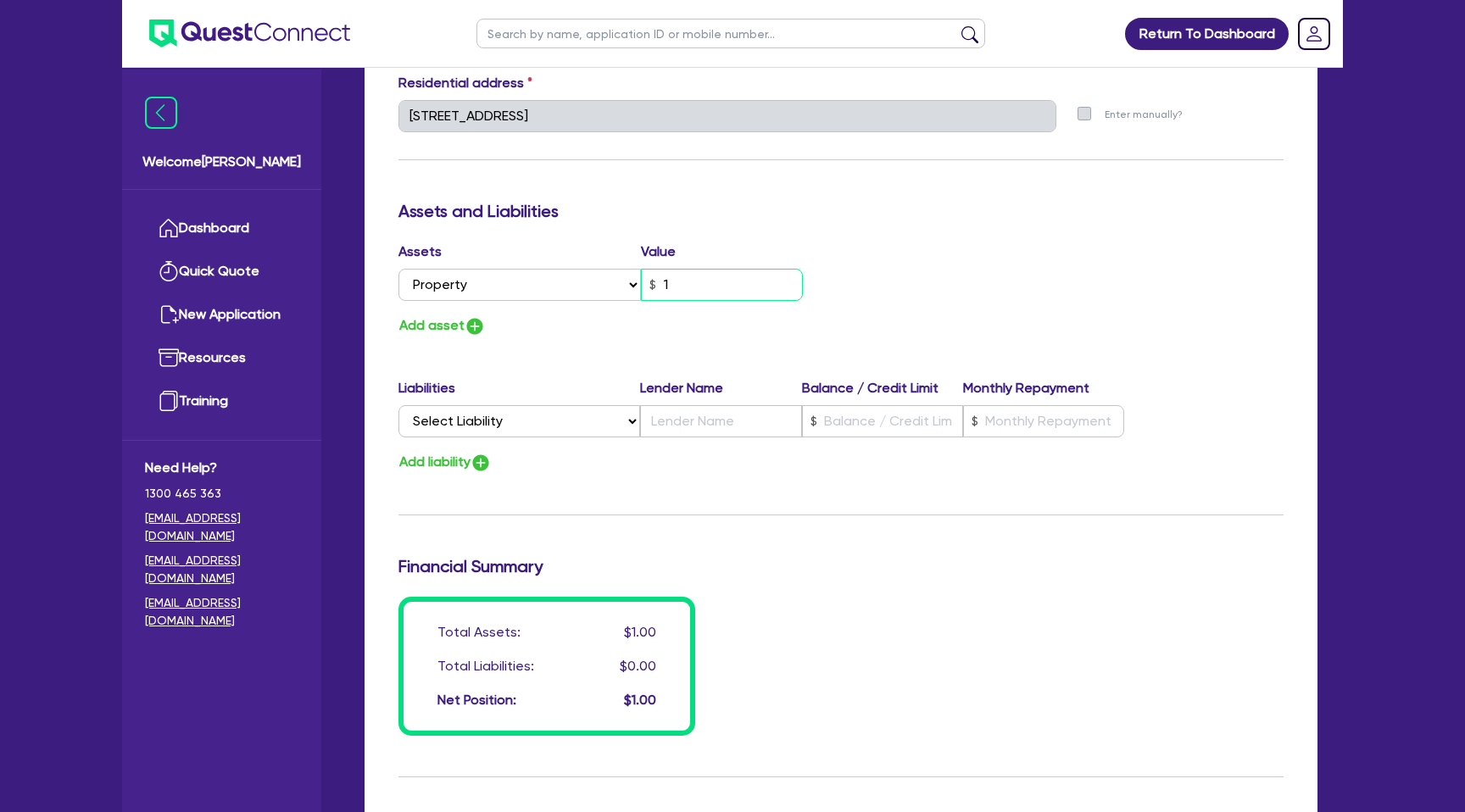
type input "0421 567 723"
type input "11"
type input "0"
type input "0421 567 723"
type input "110"
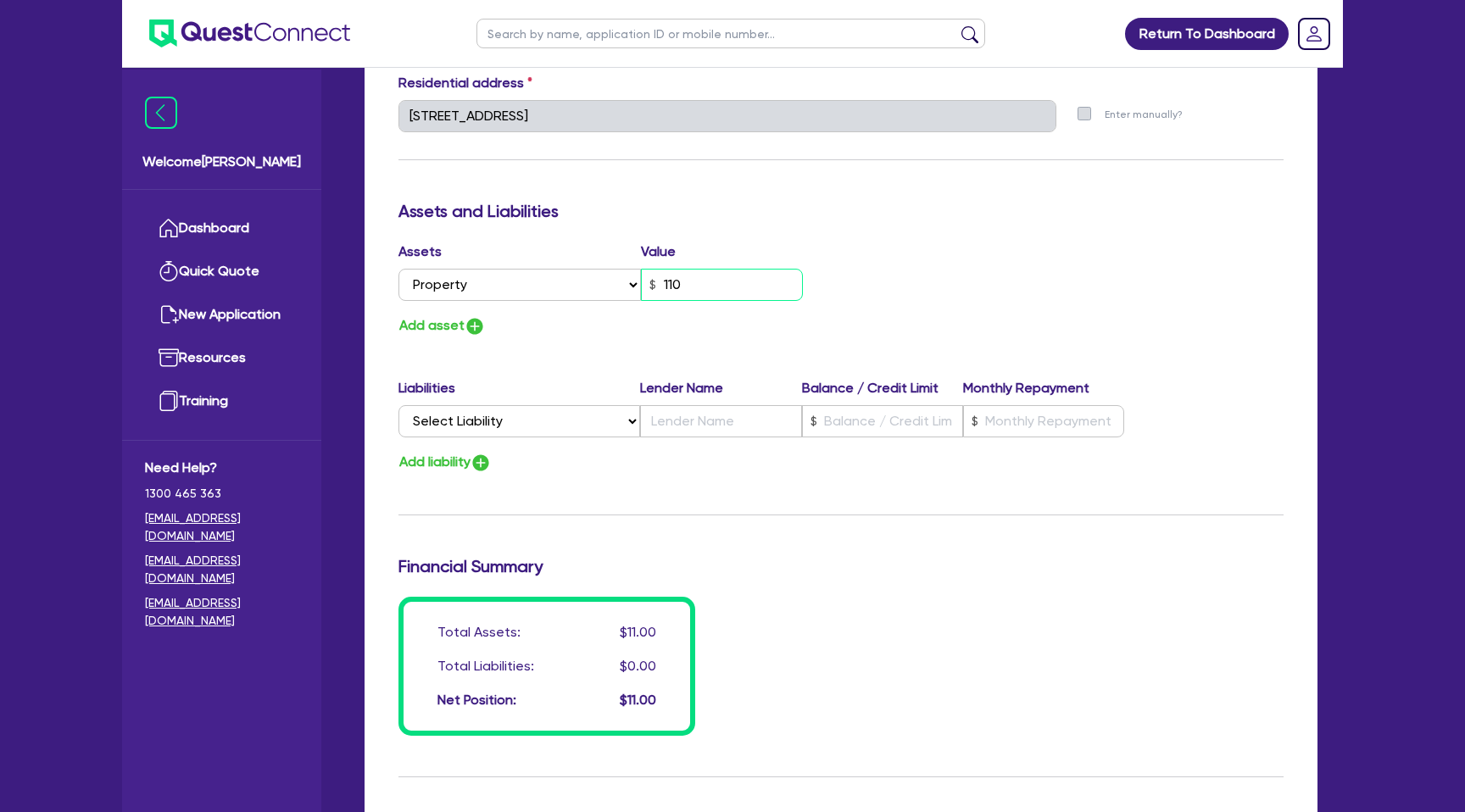
type input "0"
type input "0421 567 723"
type input "1,100"
type input "0"
type input "0421 567 723"
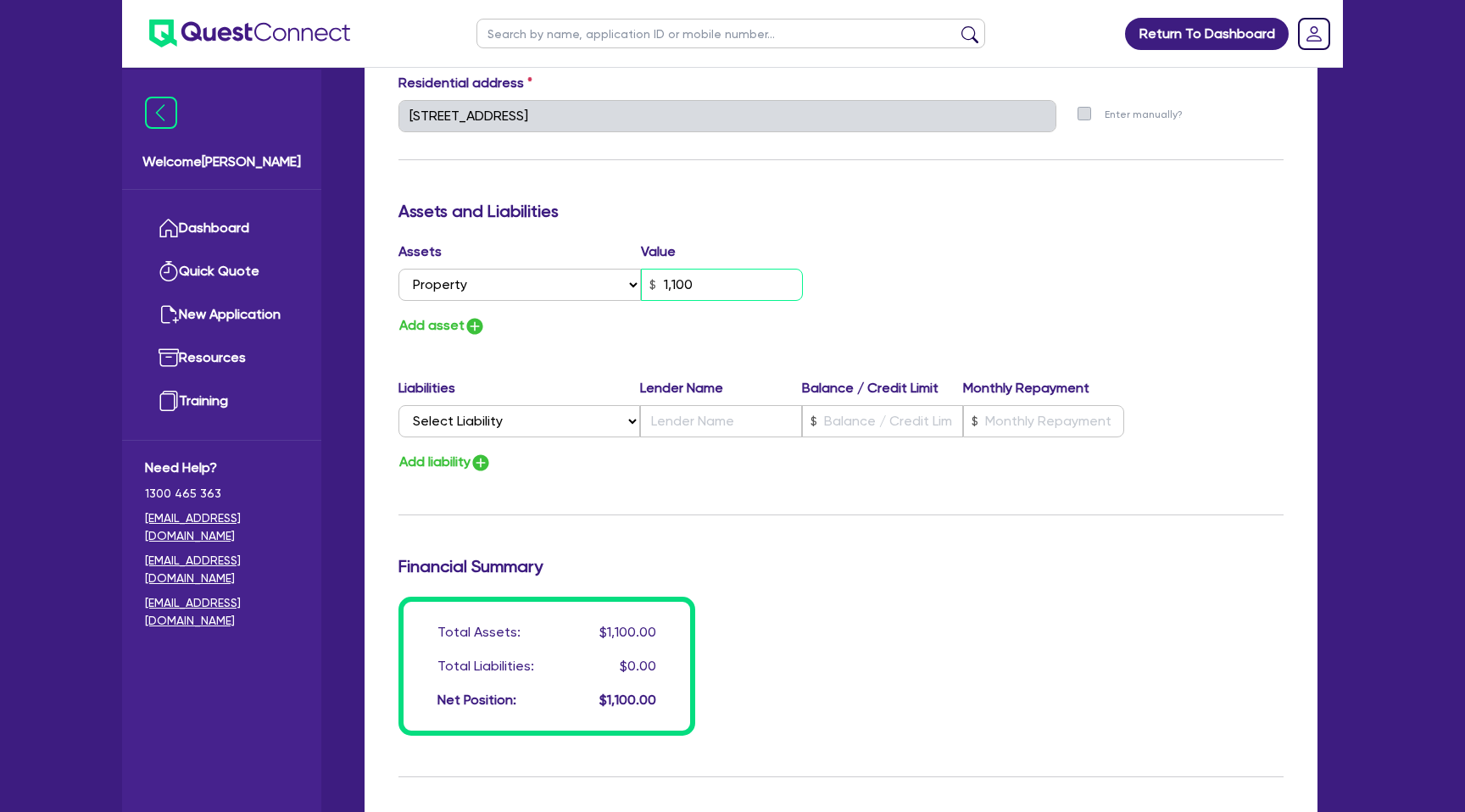
type input "11,000"
type input "0"
type input "0421 567 723"
type input "110,000"
type input "0"
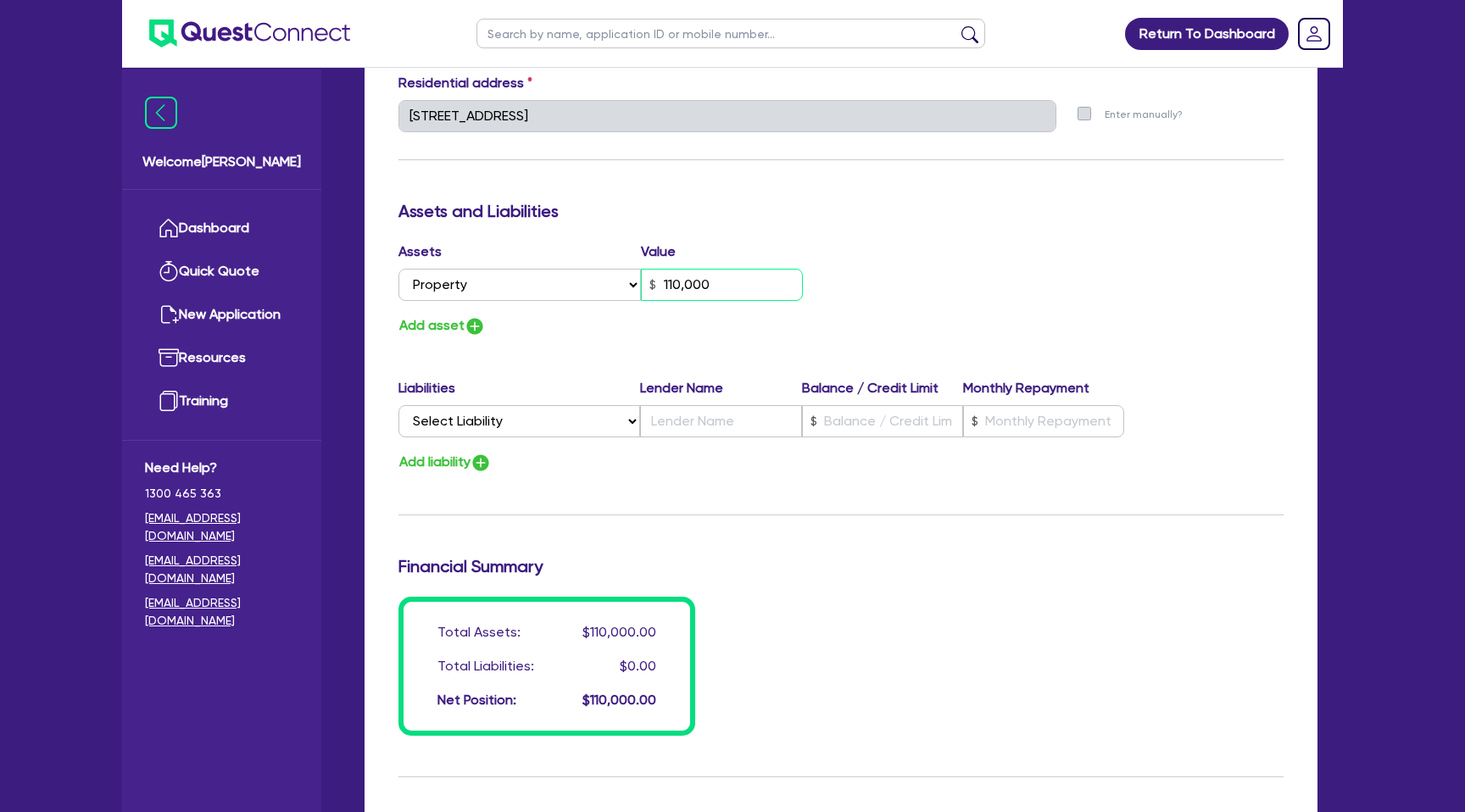
type input "0421 567 723"
type input "1,100,000"
click at [889, 291] on div "Assets Value Select Asset Cash Property Investment property Vehicle Truck Trail…" at bounding box center [841, 288] width 911 height 95
click at [462, 415] on select "Select Liability Credit card Mortgage Investment property loan Vehicle loan Tru…" at bounding box center [519, 421] width 241 height 32
select select "MORTGAGE"
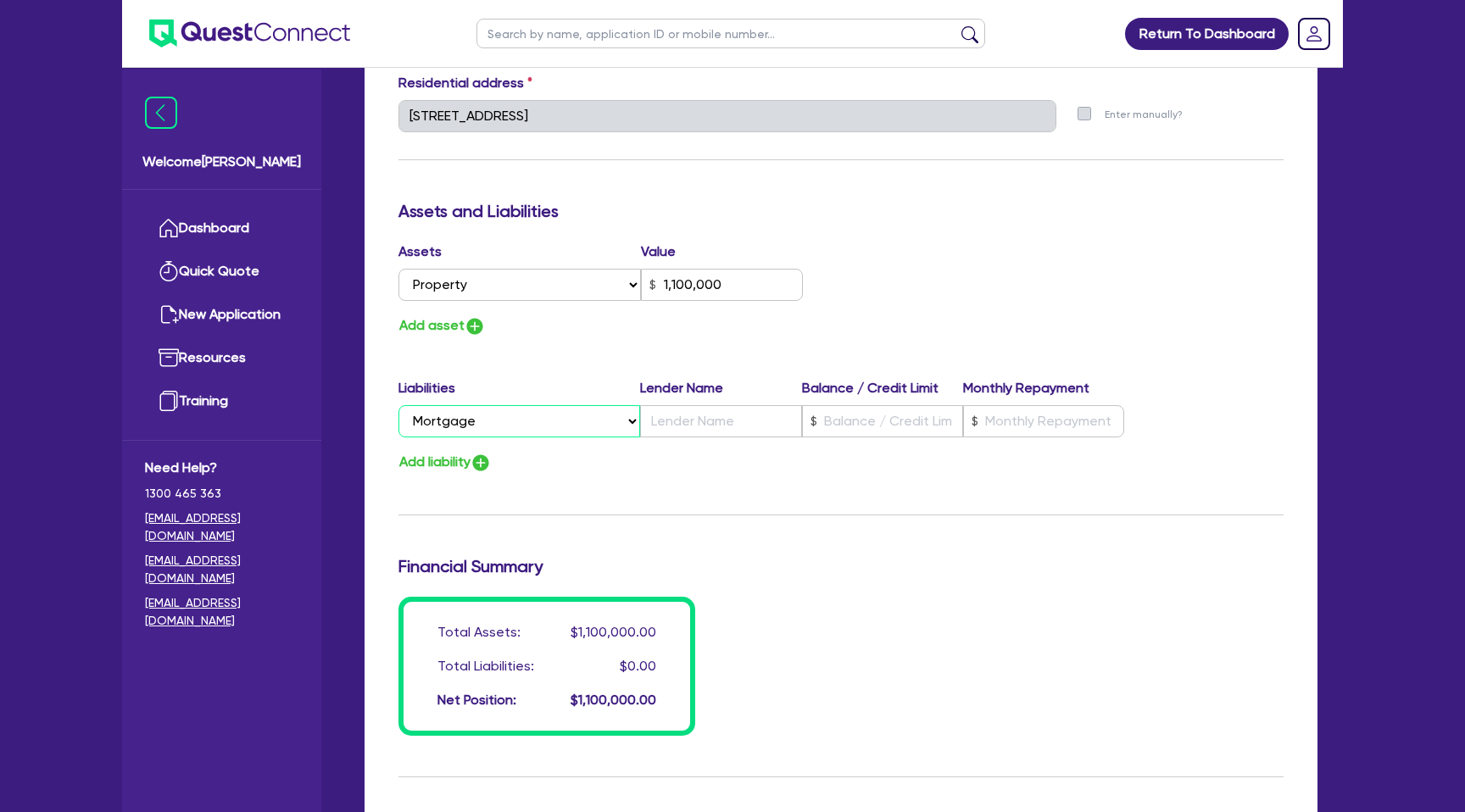
click at [399, 406] on select "Select Liability Credit card Mortgage Investment property loan Vehicle loan Tru…" at bounding box center [519, 421] width 241 height 32
type input "0"
type input "0421 567 723"
type input "1,100,000"
click at [716, 425] on input "text" at bounding box center [721, 421] width 161 height 32
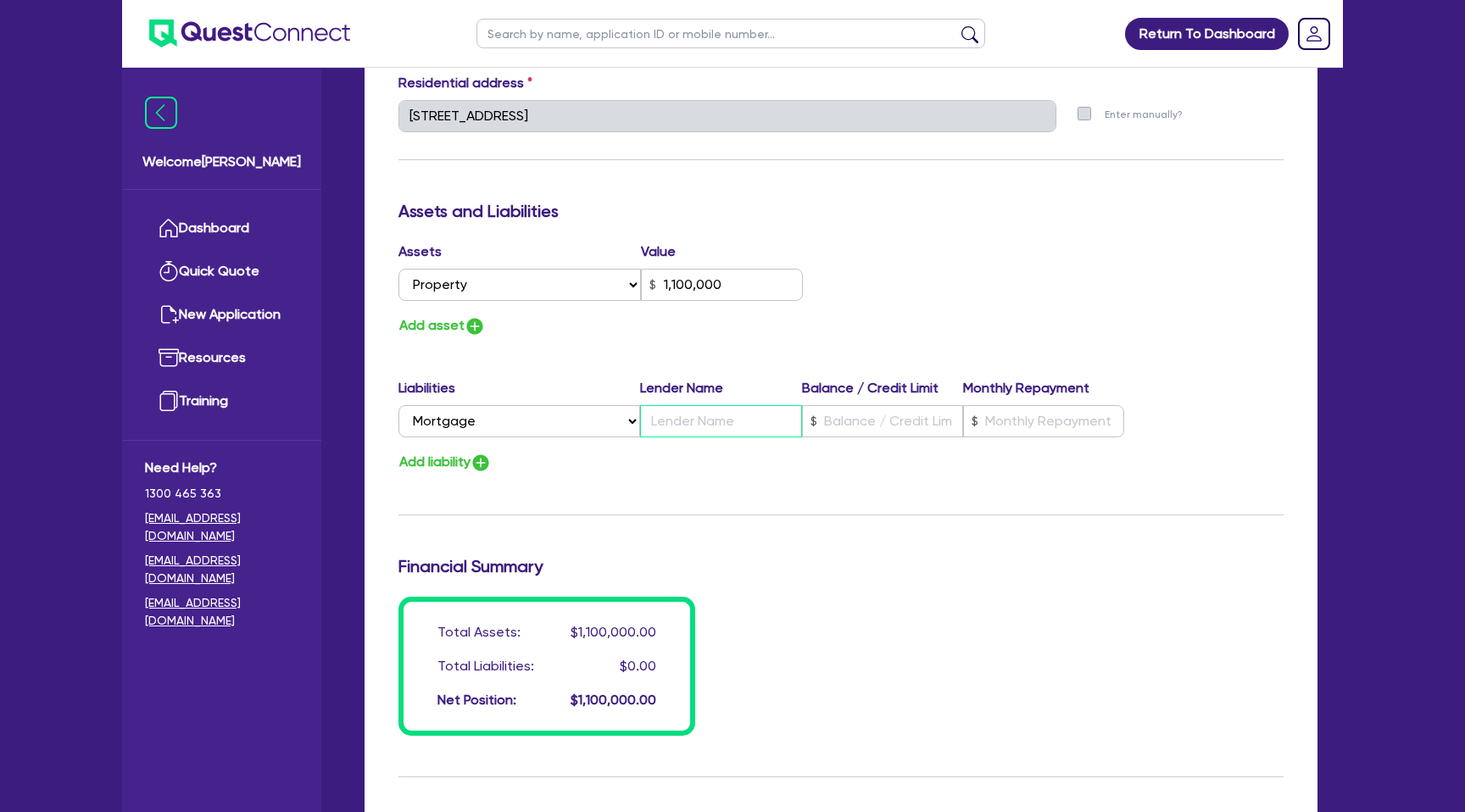
type input "0"
type input "0421 567 723"
type input "1,100,000"
type input "3"
type input "0"
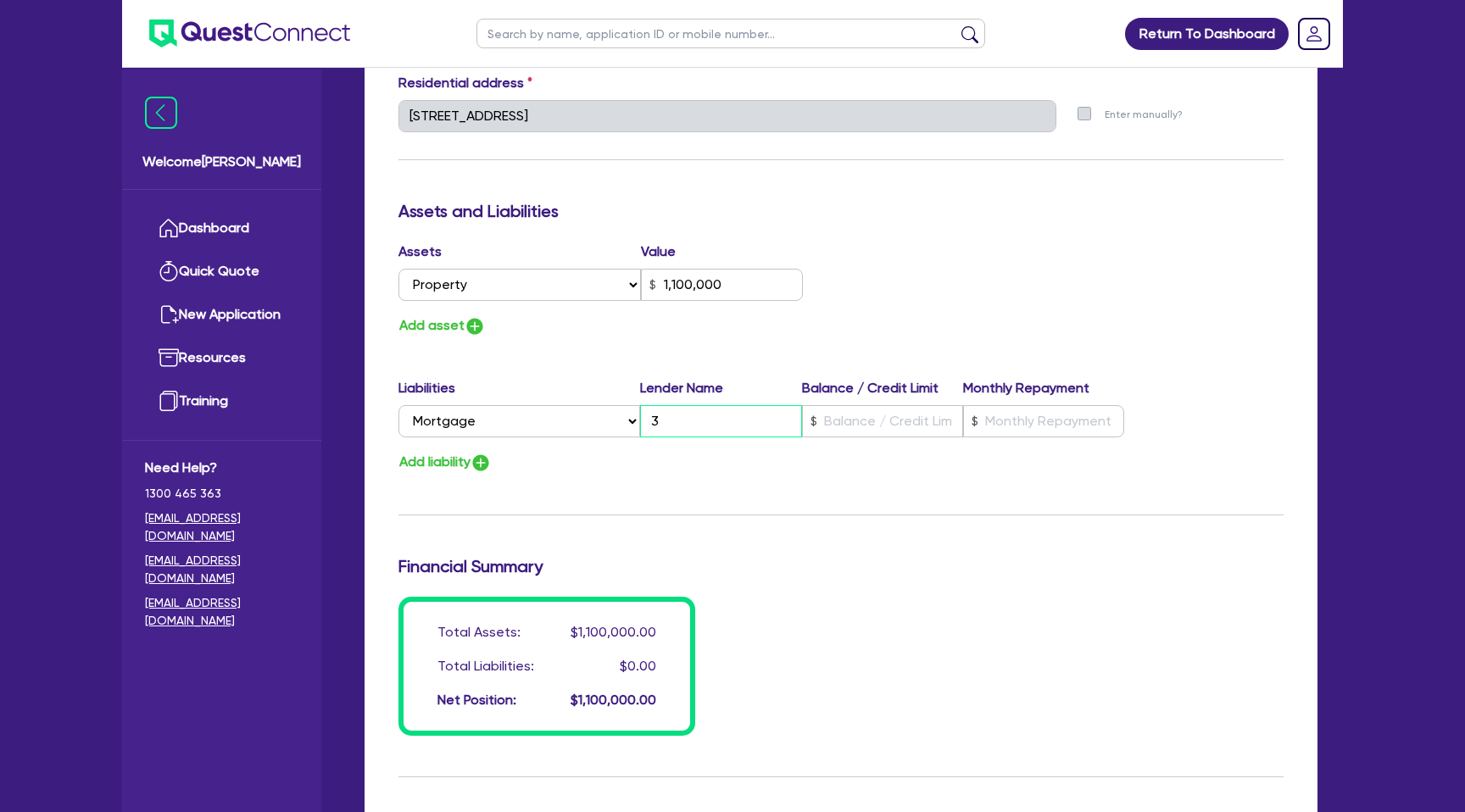
type input "0421 567 723"
type input "1,100,000"
type input "30"
type input "0"
type input "0421 567 723"
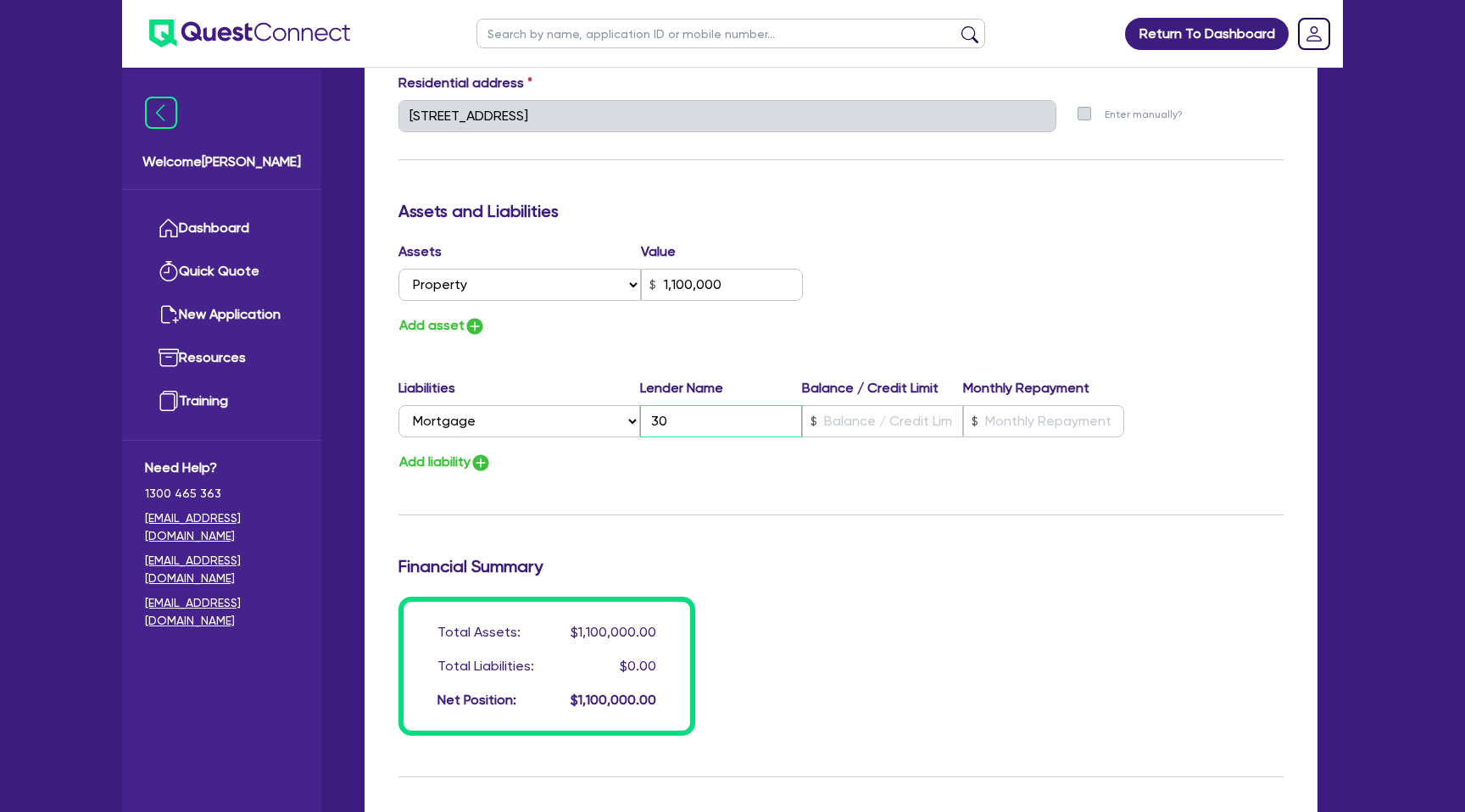
type input "1,100,000"
type input "300"
type input "0"
type input "0421 567 723"
type input "1,100,000"
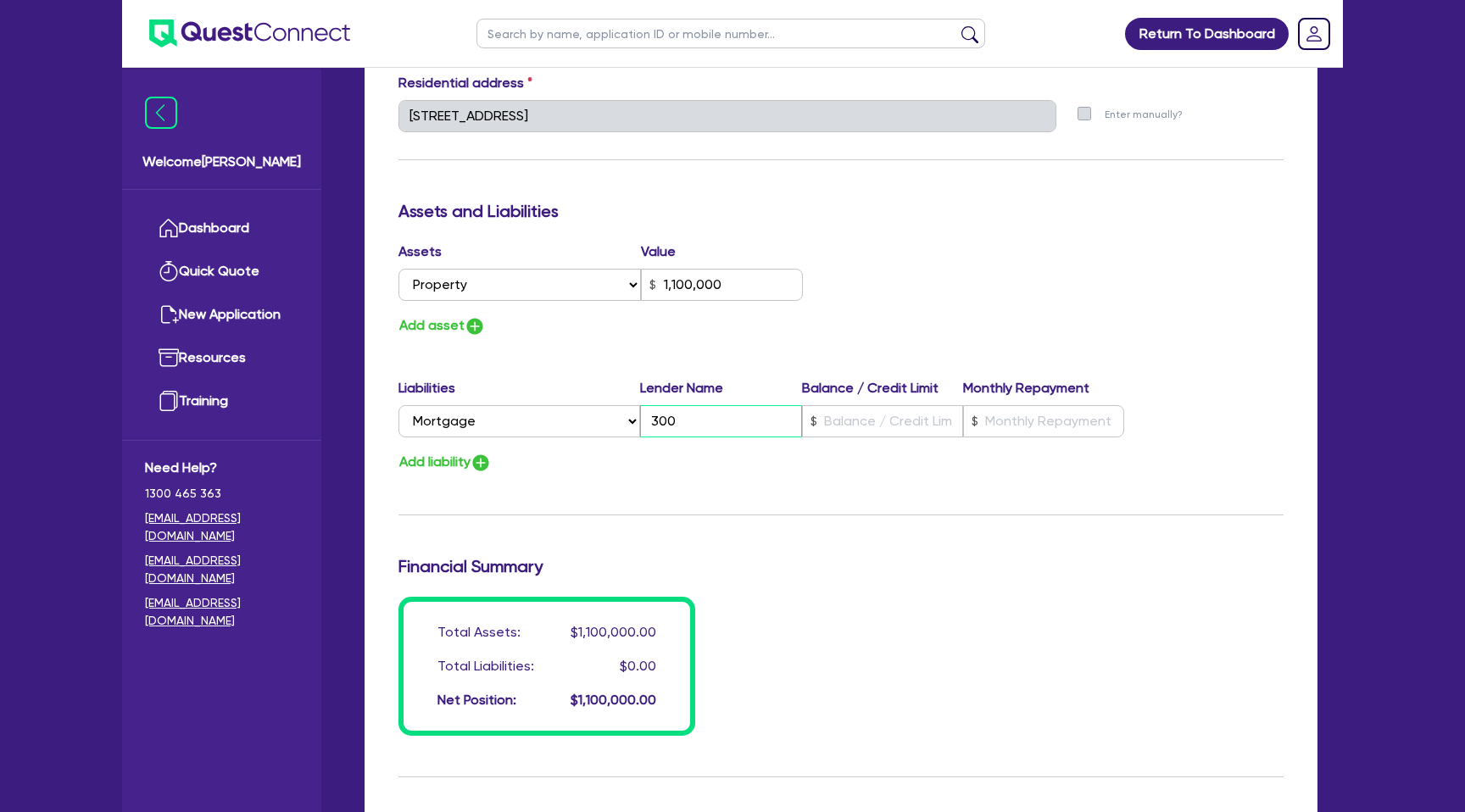
type input "3000"
type input "0"
type input "0421 567 723"
type input "1,100,000"
type input "30000"
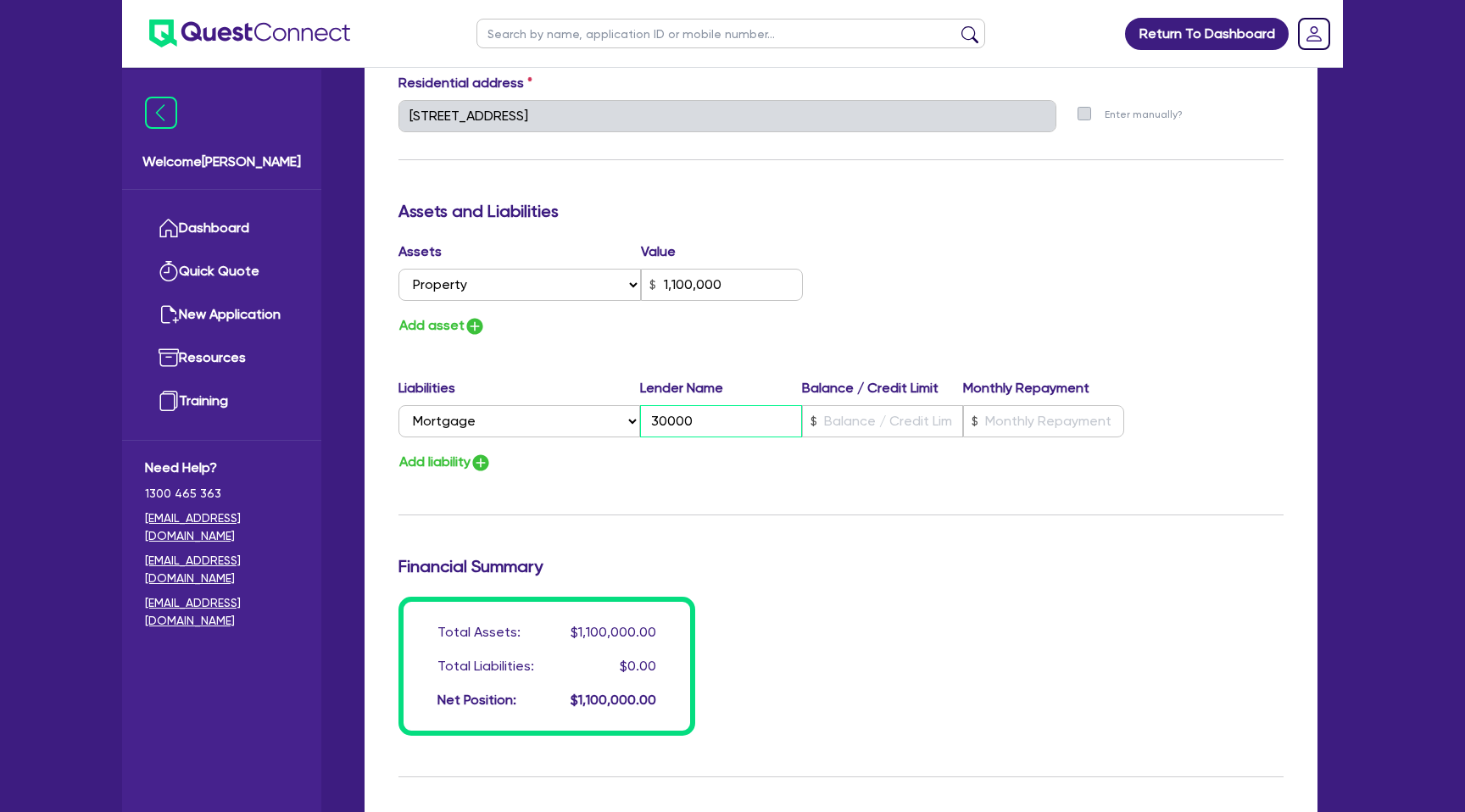
type input "0"
type input "0421 567 723"
type input "1,100,000"
type input "300000"
click at [778, 483] on div "Update residential status for Director #1 Boarding is only acceptable when the …" at bounding box center [841, 109] width 885 height 1254
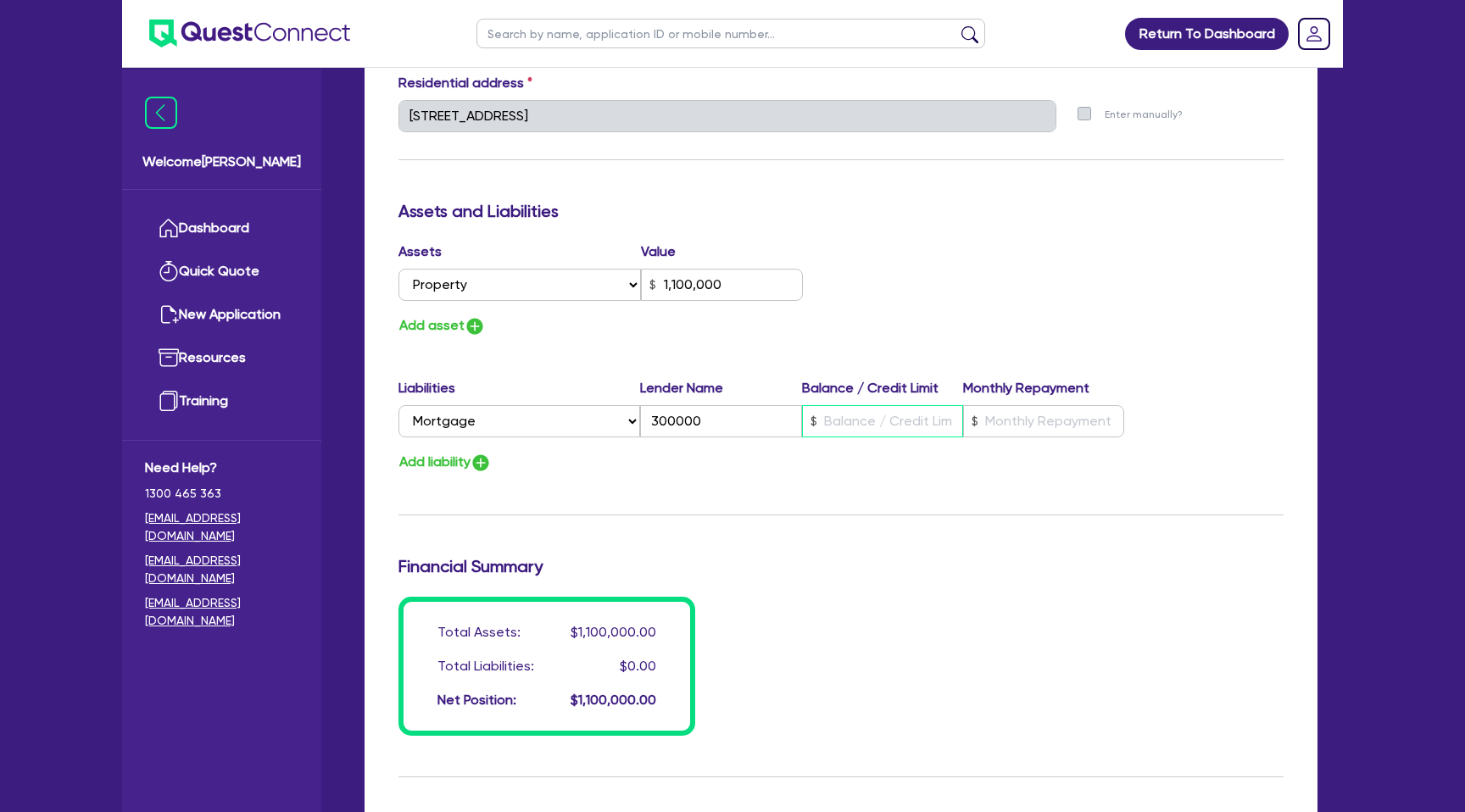
click at [857, 423] on input "text" at bounding box center [883, 421] width 161 height 32
click at [659, 421] on input "300000" at bounding box center [721, 421] width 161 height 32
click at [905, 424] on input "text" at bounding box center [883, 421] width 161 height 32
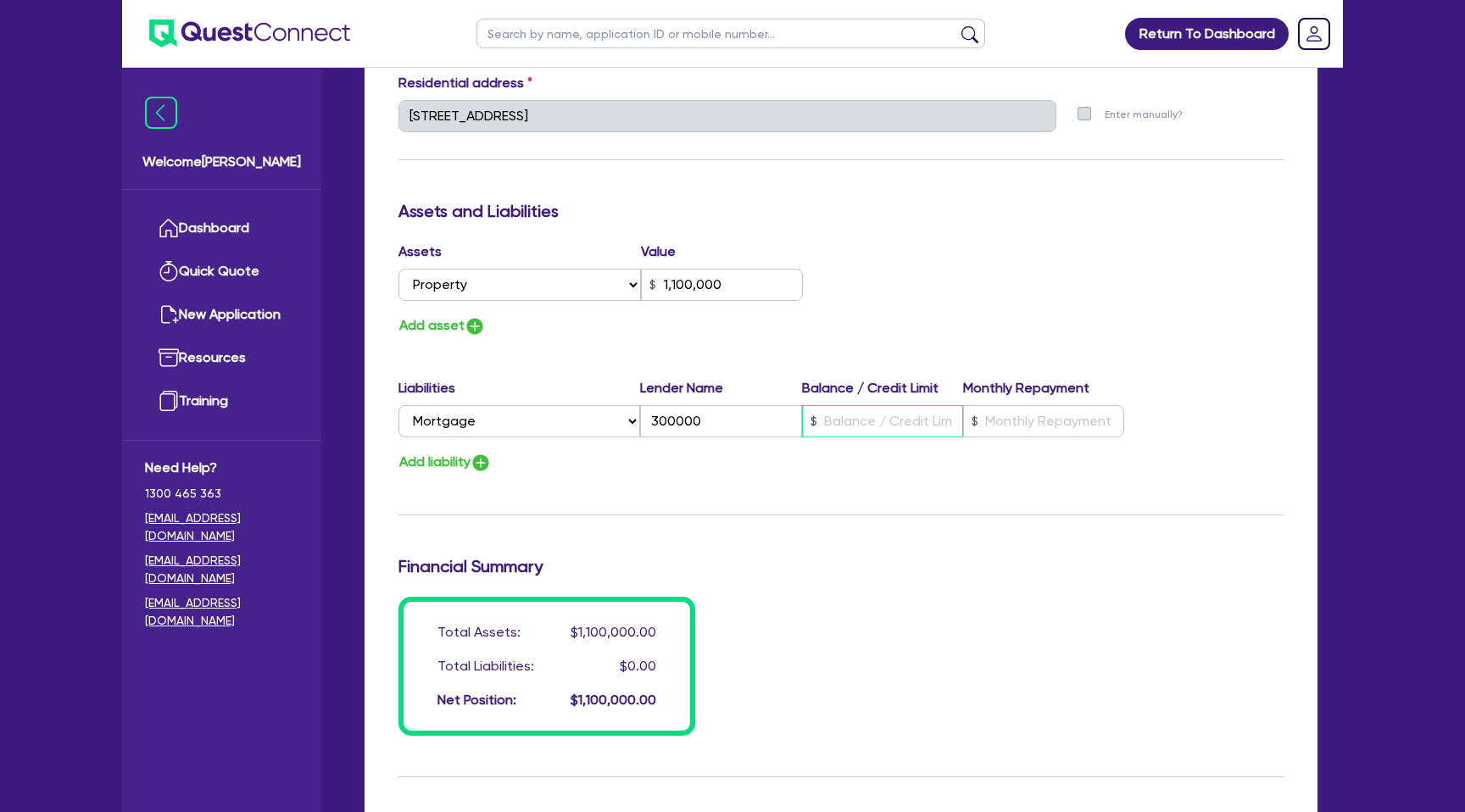
paste input "300,000"
type input "0"
type input "0421 567 723"
type input "1,100,000"
type input "300,000"
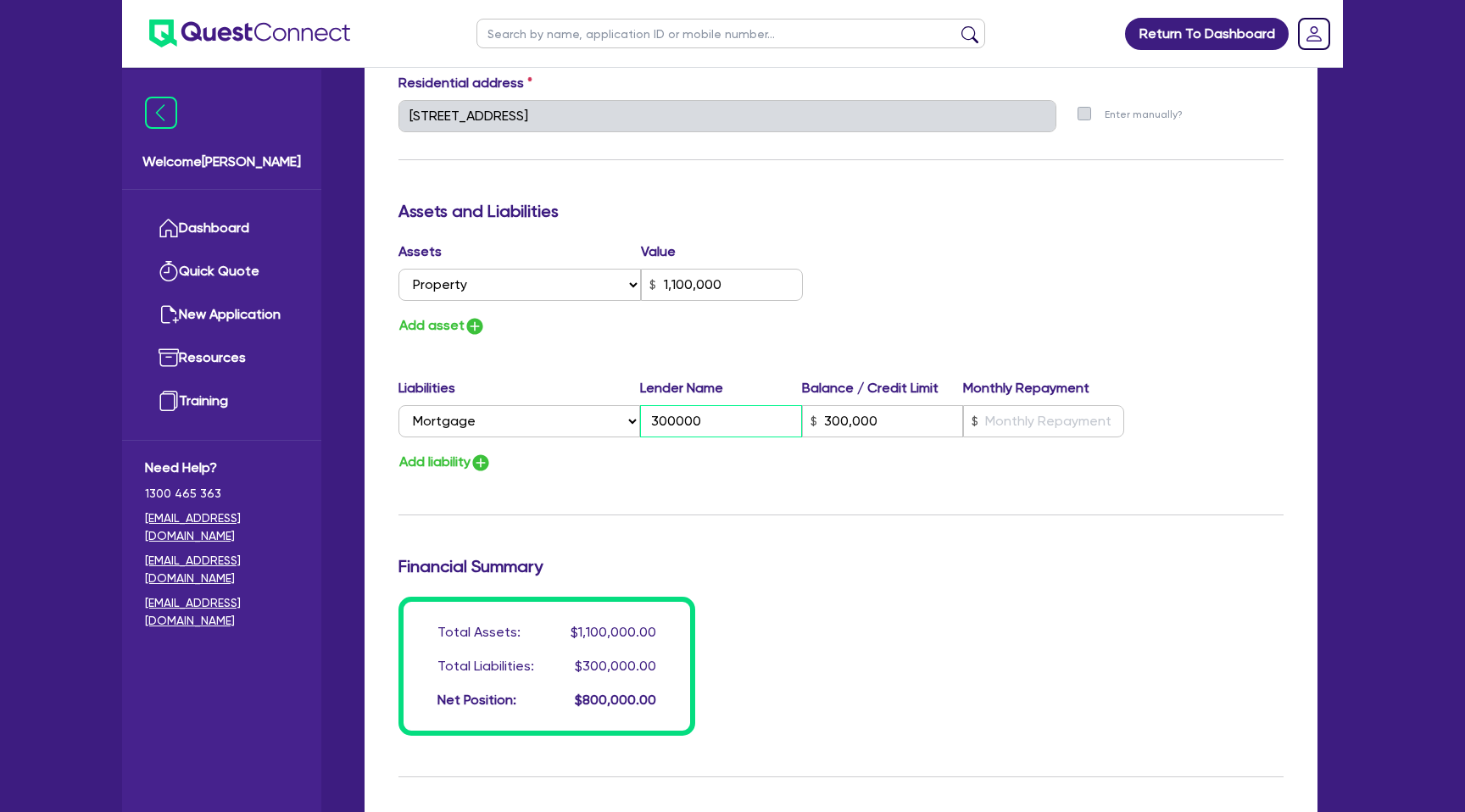
click at [704, 418] on input "300000" at bounding box center [721, 421] width 161 height 32
type input "0"
type input "0421 567 723"
type input "1,100,000"
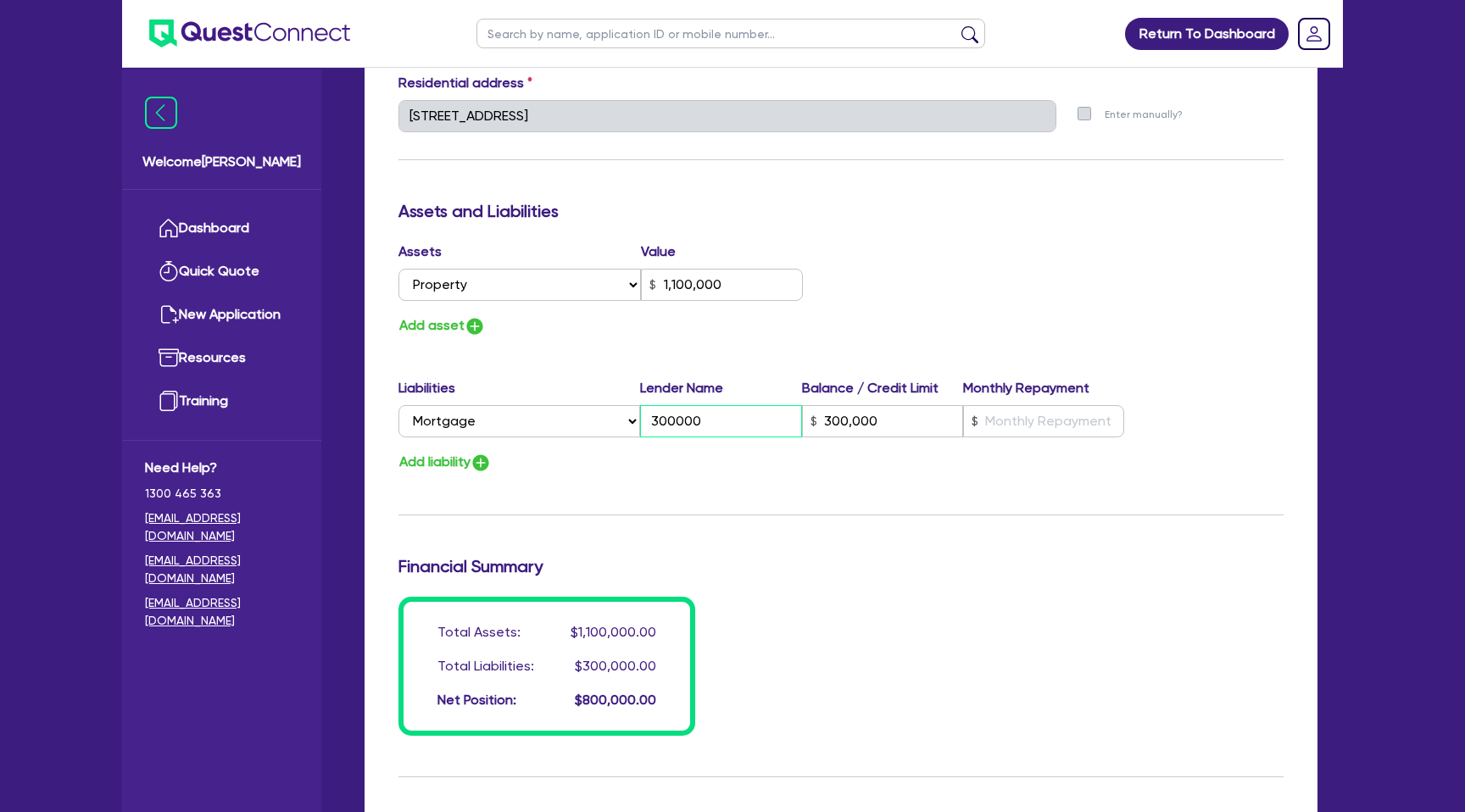
type input "300,000"
type input "0"
type input "0421 567 723"
type input "1,100,000"
type input "A"
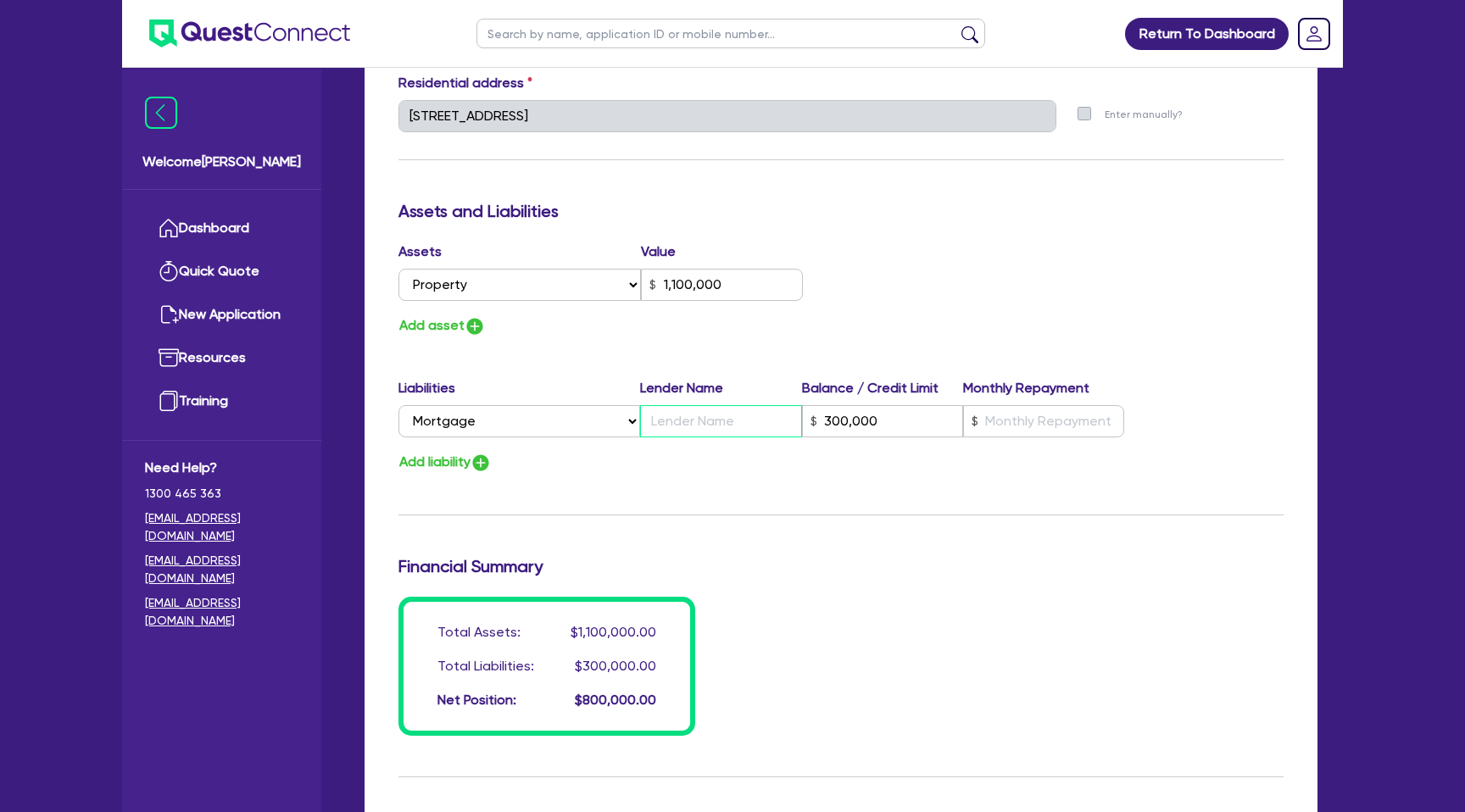
type input "300,000"
type input "0"
type input "0421 567 723"
type input "1,100,000"
type input "AN"
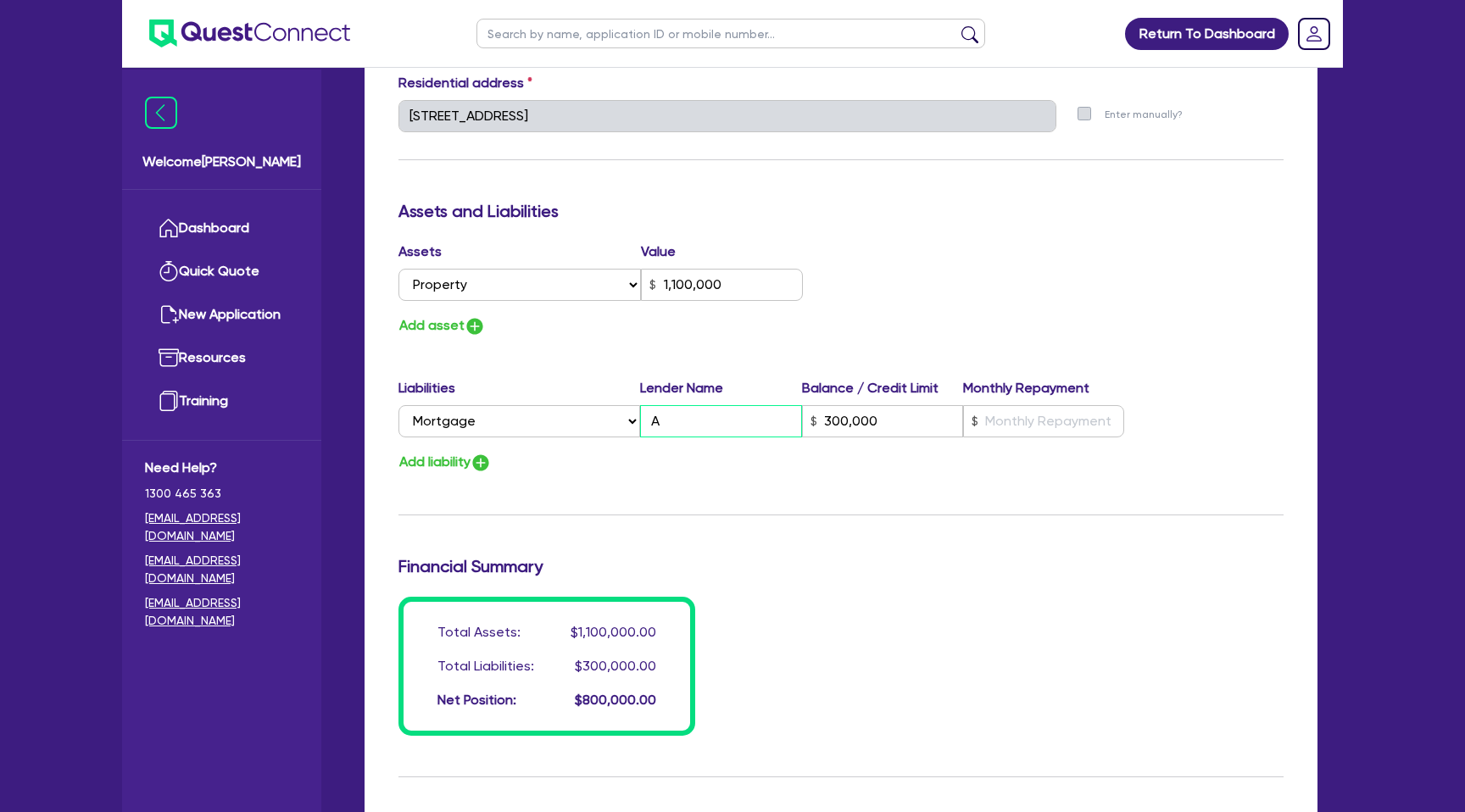
type input "300,000"
type input "0"
type input "0421 567 723"
type input "1,100,000"
type input "ANZ"
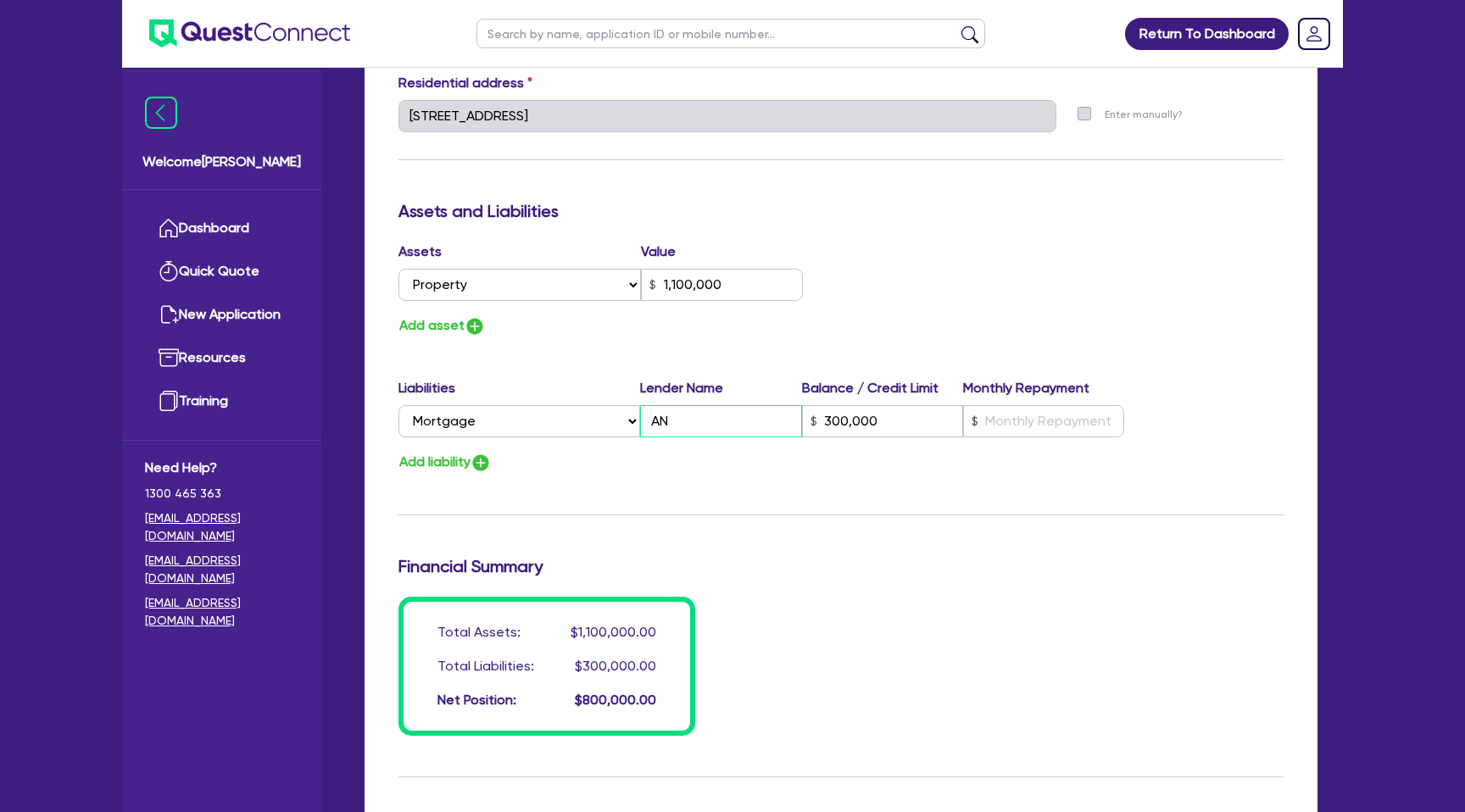
type input "300,000"
type input "0"
type input "0421 567 723"
type input "1,100,000"
type input "ANZ"
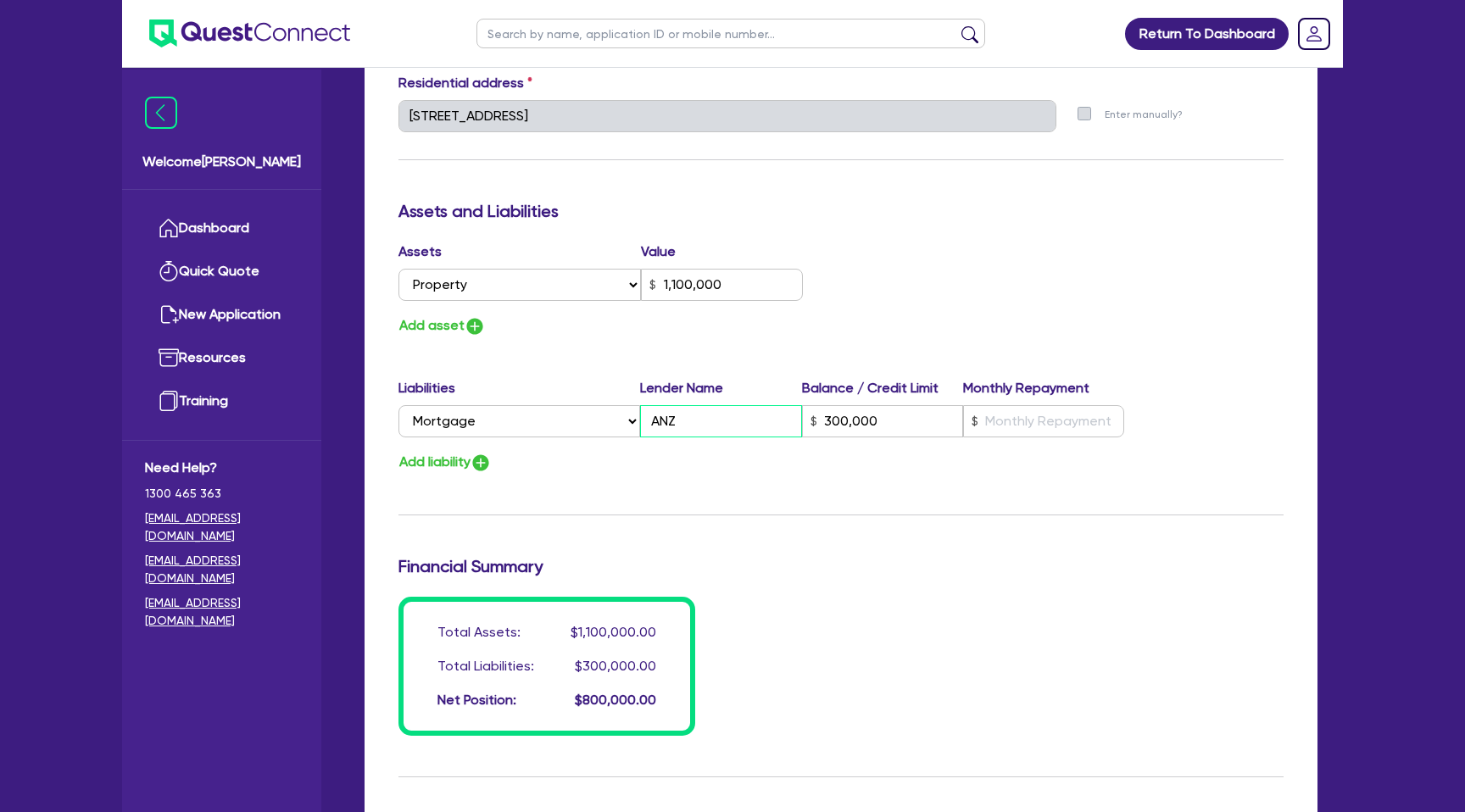
type input "300,000"
type input "ANZ"
click at [1005, 416] on input "text" at bounding box center [1044, 421] width 161 height 32
type input "0"
type input "0421 567 723"
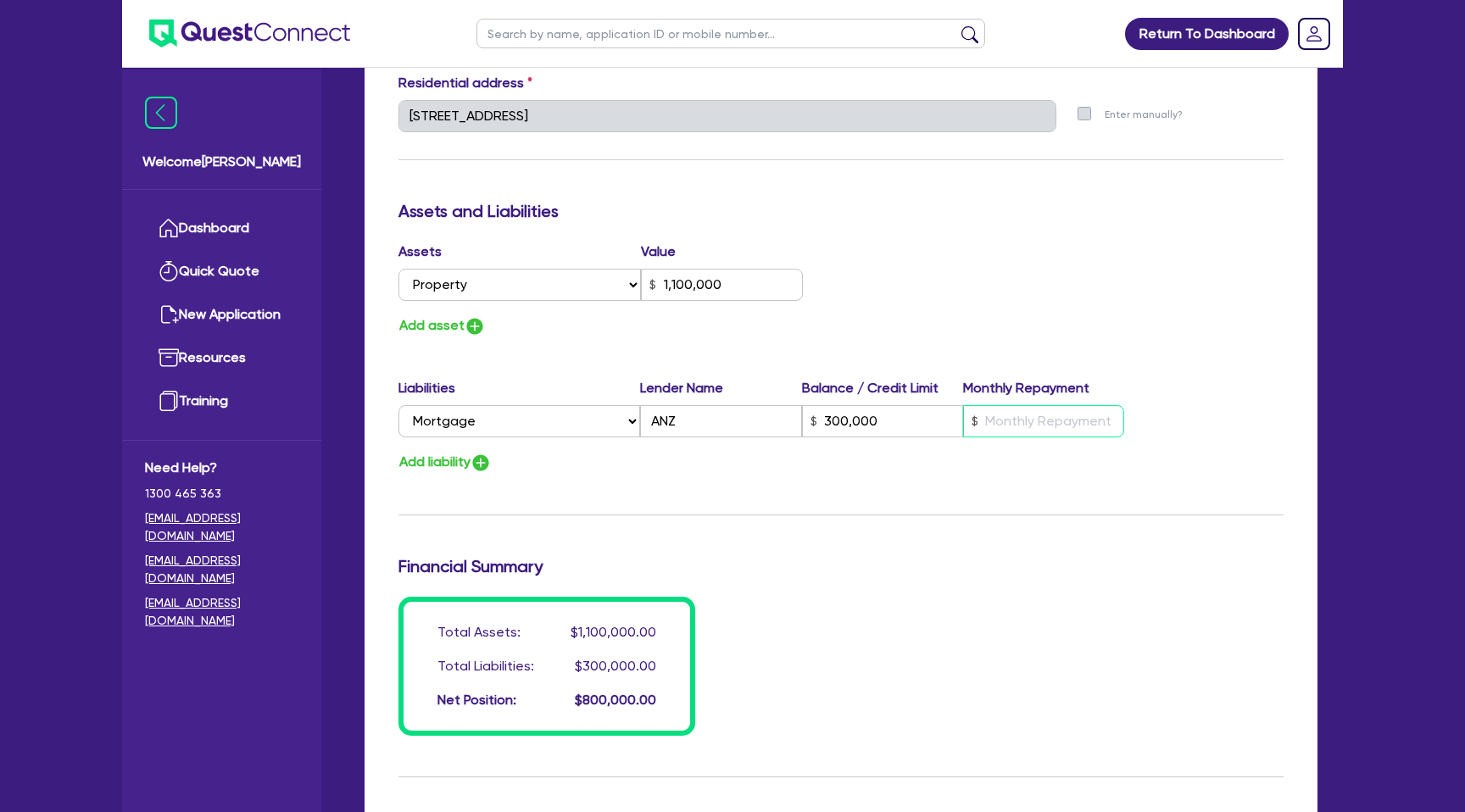
type input "1,100,000"
type input "300,000"
type input "2"
type input "0"
type input "0421 567 723"
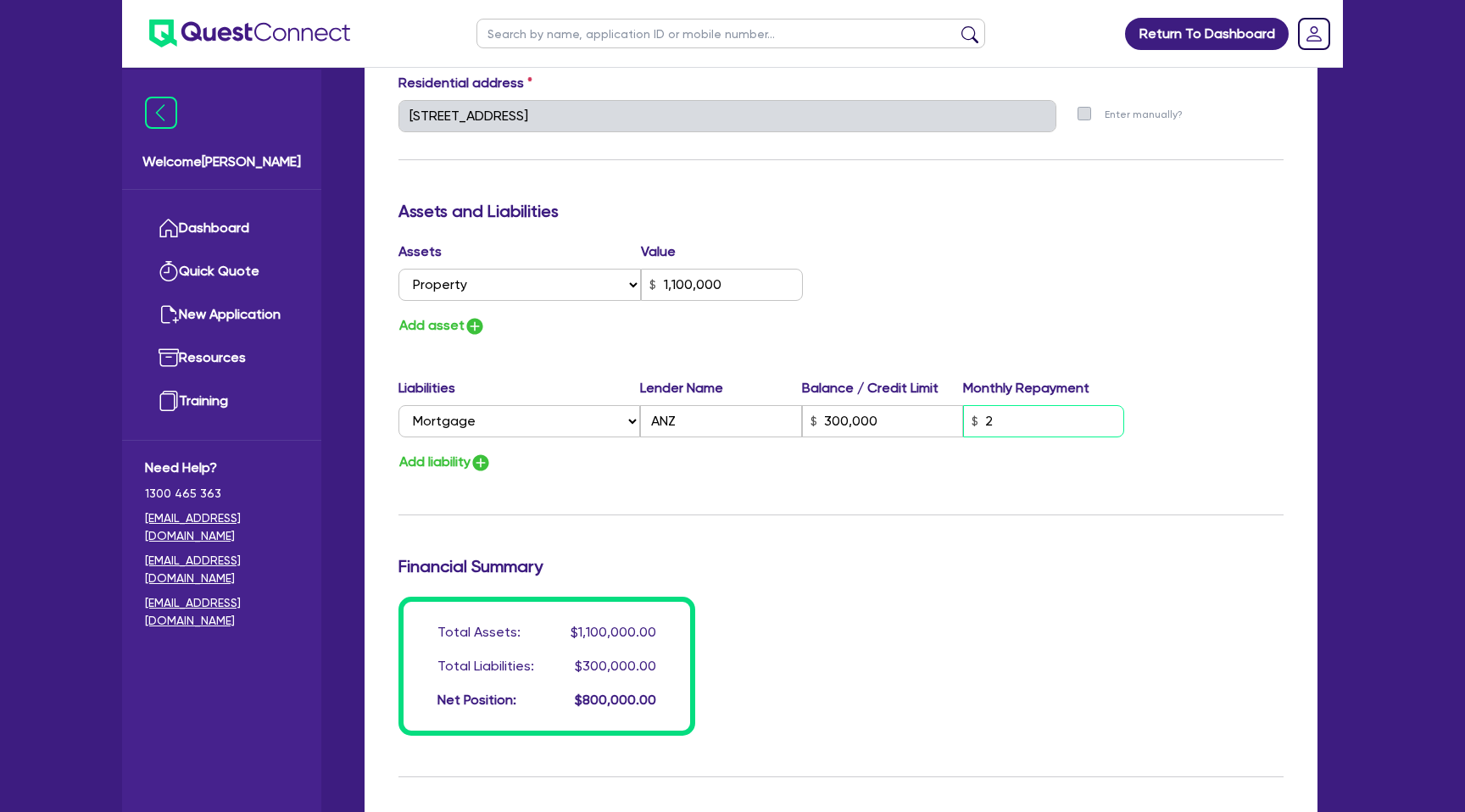
type input "1,100,000"
type input "300,000"
type input "20"
type input "0"
type input "0421 567 723"
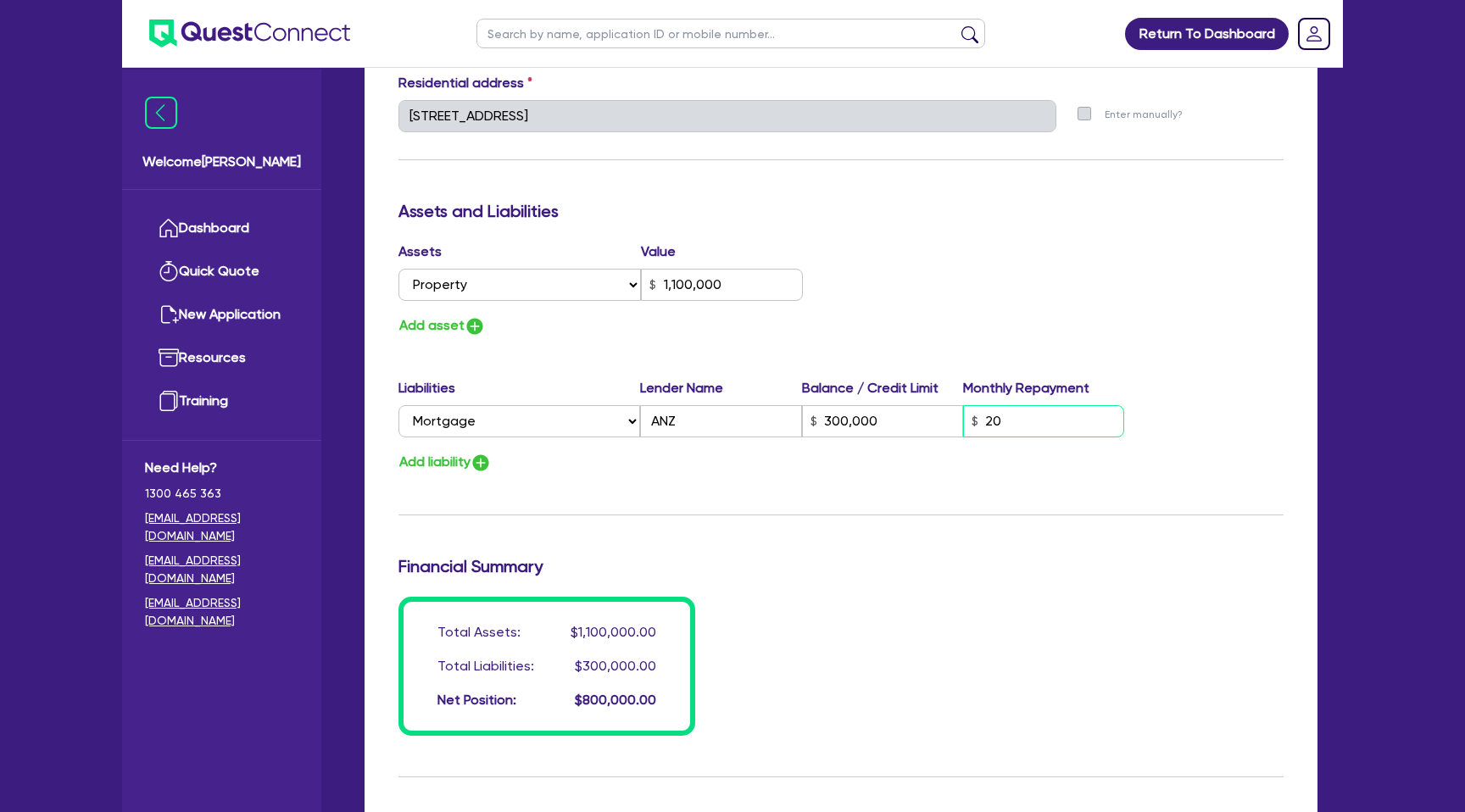
type input "1,100,000"
type input "300,000"
type input "2"
type input "0"
type input "0421 567 723"
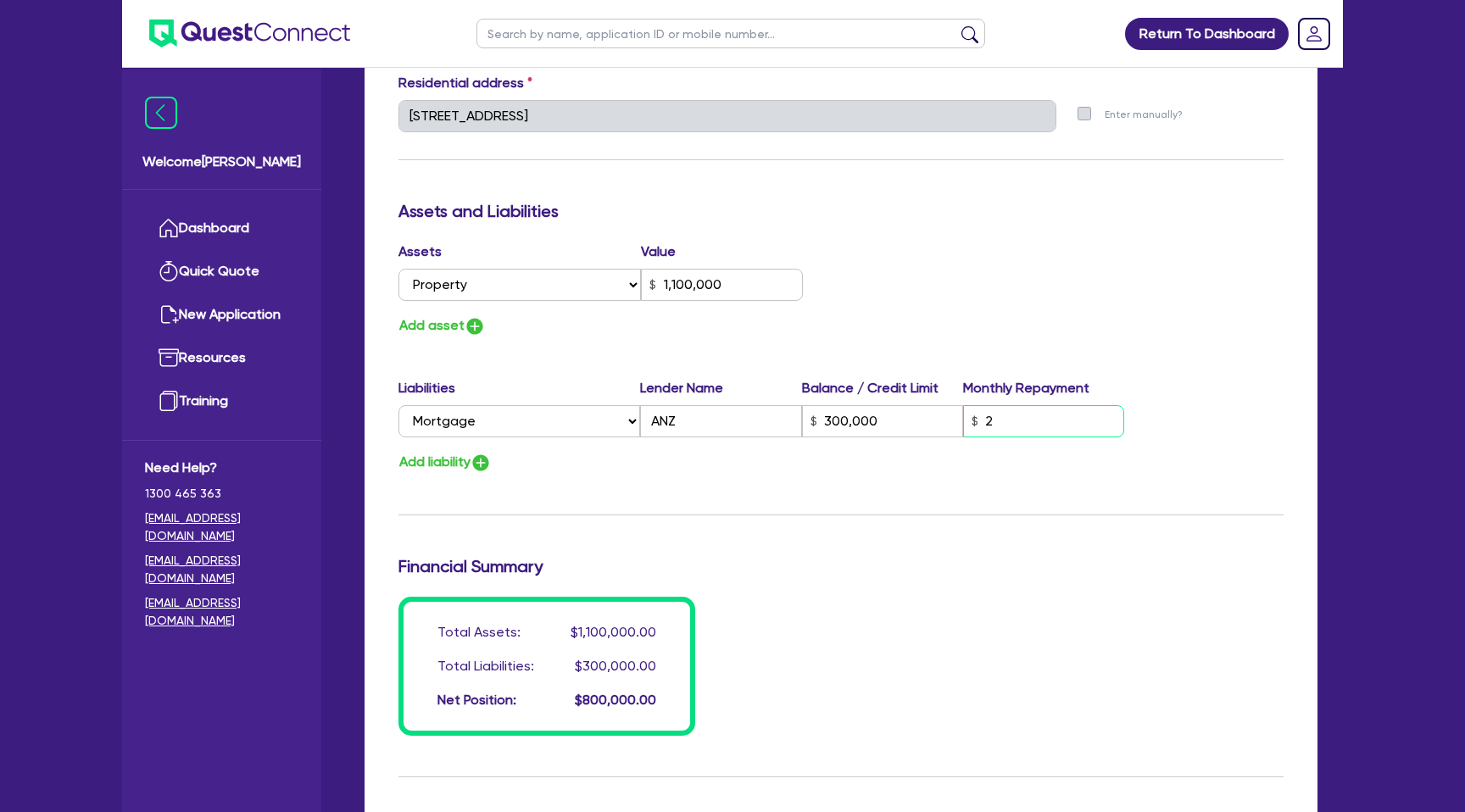
type input "1,100,000"
type input "300,000"
type input "22"
type input "0"
type input "0421 567 723"
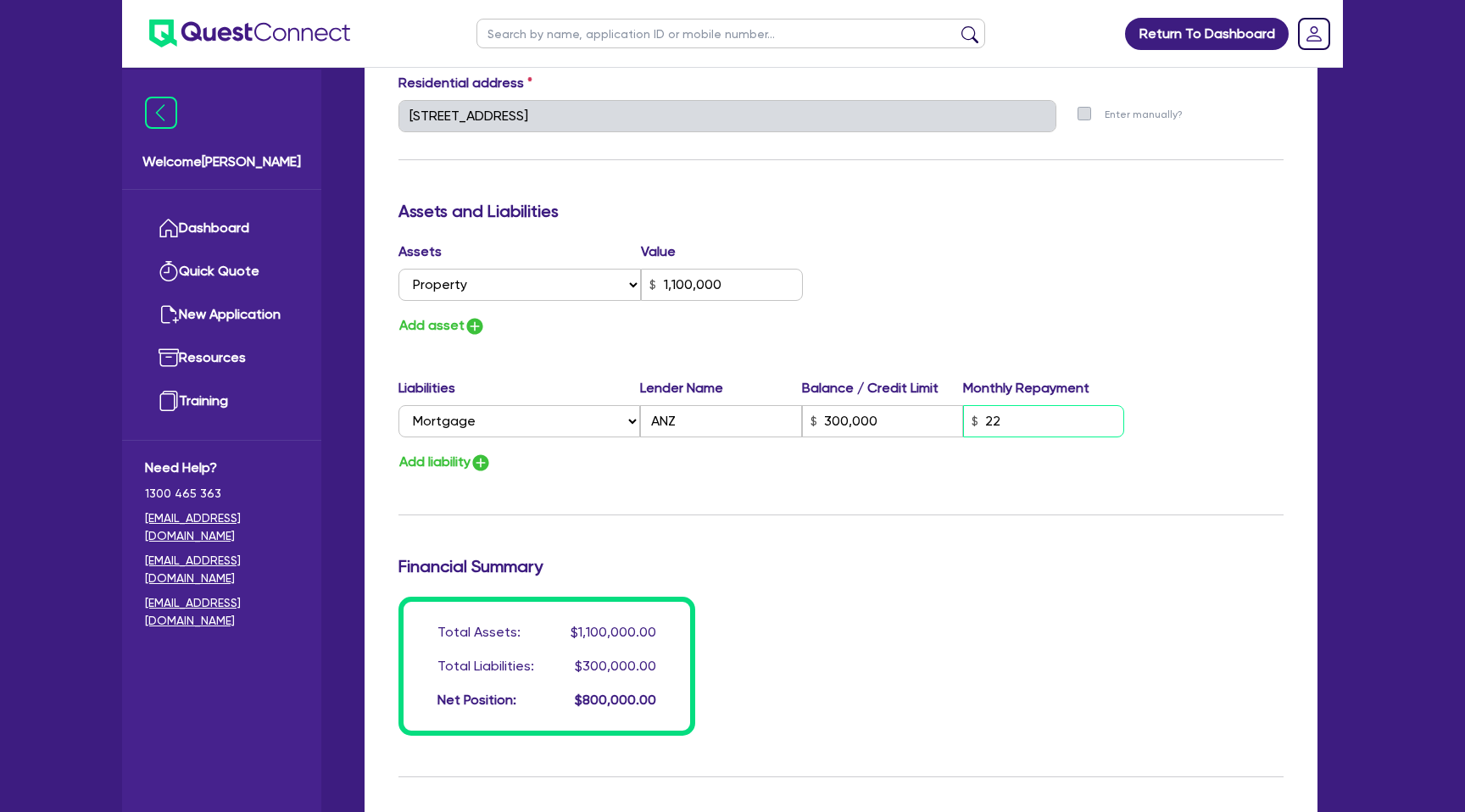
type input "1,100,000"
type input "300,000"
type input "220"
type input "0"
type input "0421 567 723"
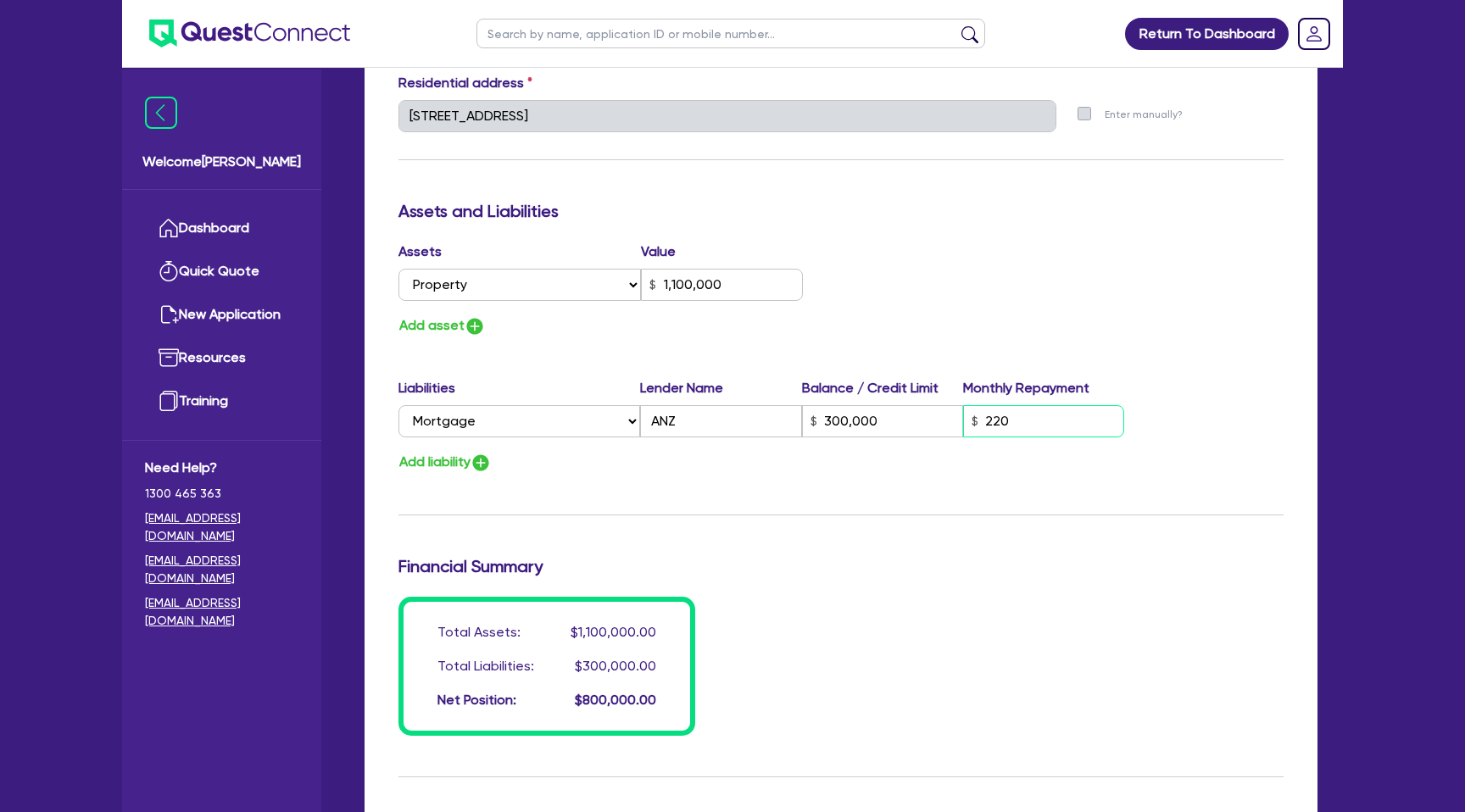
type input "1,100,000"
type input "300,000"
type input "2,200"
type input "0"
type input "0421 567 723"
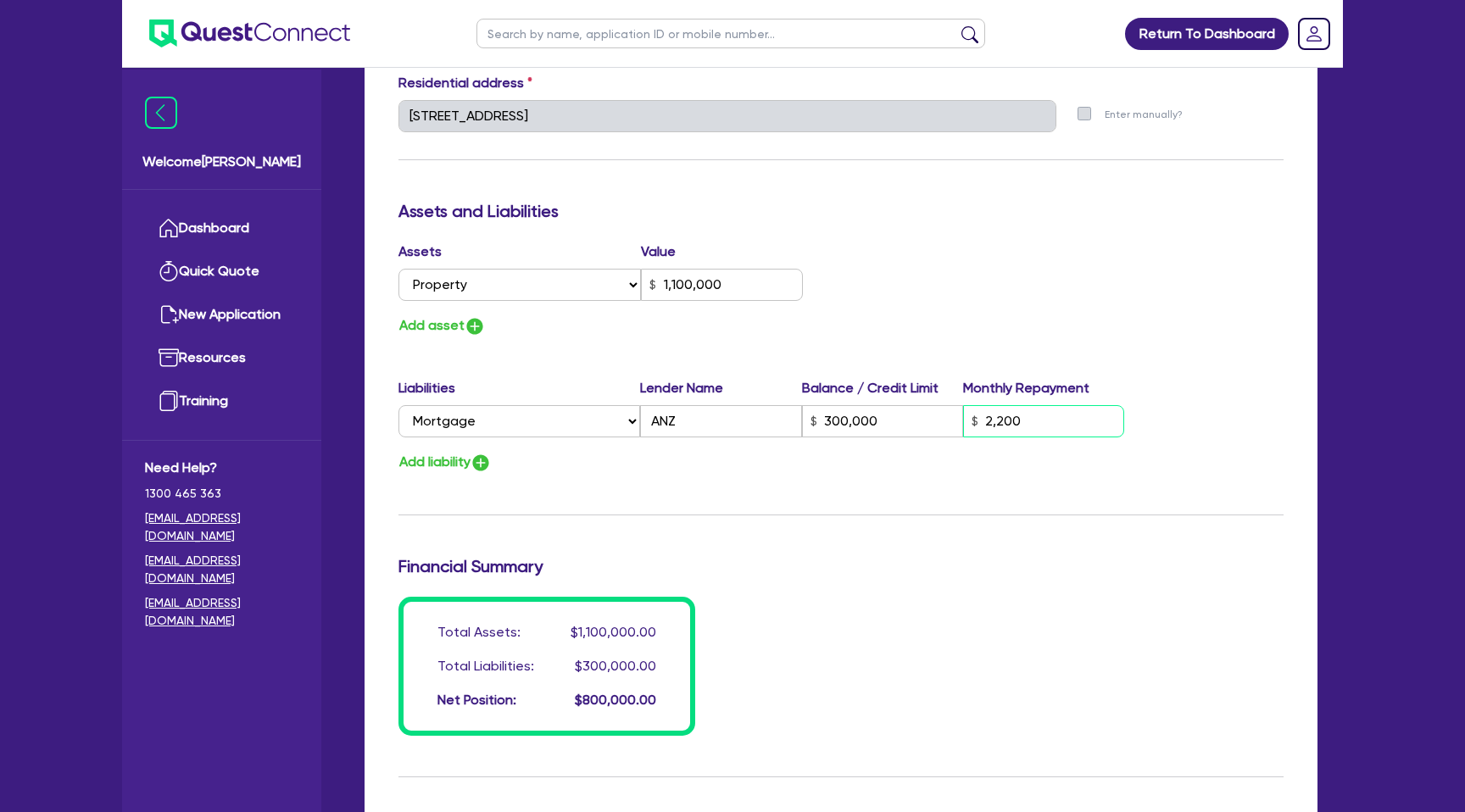
type input "1,100,000"
type input "300,000"
type input "22,000"
type input "0"
type input "0421 567 723"
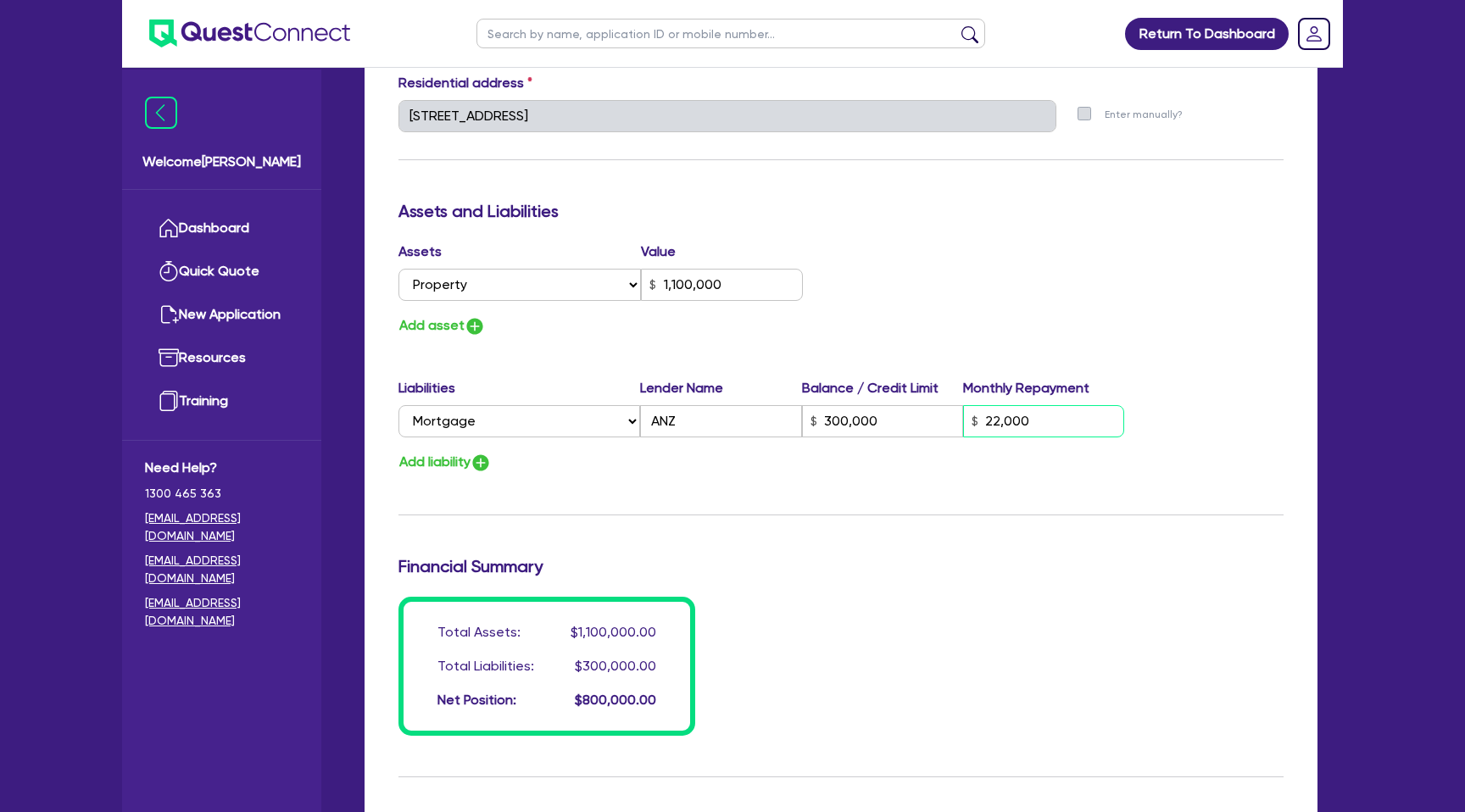
type input "1,100,000"
type input "300,000"
type input "2,200"
type input "0"
type input "0421 567 723"
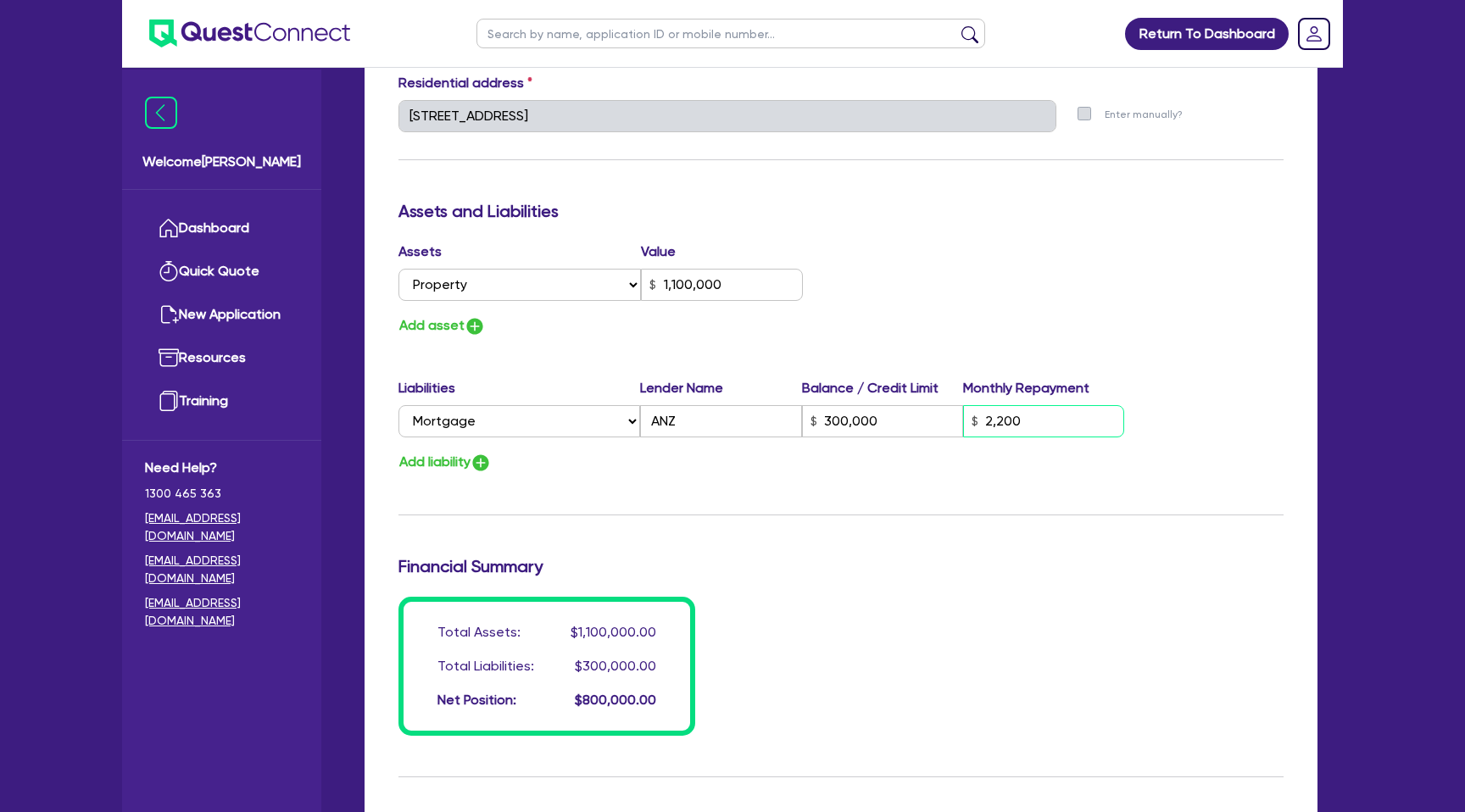
type input "1,100,000"
click at [901, 195] on div "Update residential status for Director #1 Boarding is only acceptable when the …" at bounding box center [841, 109] width 885 height 1254
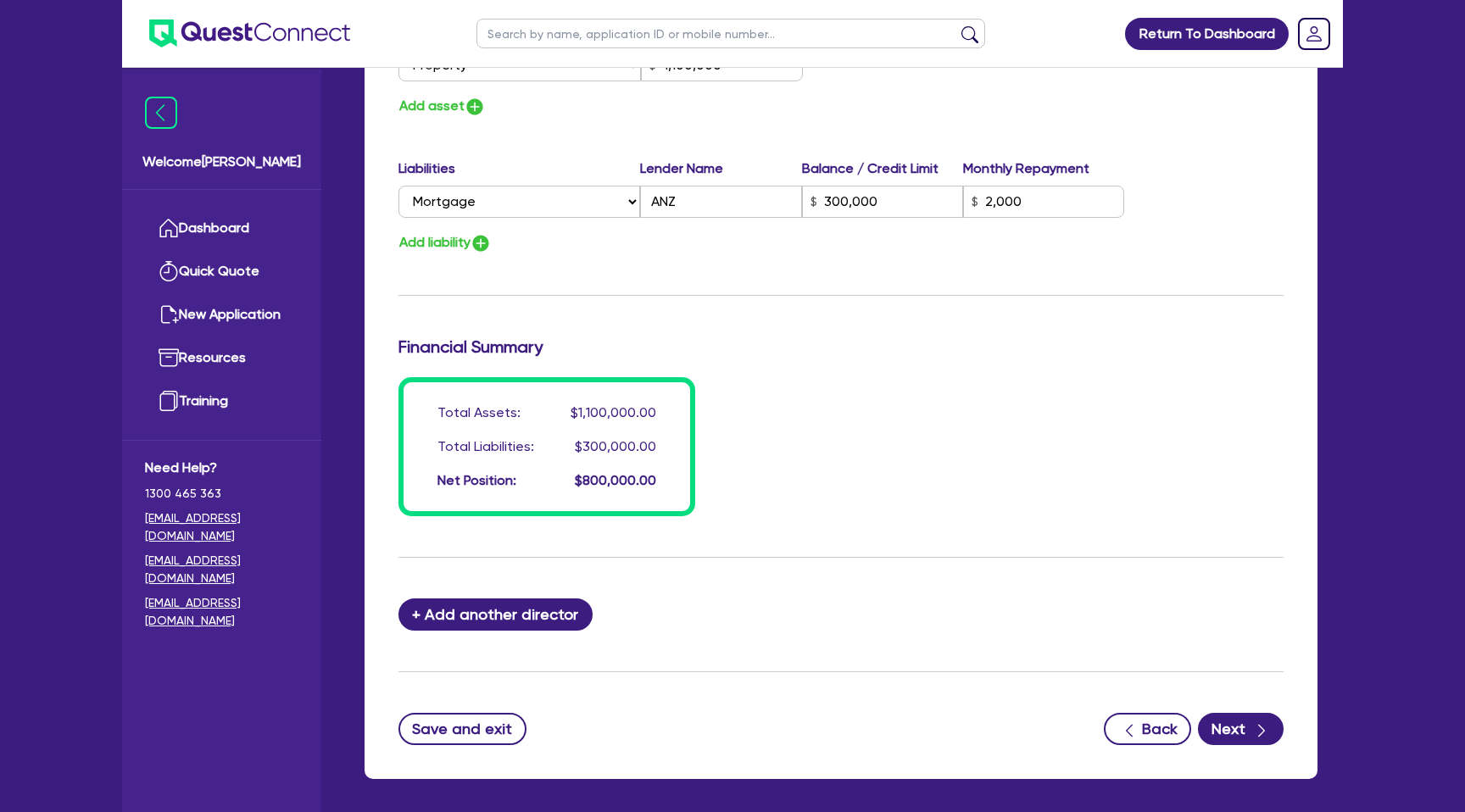
scroll to position [1153, 0]
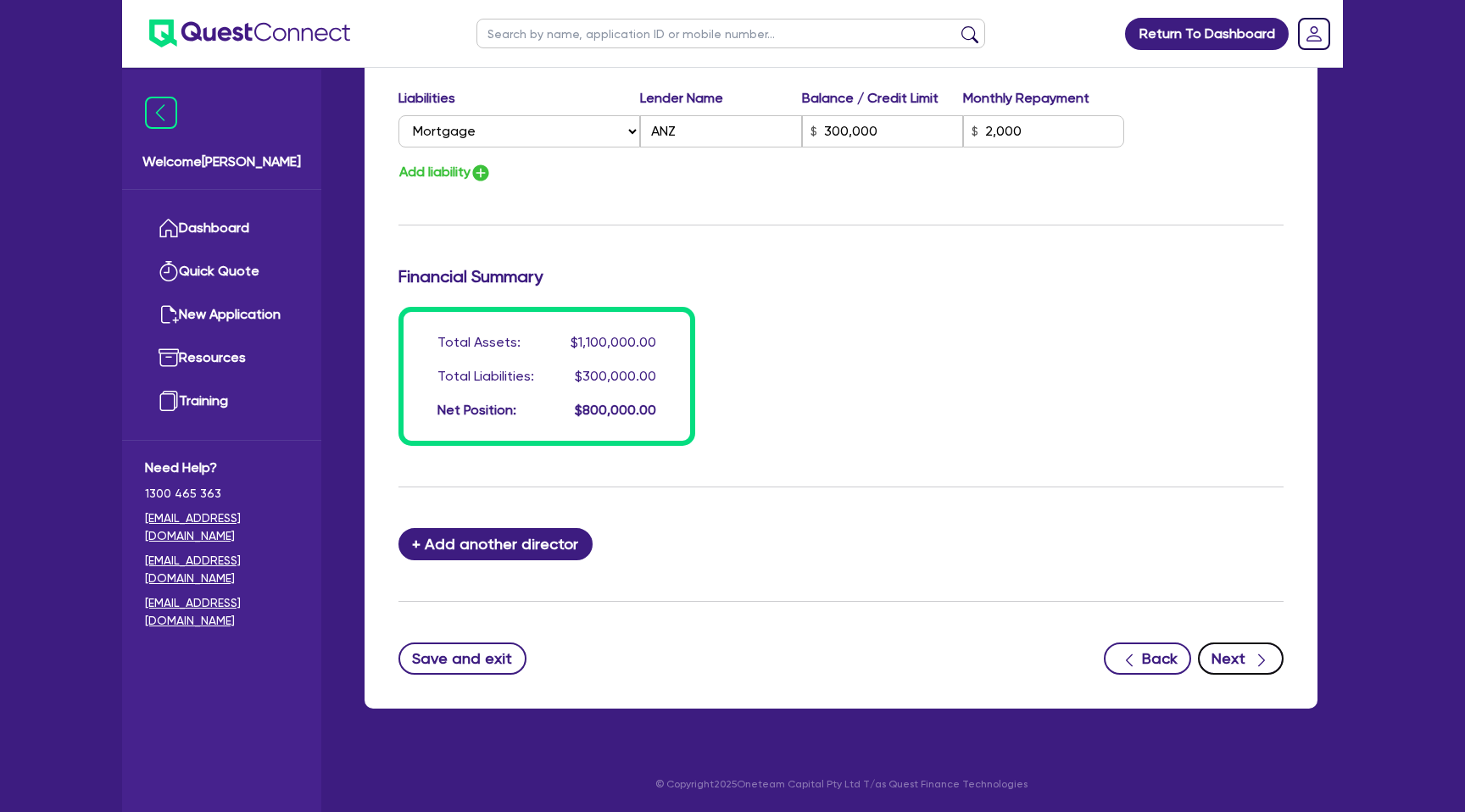
click at [1248, 666] on button "Next" at bounding box center [1241, 658] width 86 height 32
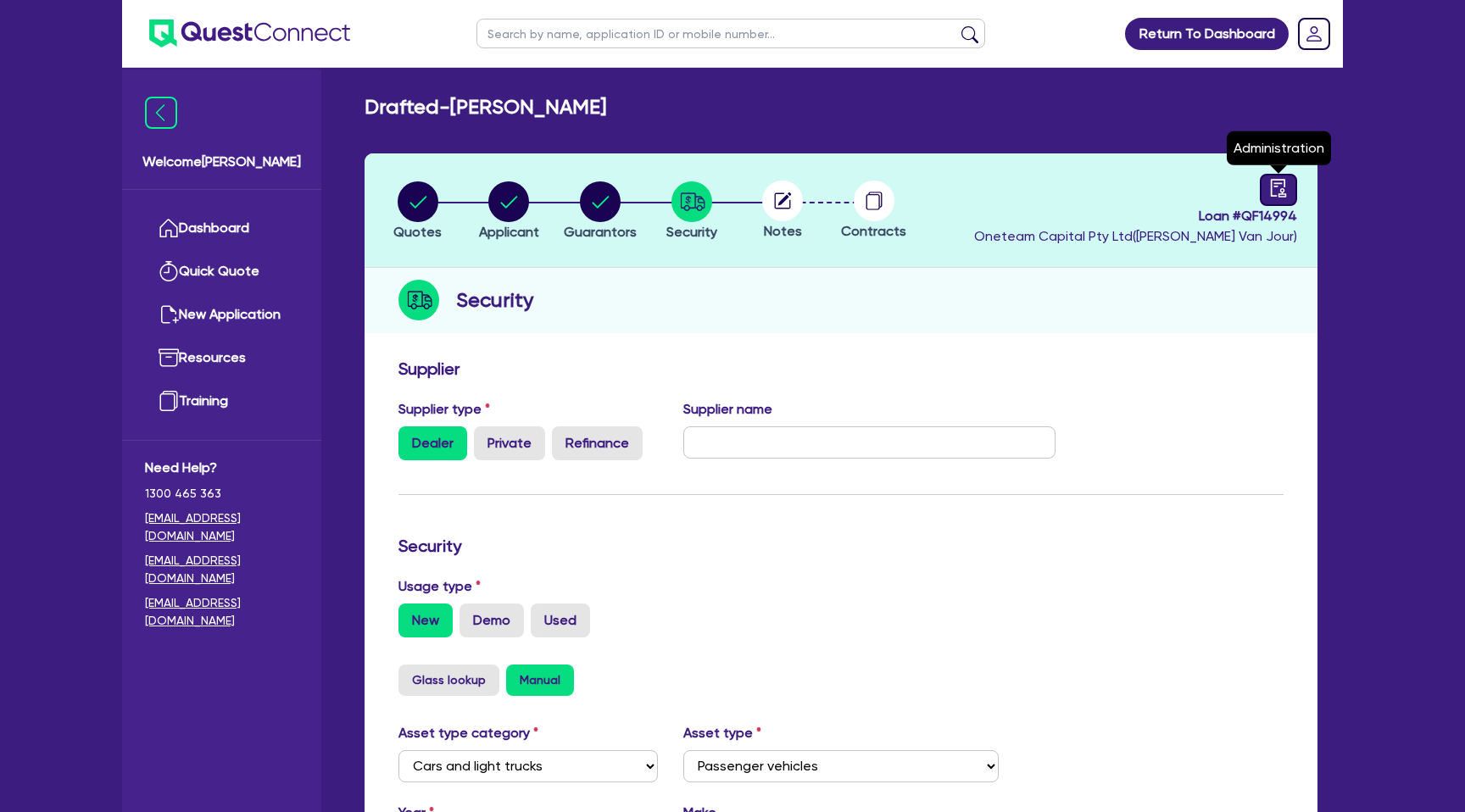
click at [1291, 192] on link at bounding box center [1279, 190] width 37 height 32
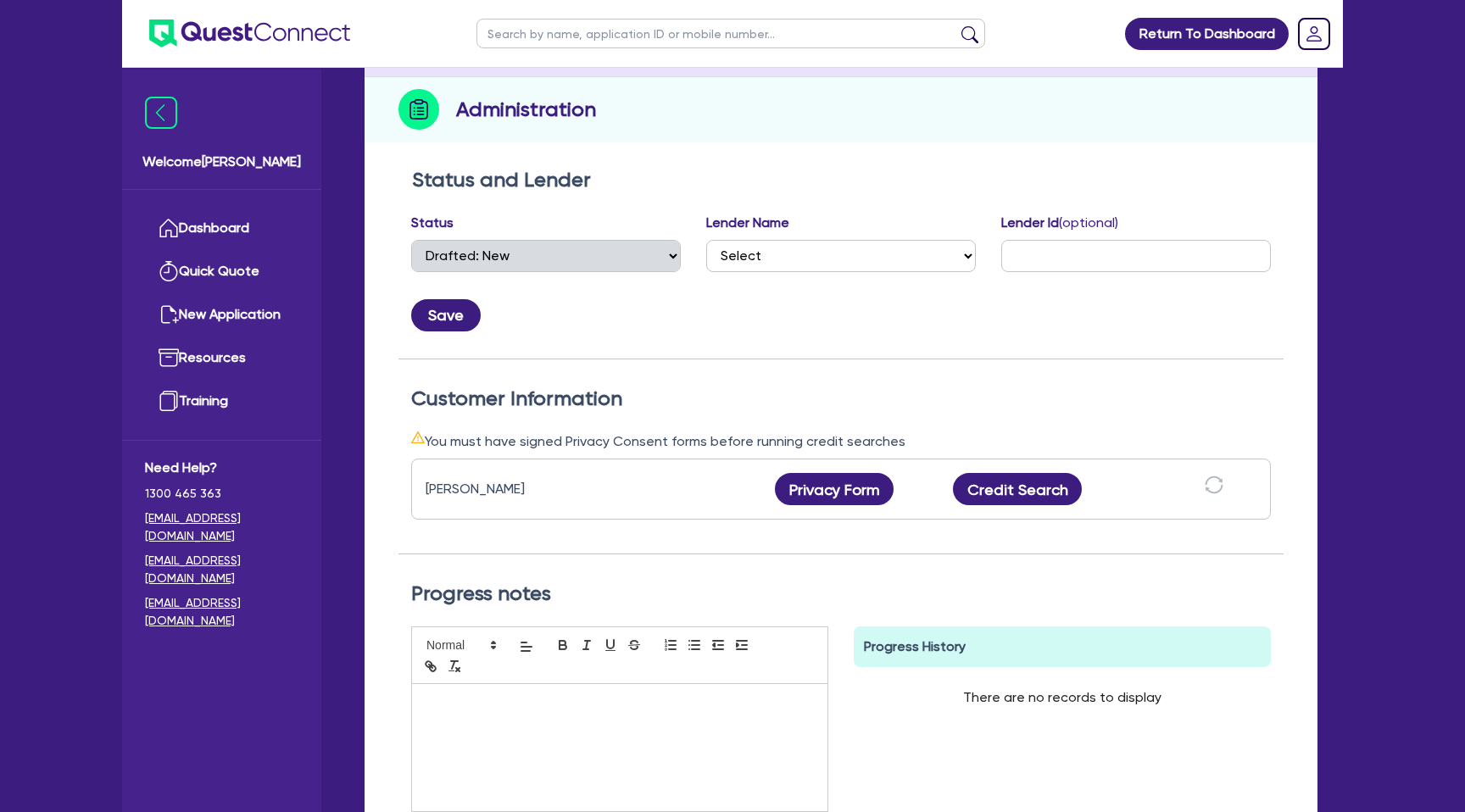
scroll to position [245, 0]
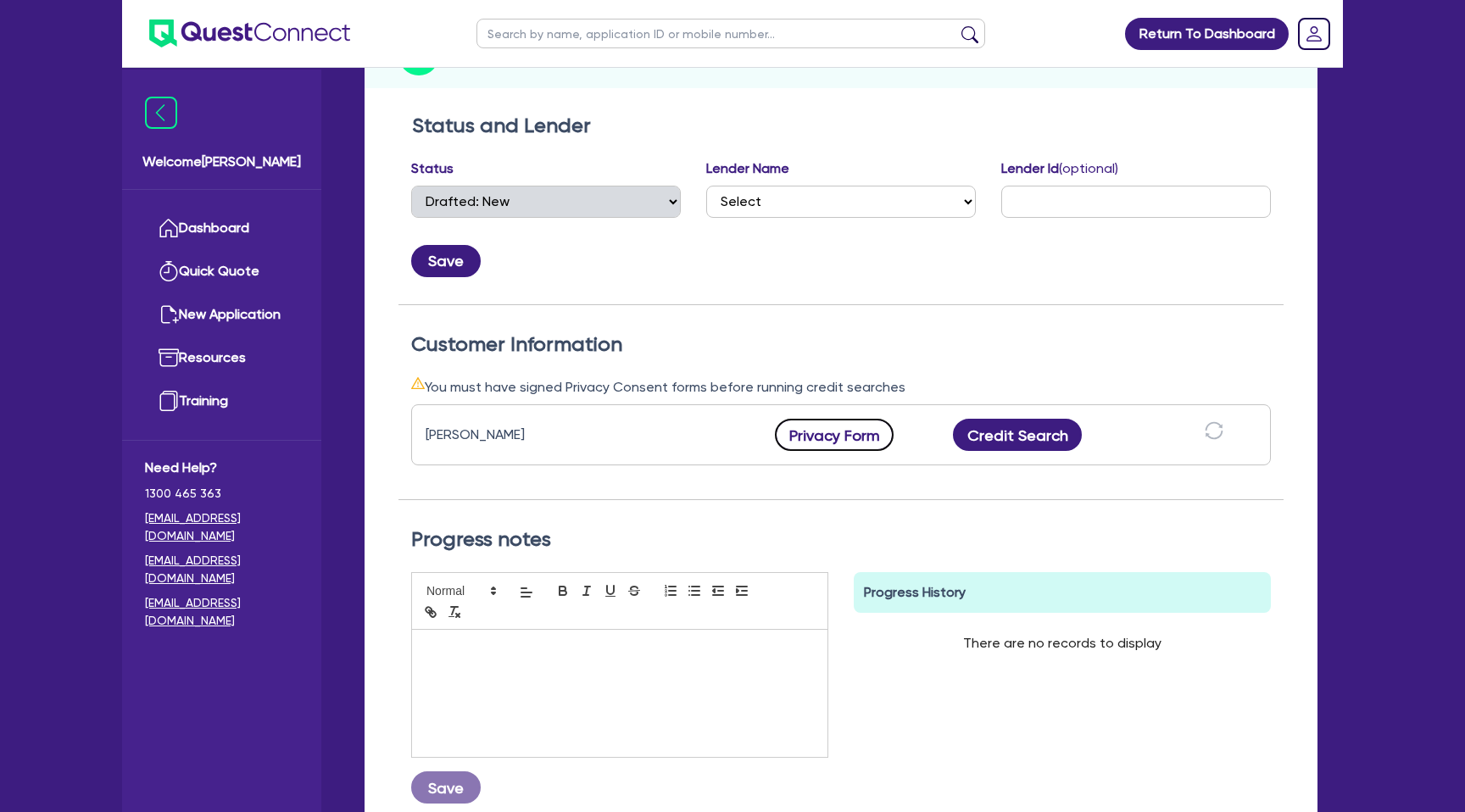
click at [851, 421] on button "Privacy Form" at bounding box center [834, 434] width 119 height 32
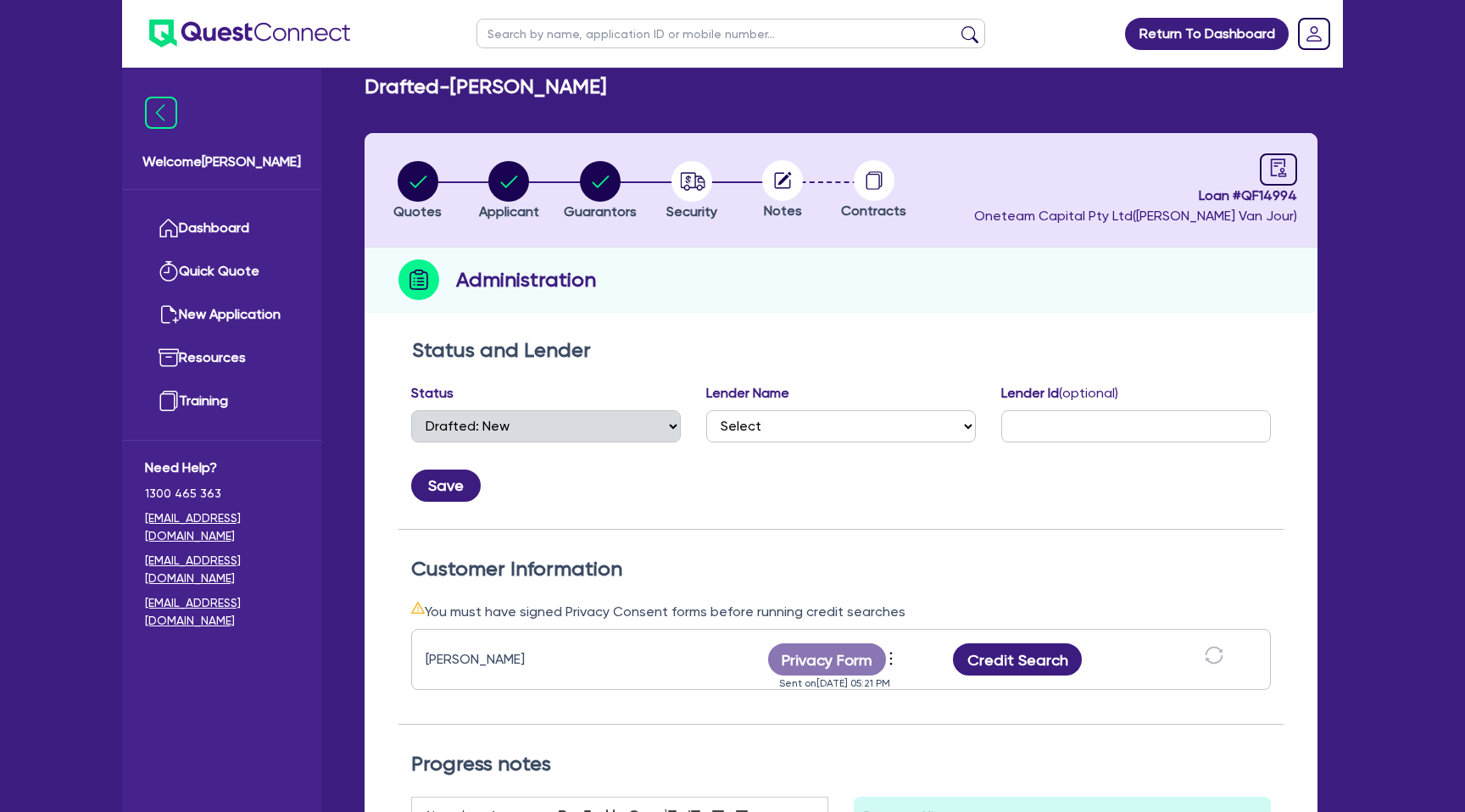
scroll to position [0, 0]
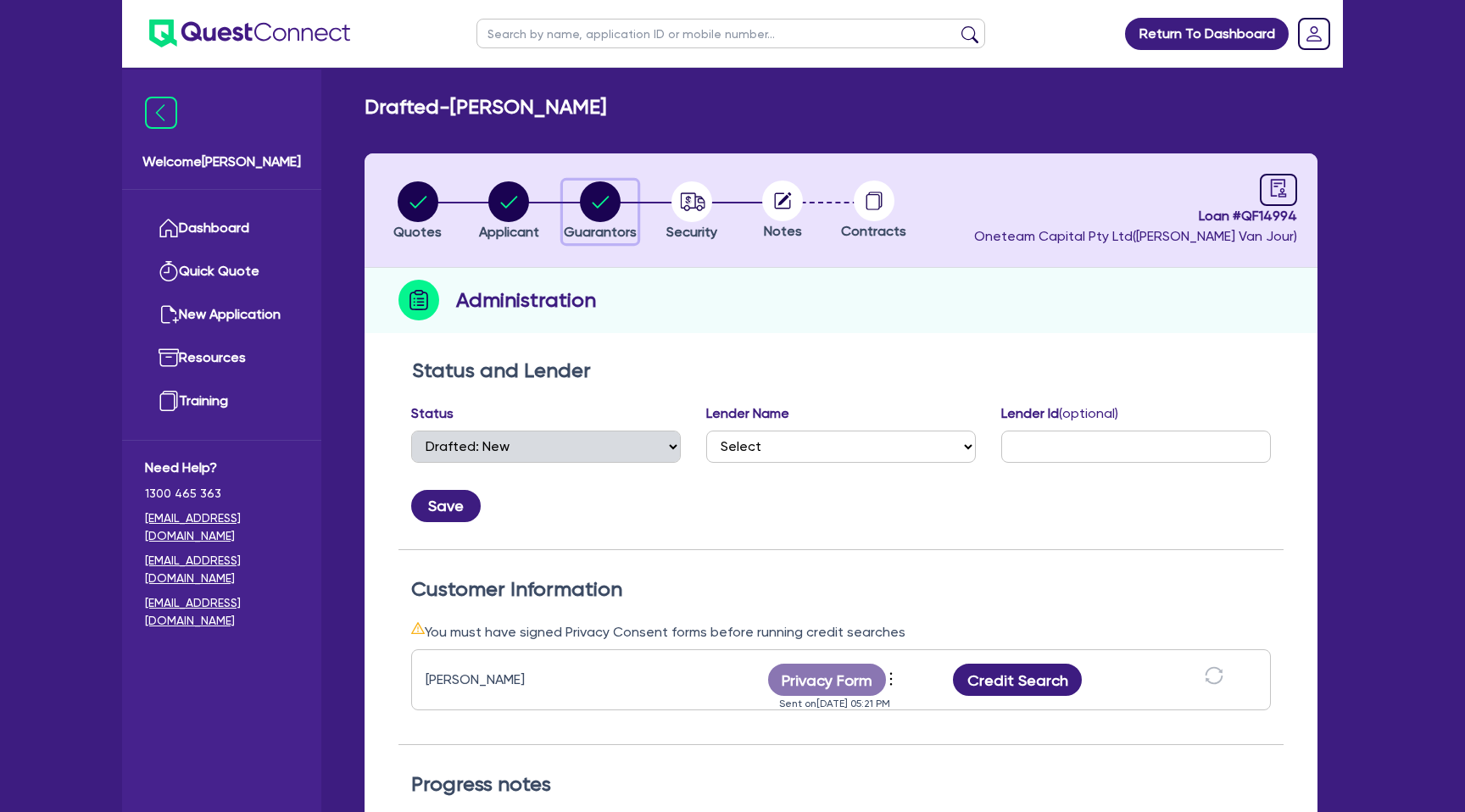
click at [585, 198] on circle "button" at bounding box center [600, 201] width 40 height 40
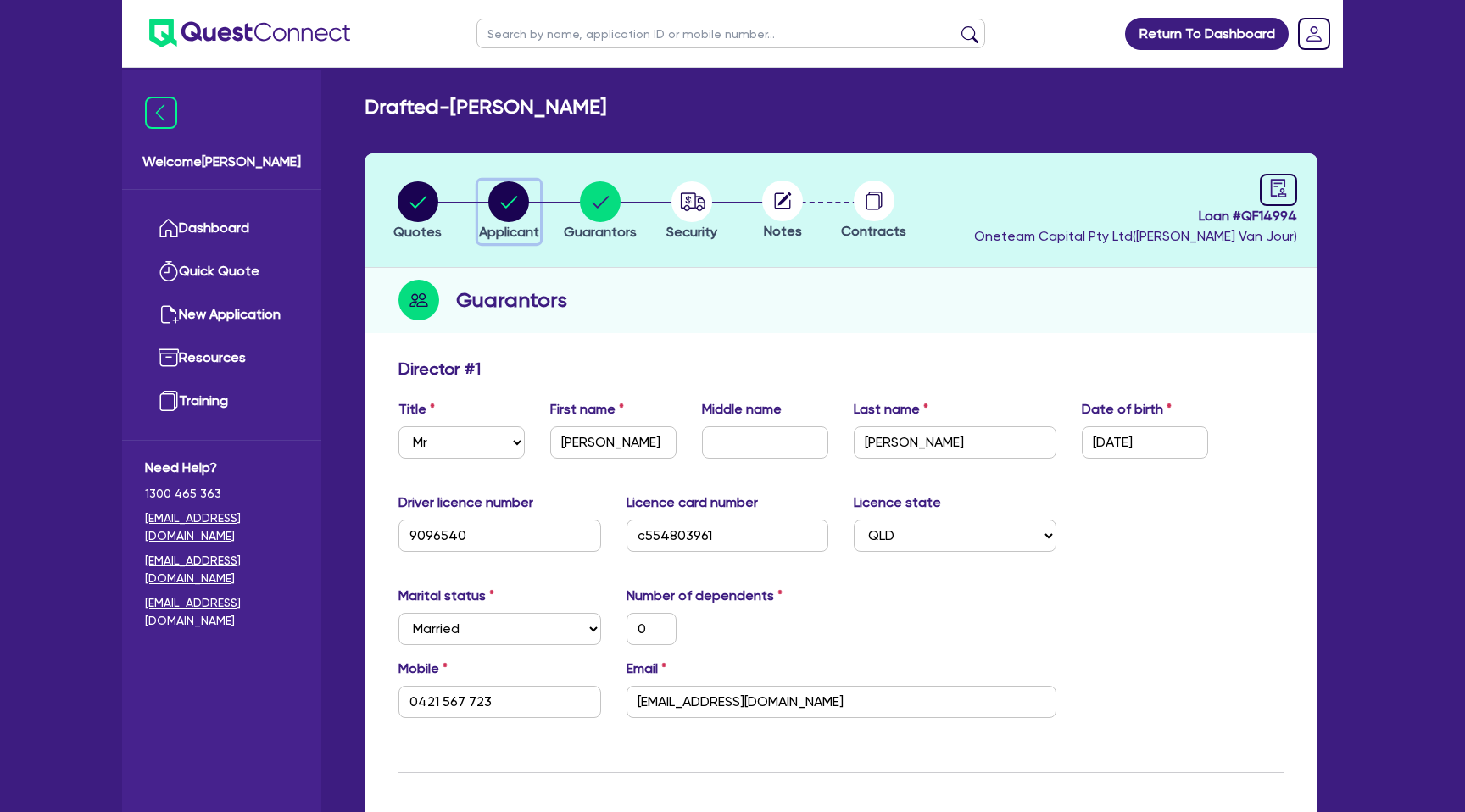
click at [520, 203] on circle "button" at bounding box center [508, 201] width 40 height 40
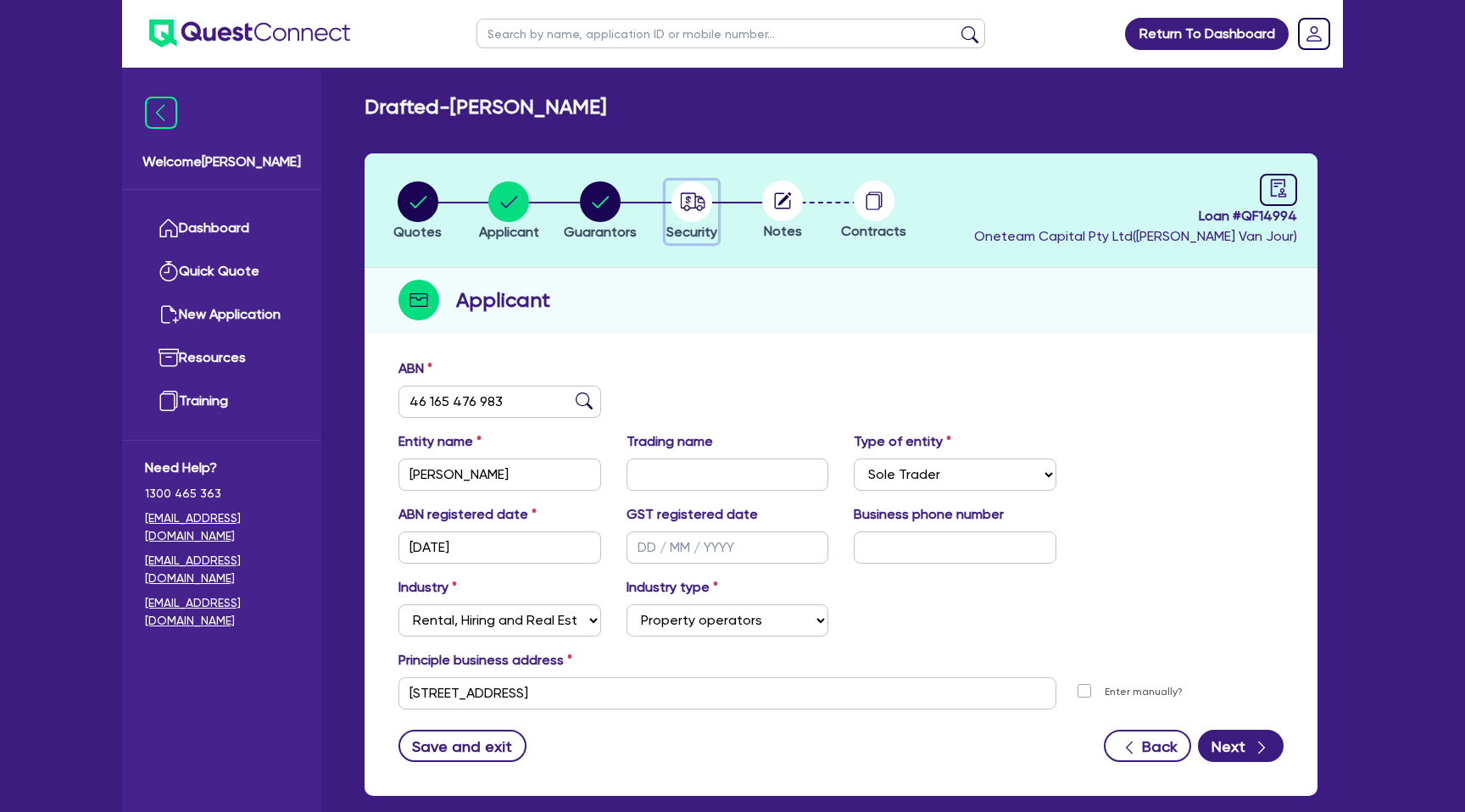
click at [674, 236] on span "Security" at bounding box center [692, 231] width 51 height 16
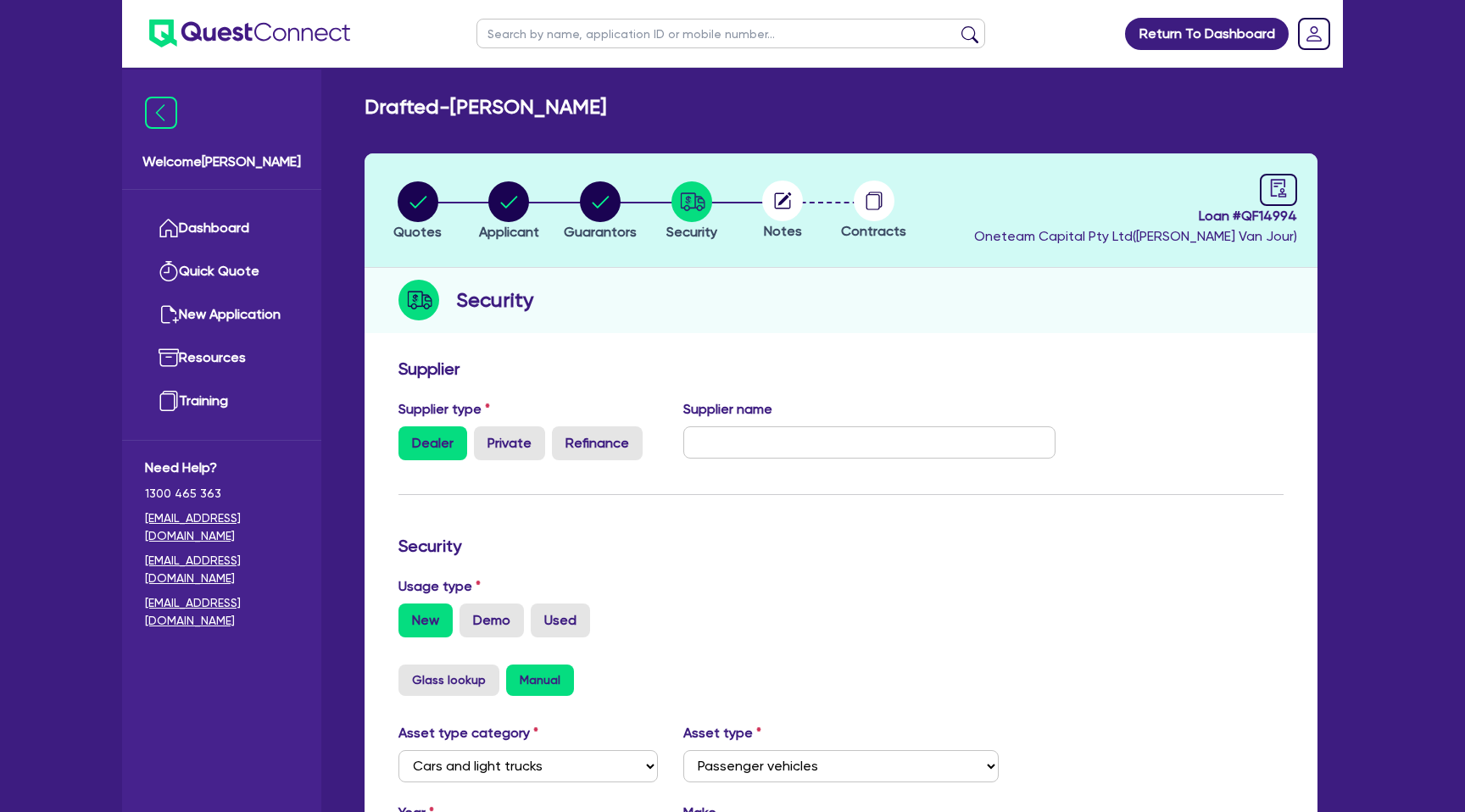
click at [626, 281] on div "Security" at bounding box center [841, 300] width 953 height 65
click at [512, 179] on header "Quotes Applicant [GEOGRAPHIC_DATA] Security Notes Contracts Loan # QF14994 Onet…" at bounding box center [841, 211] width 953 height 114
click at [515, 189] on circle "button" at bounding box center [508, 201] width 40 height 40
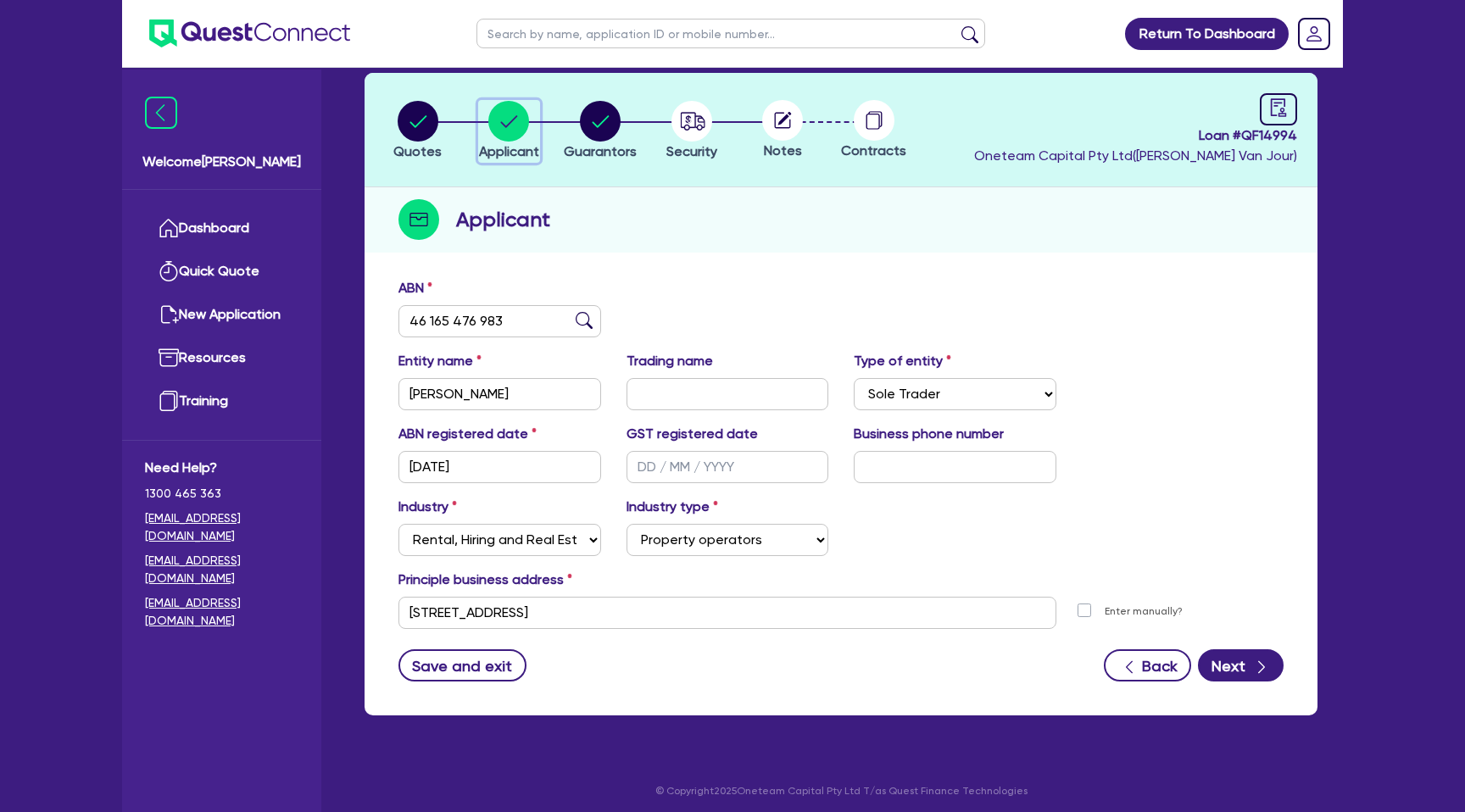
scroll to position [87, 0]
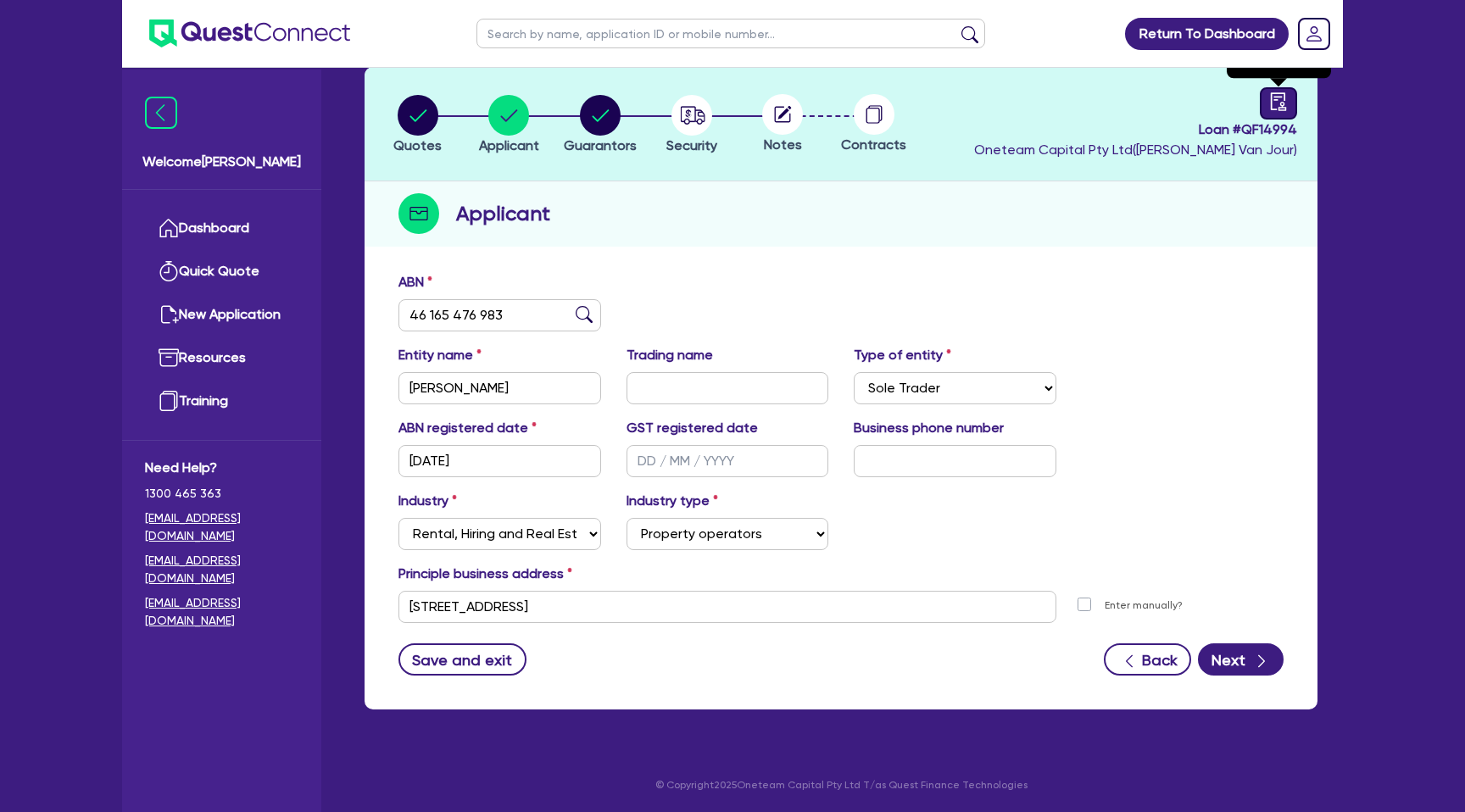
click at [1274, 108] on icon "audit" at bounding box center [1279, 101] width 16 height 18
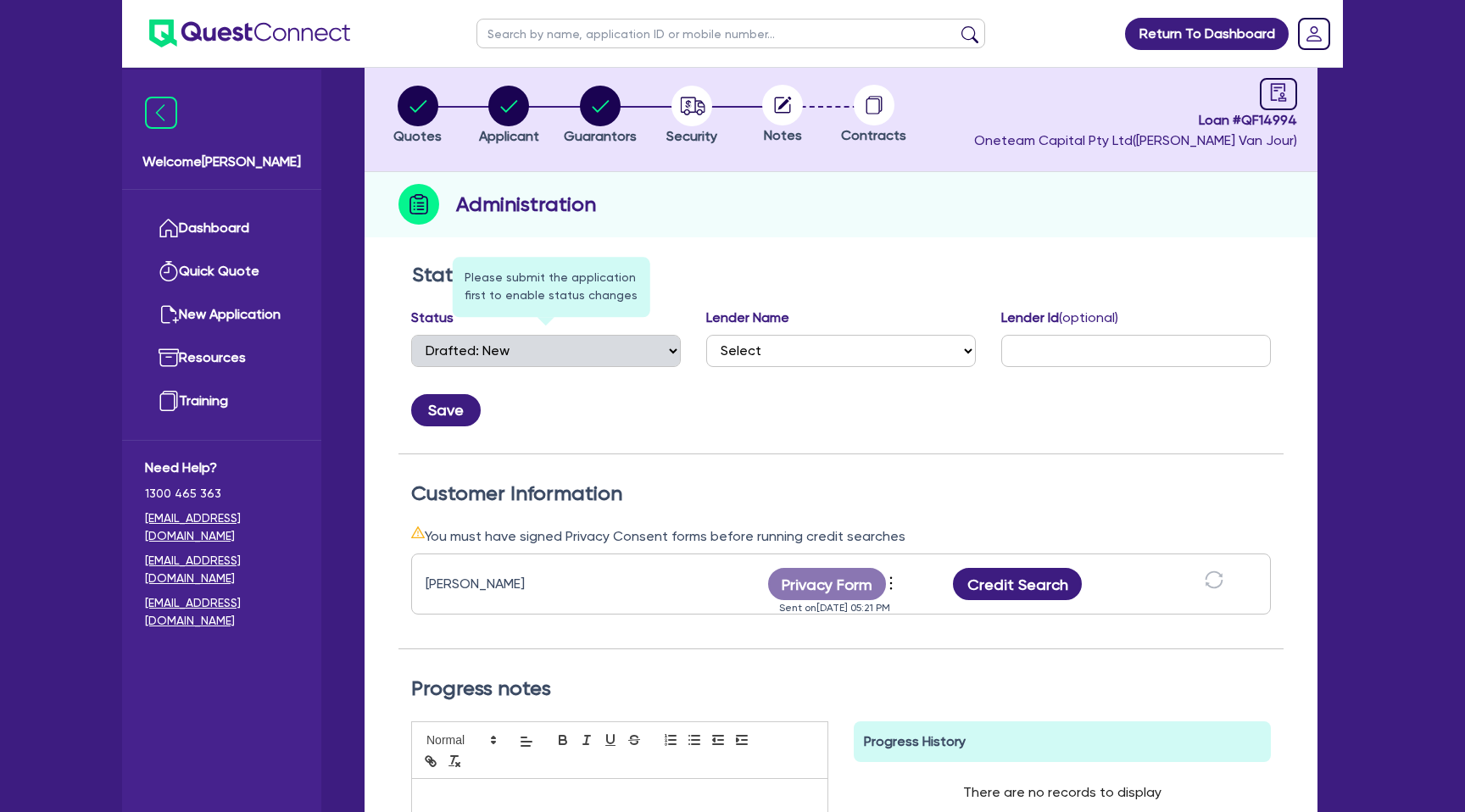
scroll to position [44, 0]
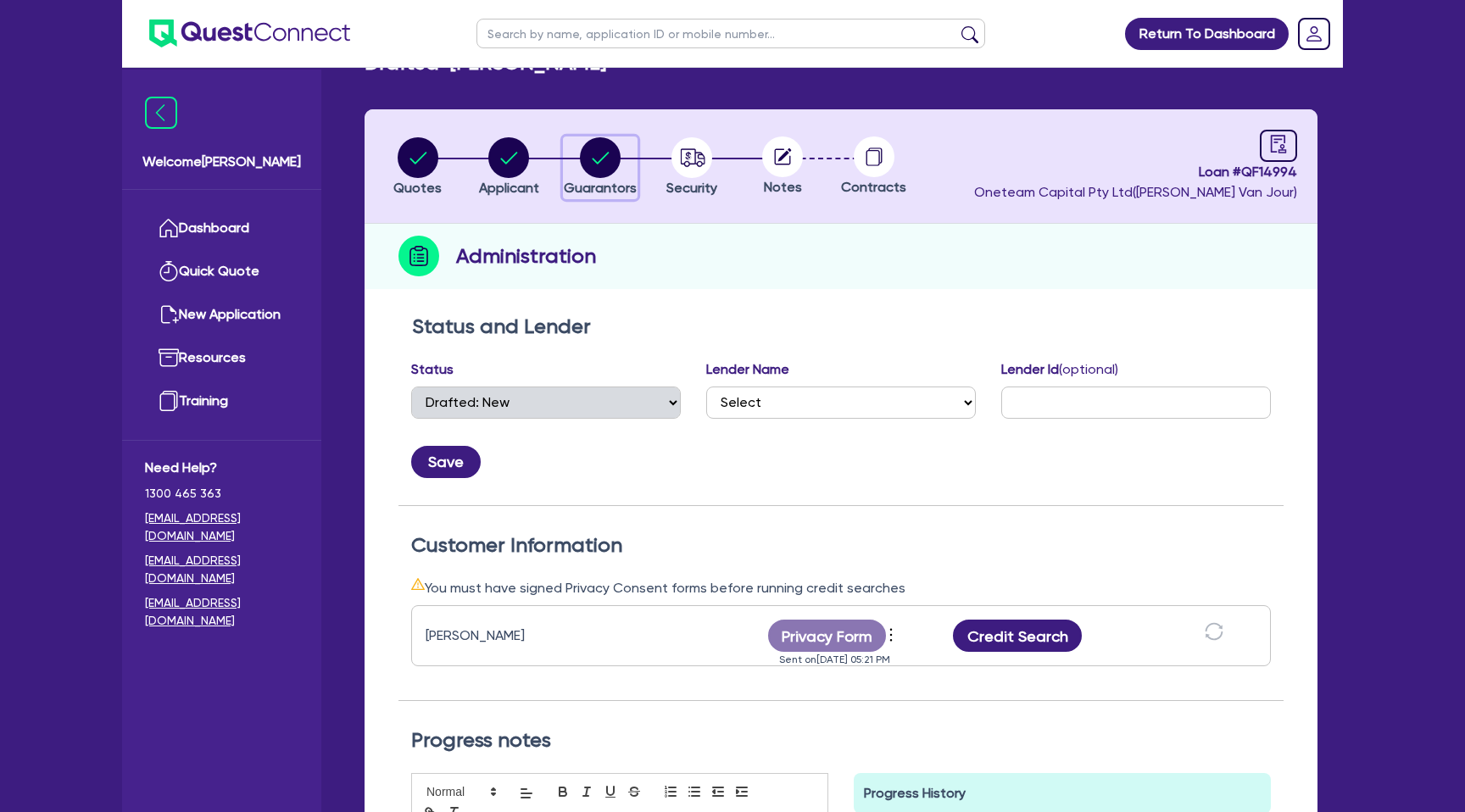
click at [574, 150] on div "button" at bounding box center [601, 157] width 73 height 40
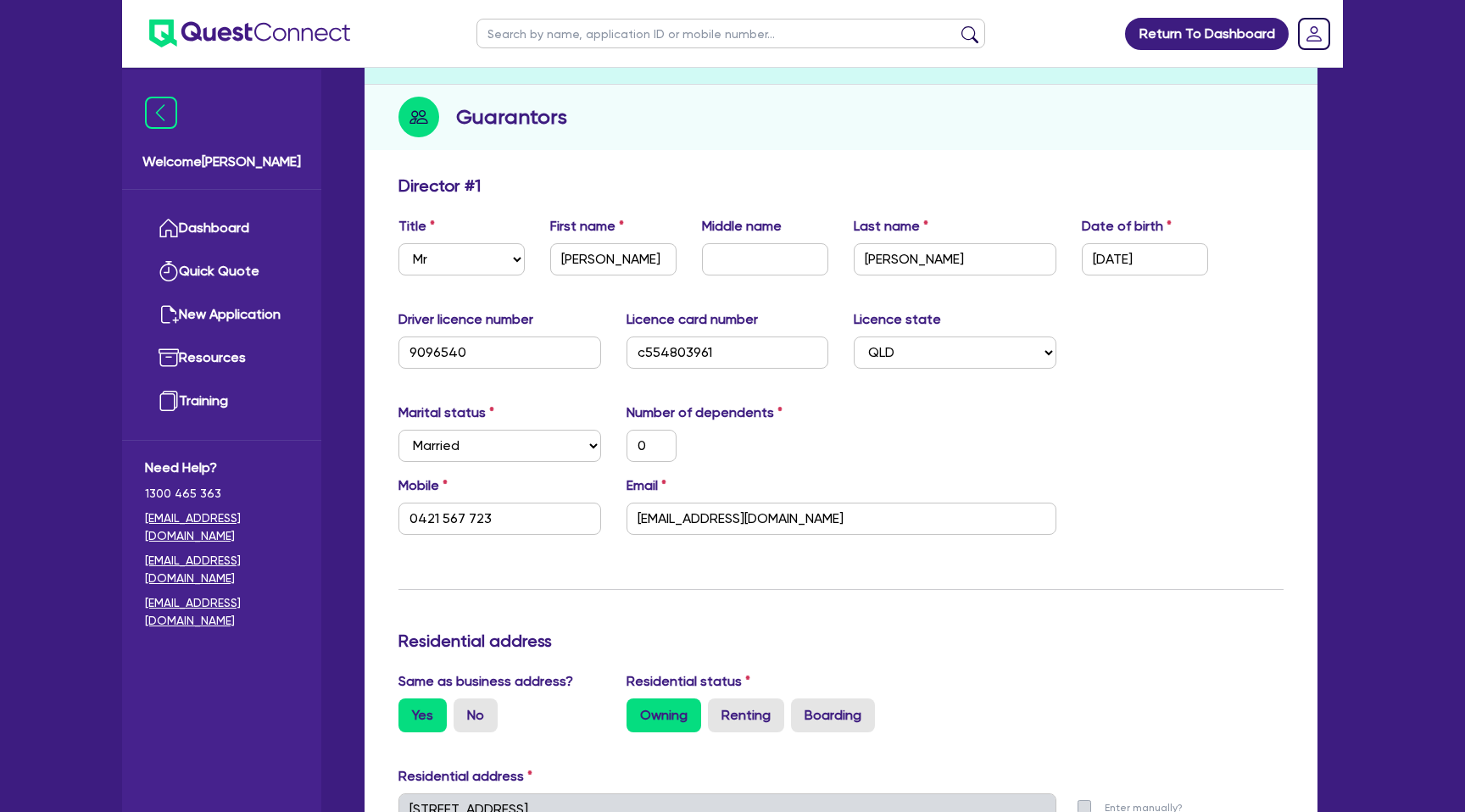
scroll to position [341, 0]
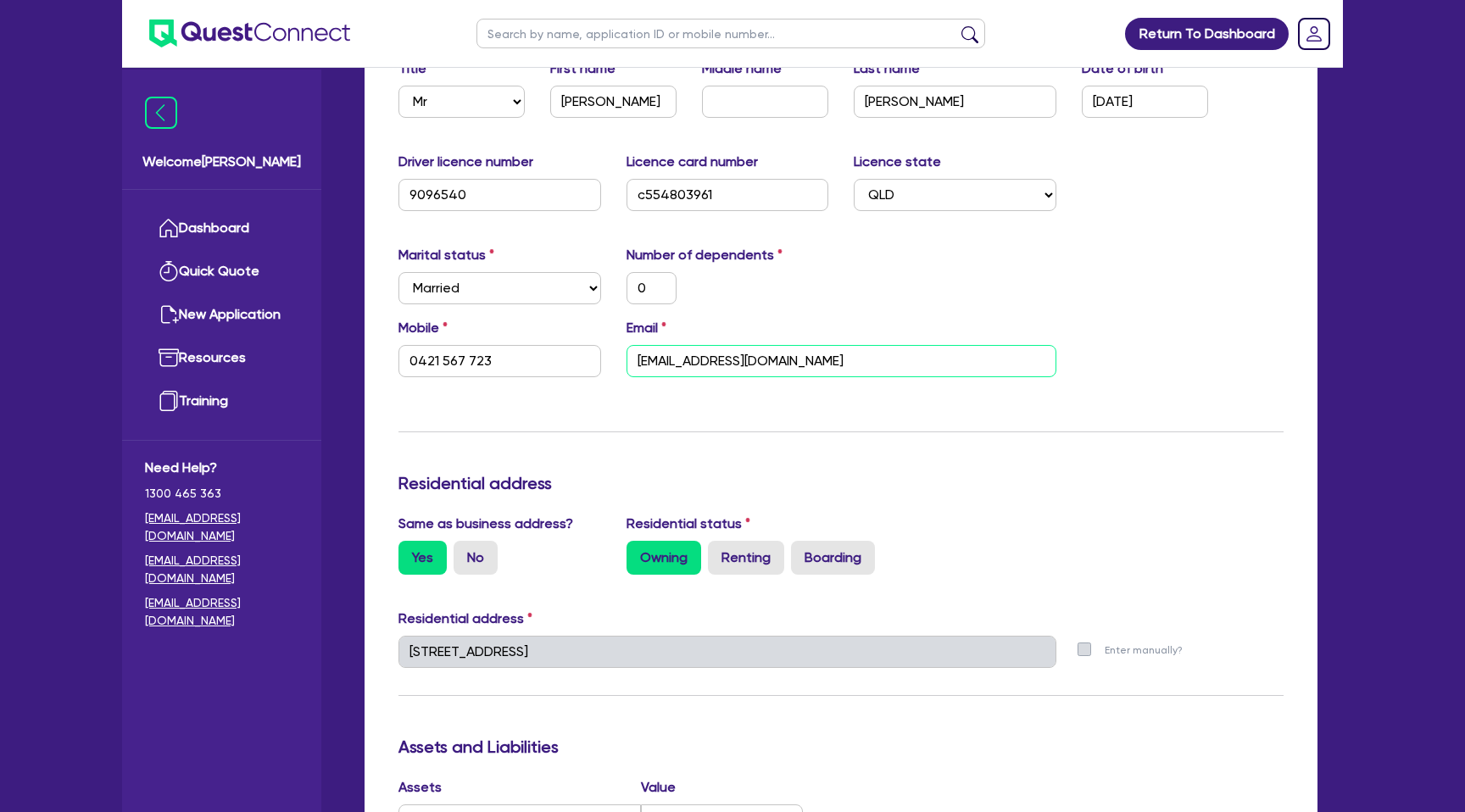
drag, startPoint x: 627, startPoint y: 359, endPoint x: 902, endPoint y: 363, distance: 275.0
click at [902, 363] on input "mantradrivingschool@gmail.com" at bounding box center [841, 361] width 430 height 32
drag, startPoint x: 635, startPoint y: 363, endPoint x: 828, endPoint y: 372, distance: 193.2
click at [828, 372] on input "mantradrivingschool@gmail.com" at bounding box center [841, 361] width 430 height 32
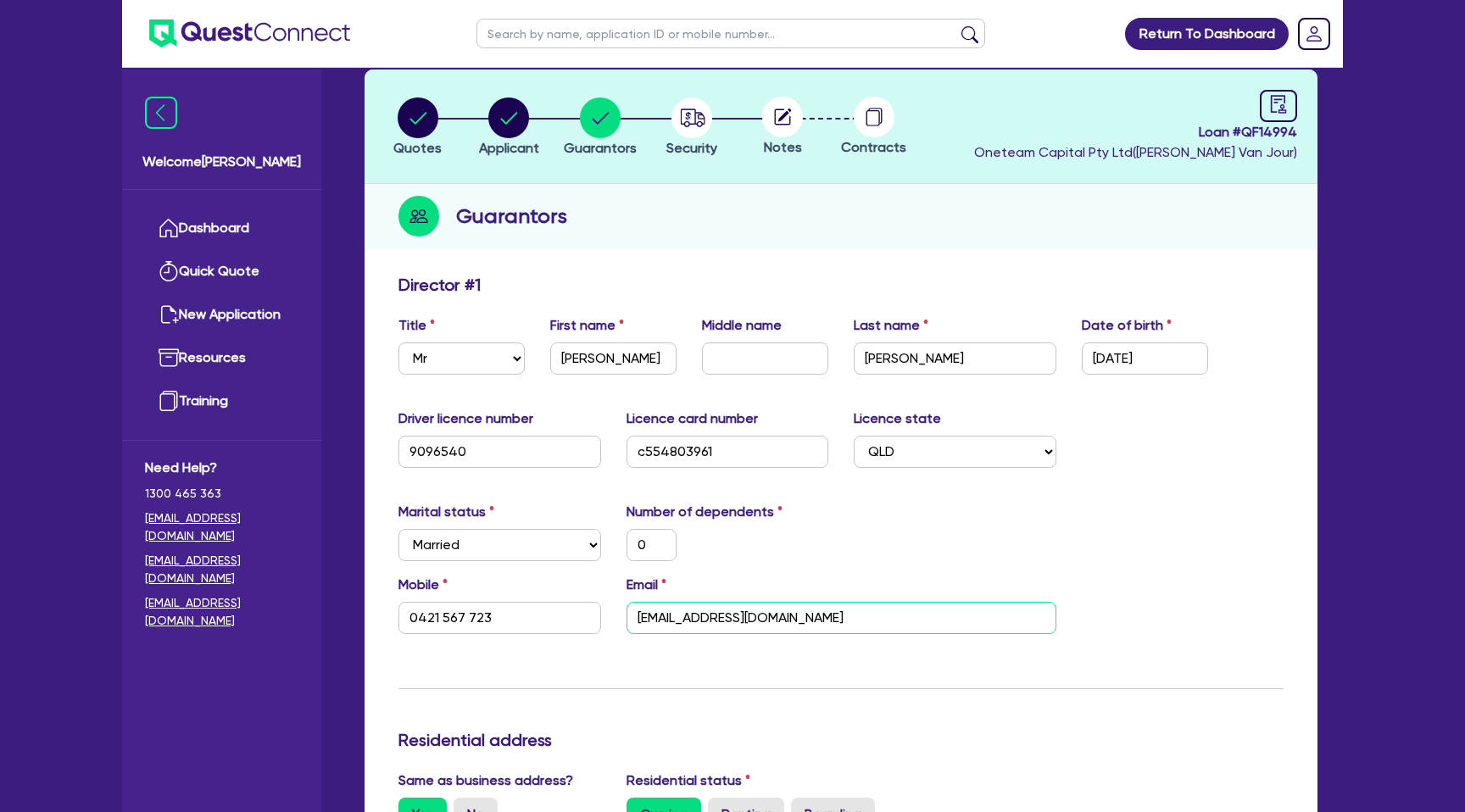
scroll to position [0, 0]
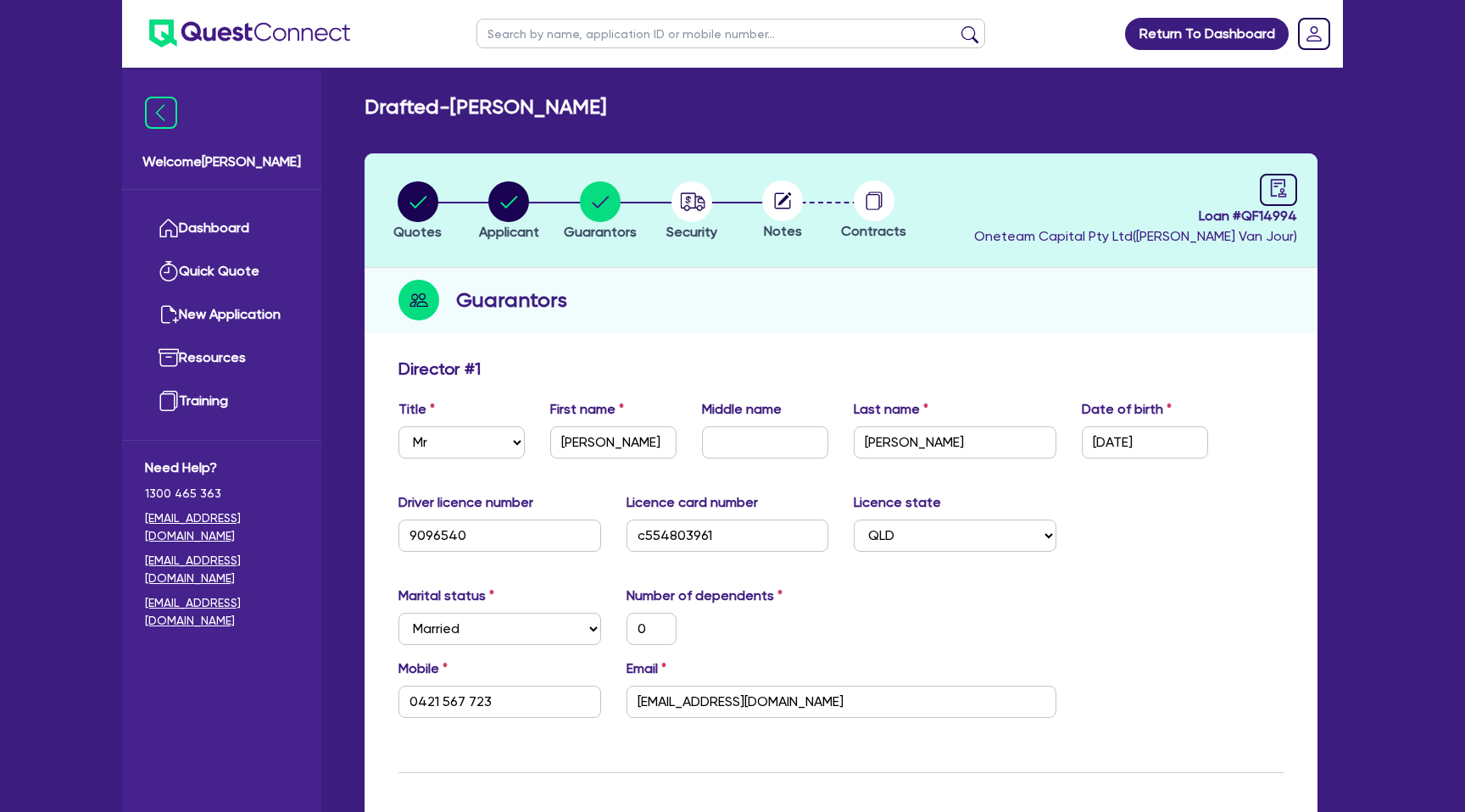
click at [555, 308] on h2 "Guarantors" at bounding box center [511, 299] width 111 height 31
click at [1275, 194] on icon "audit" at bounding box center [1278, 188] width 19 height 19
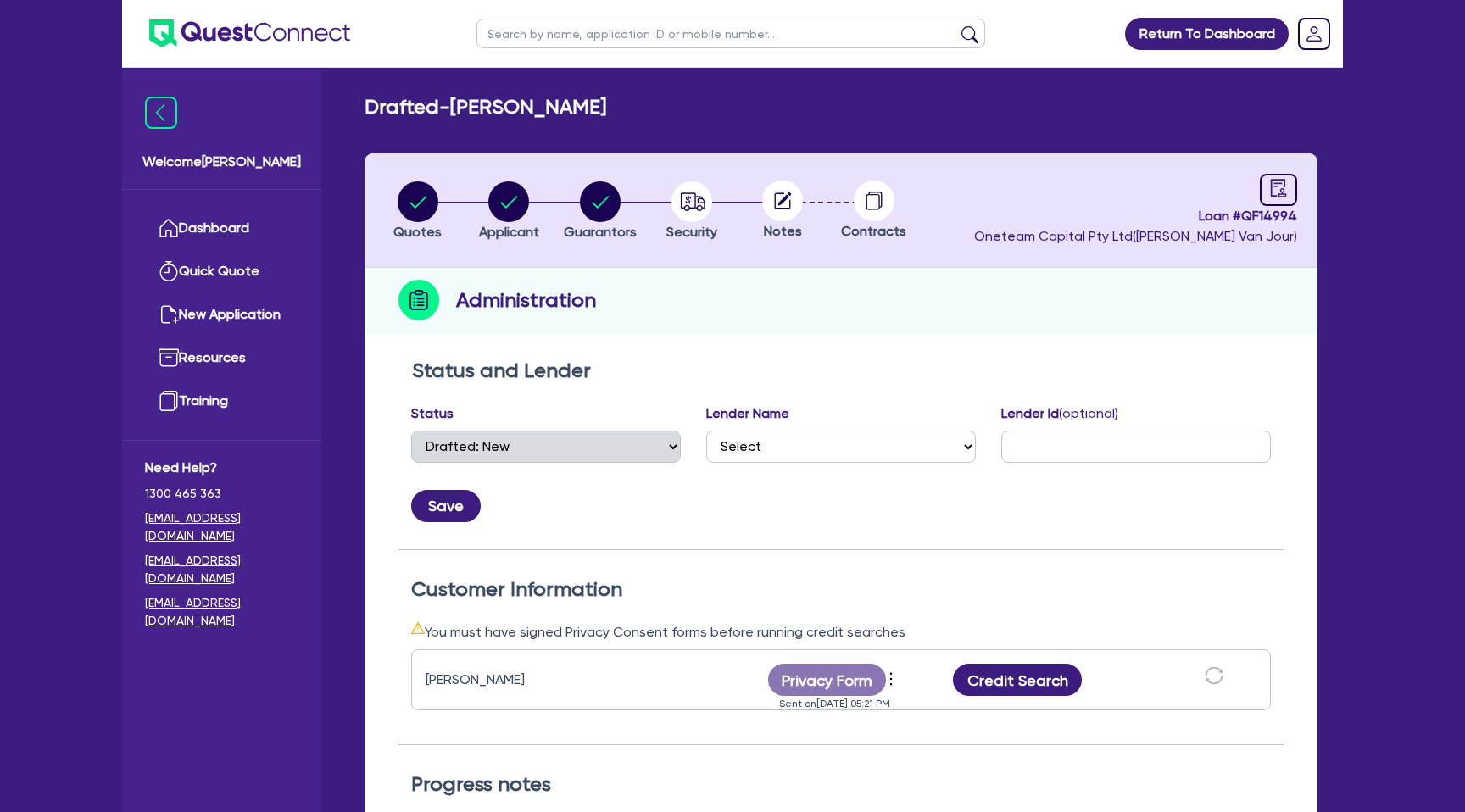
select select "DRAFTED_NEW"
click at [72, 28] on div "Return To Dashboard Edit Profile Logout Welcome Gabriel Dashboard Quick Quote N…" at bounding box center [732, 613] width 1465 height 1226
select select "DRAFTED_NEW"
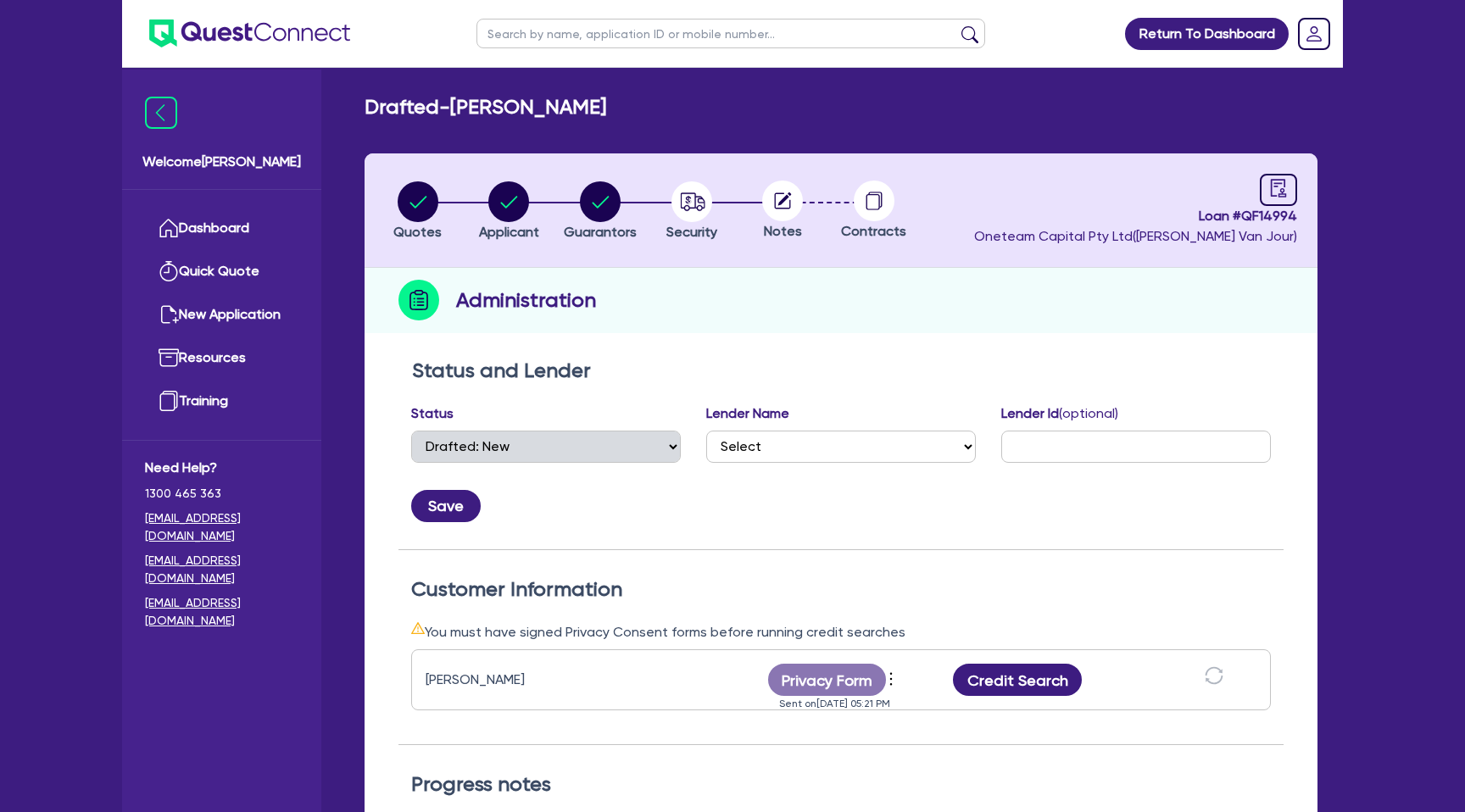
select select "DRAFTED_NEW"
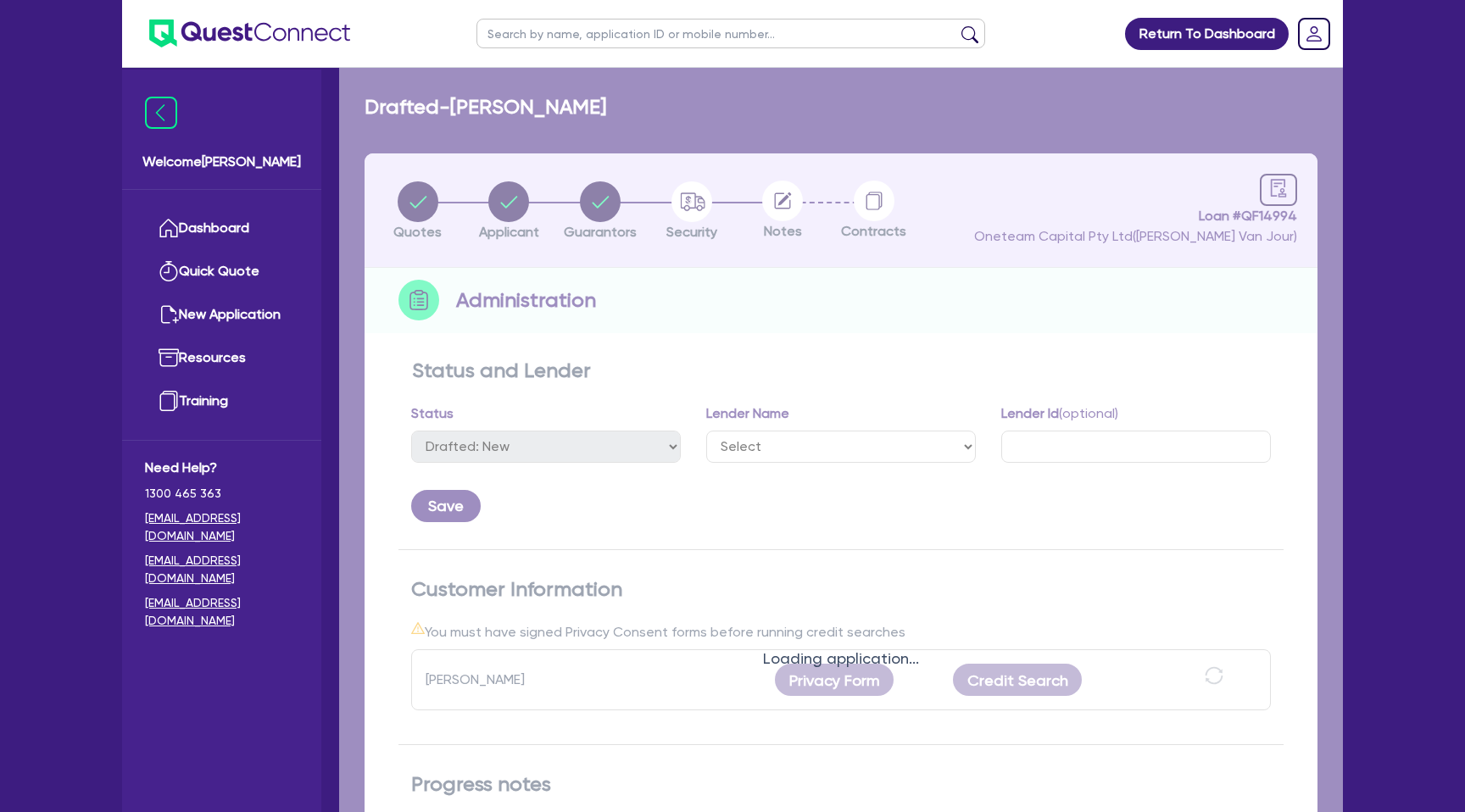
select select "DRAFTED_NEW"
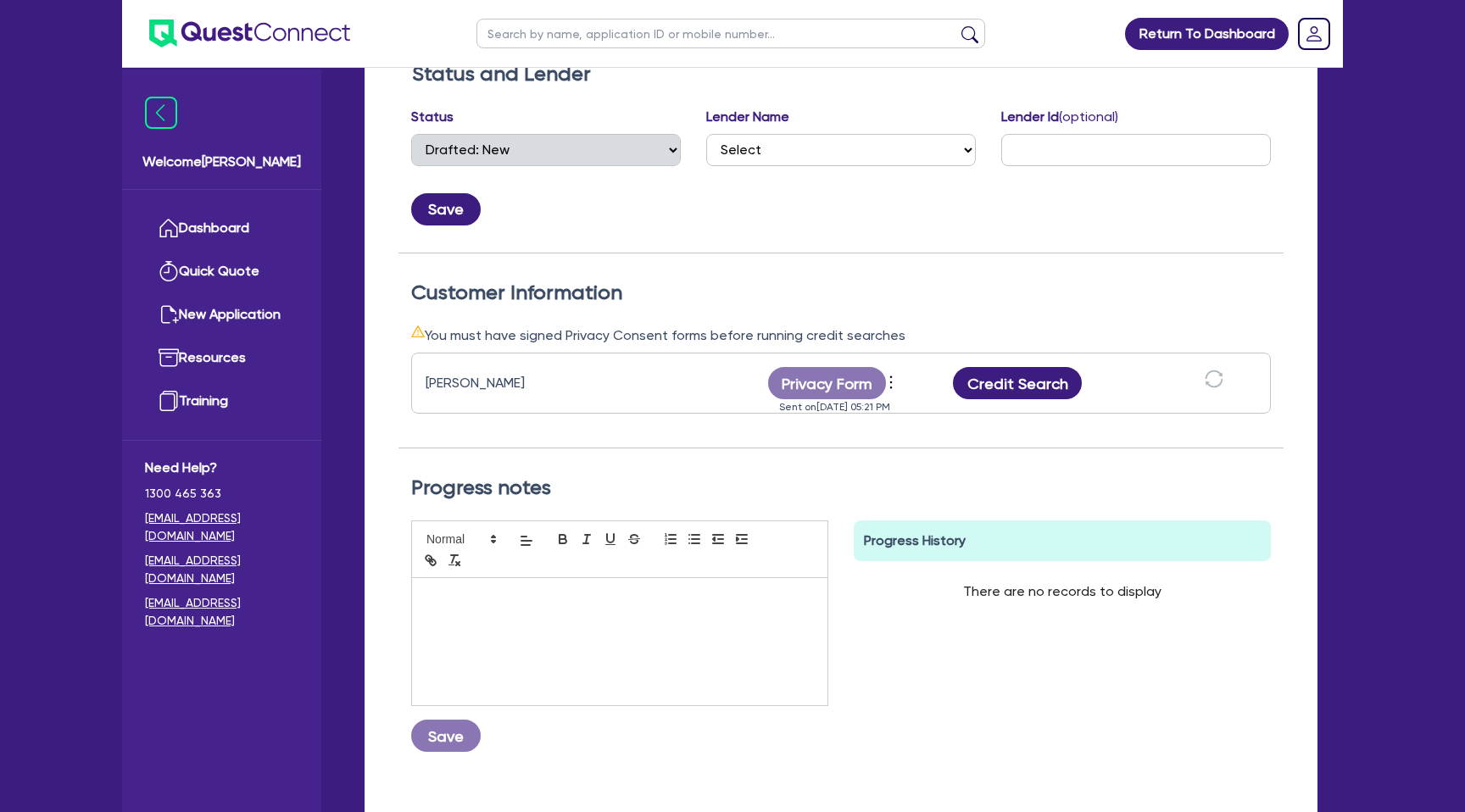
scroll to position [300, 0]
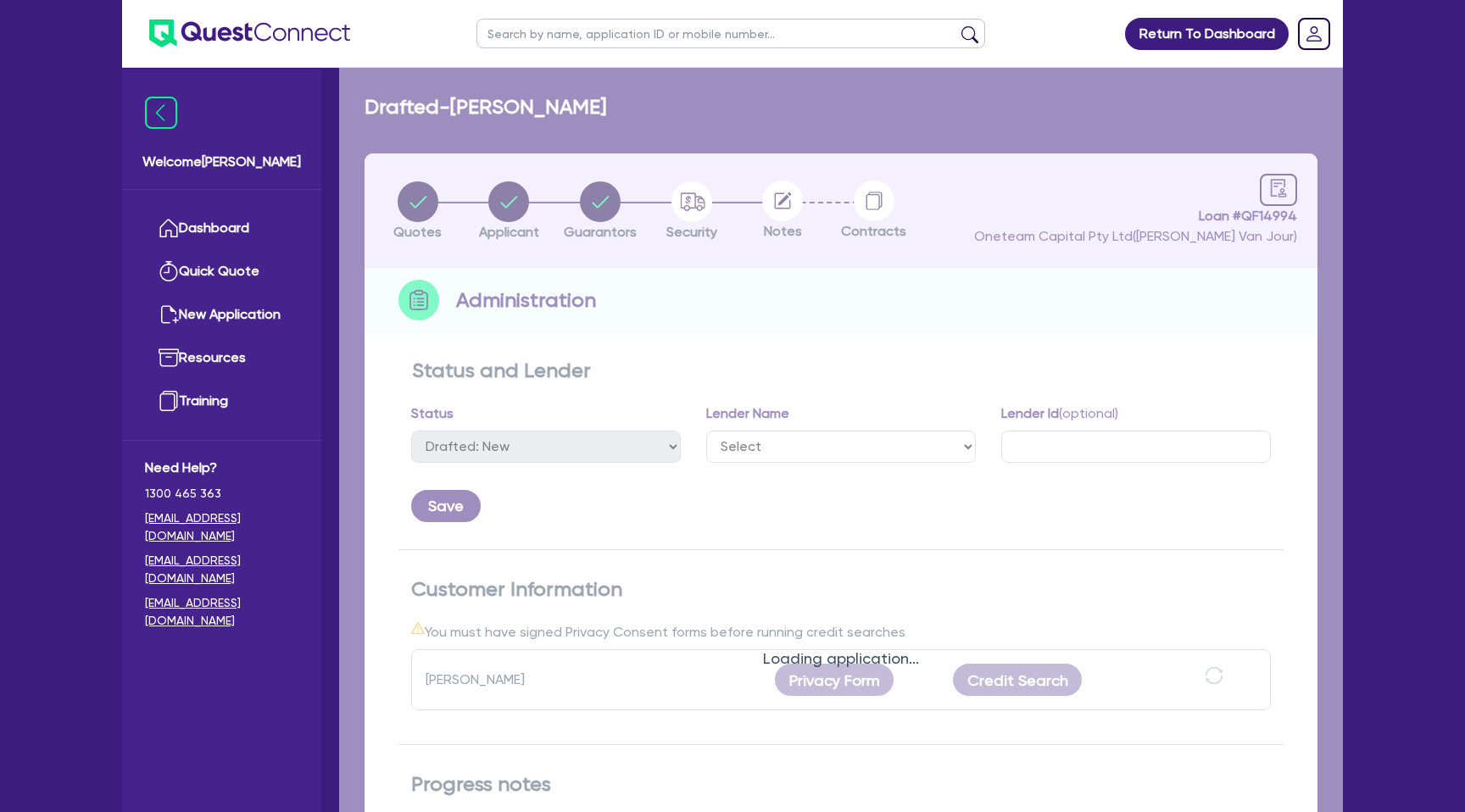
select select "DRAFTED_NEW"
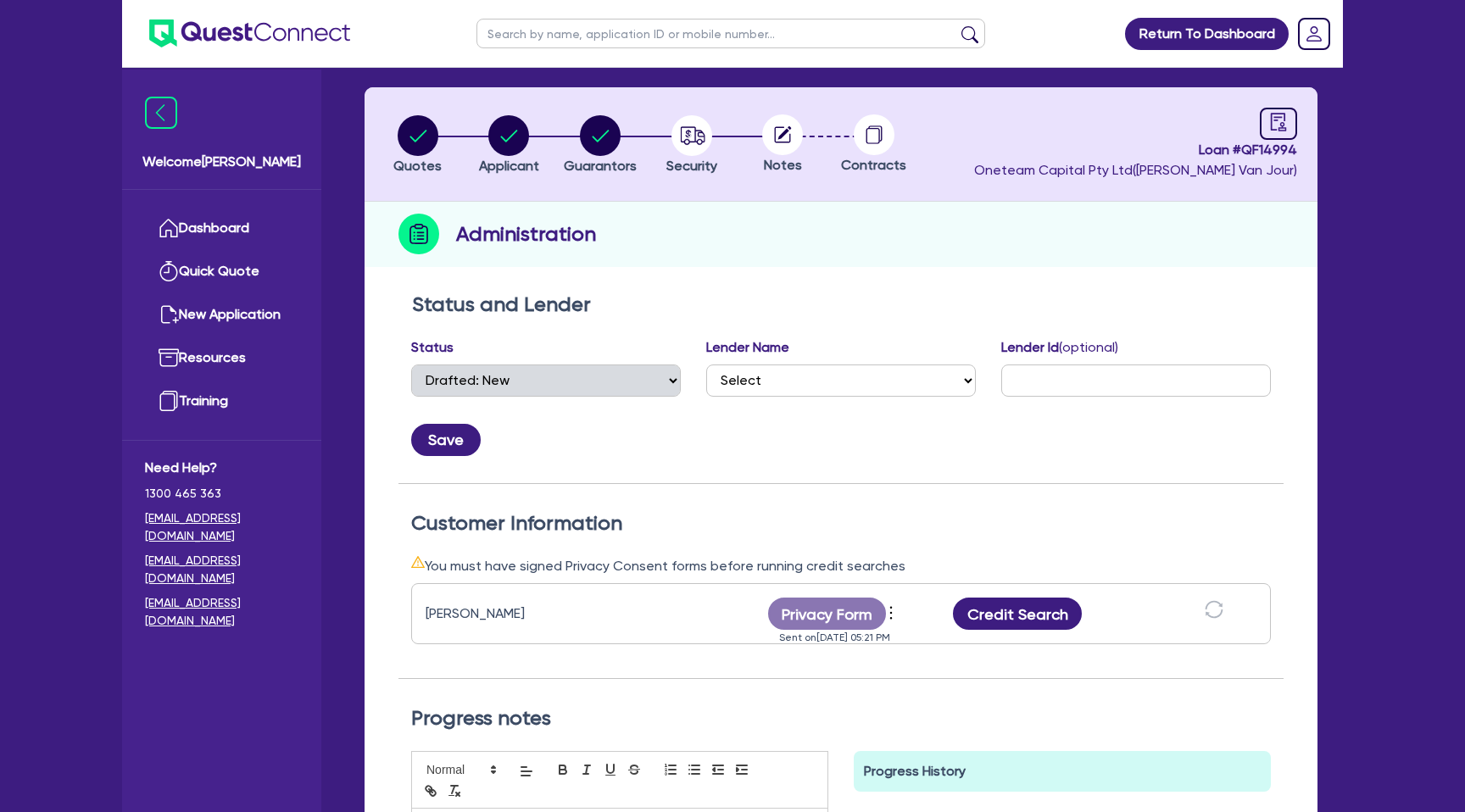
scroll to position [89, 0]
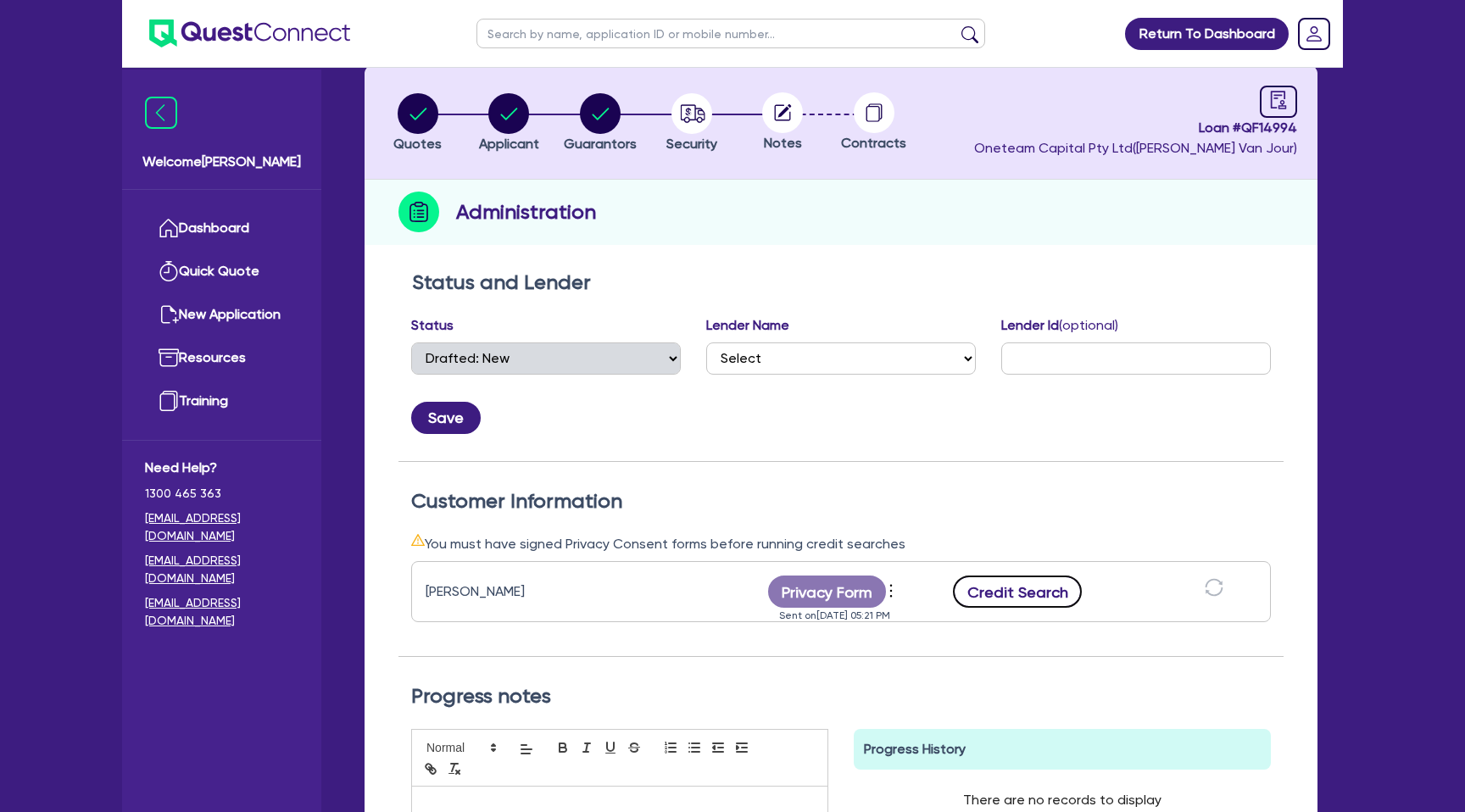
click at [1047, 584] on button "Credit Search" at bounding box center [1017, 592] width 129 height 32
click at [990, 216] on div "Administration" at bounding box center [841, 213] width 953 height 65
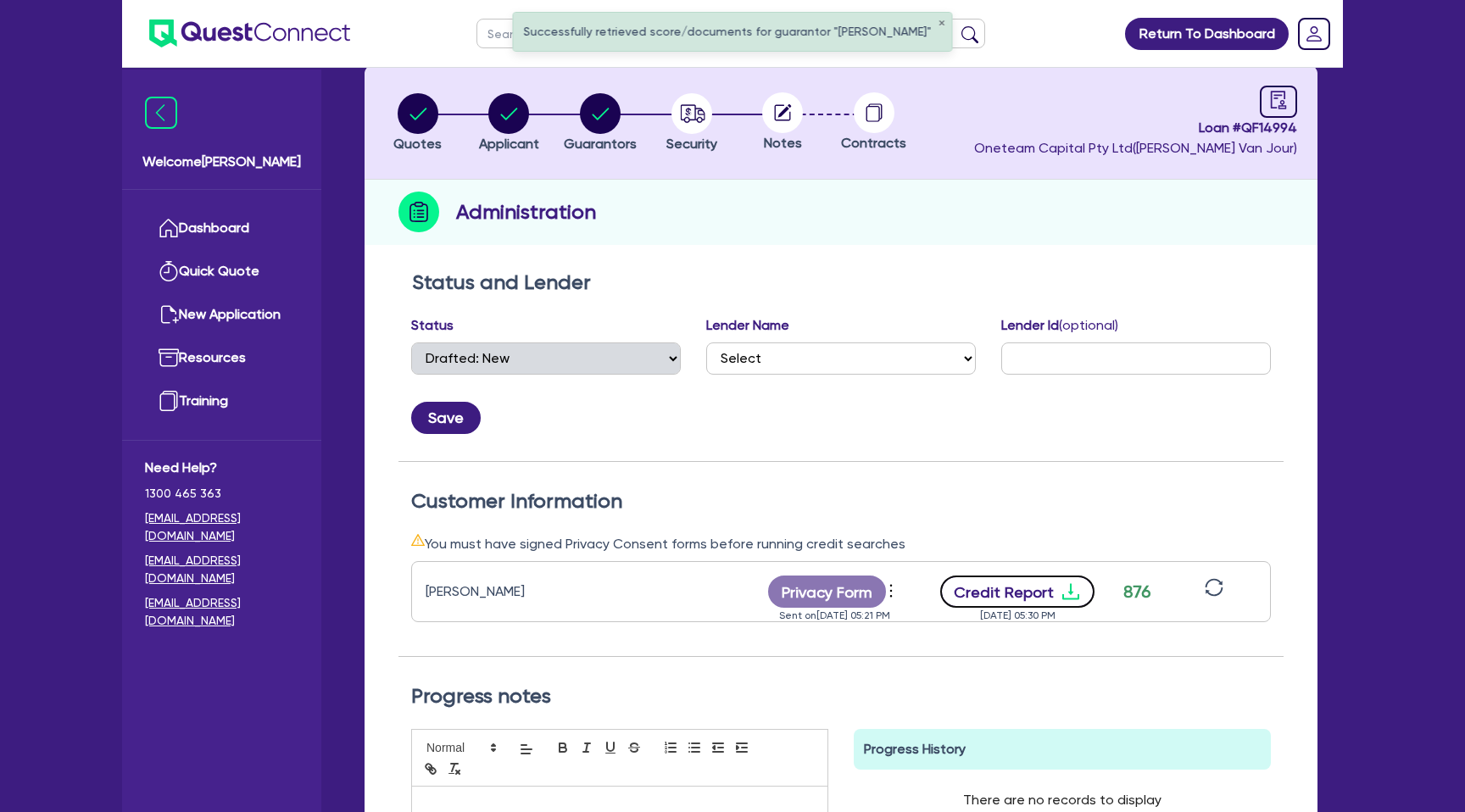
click at [1060, 582] on icon "download" at bounding box center [1070, 592] width 21 height 21
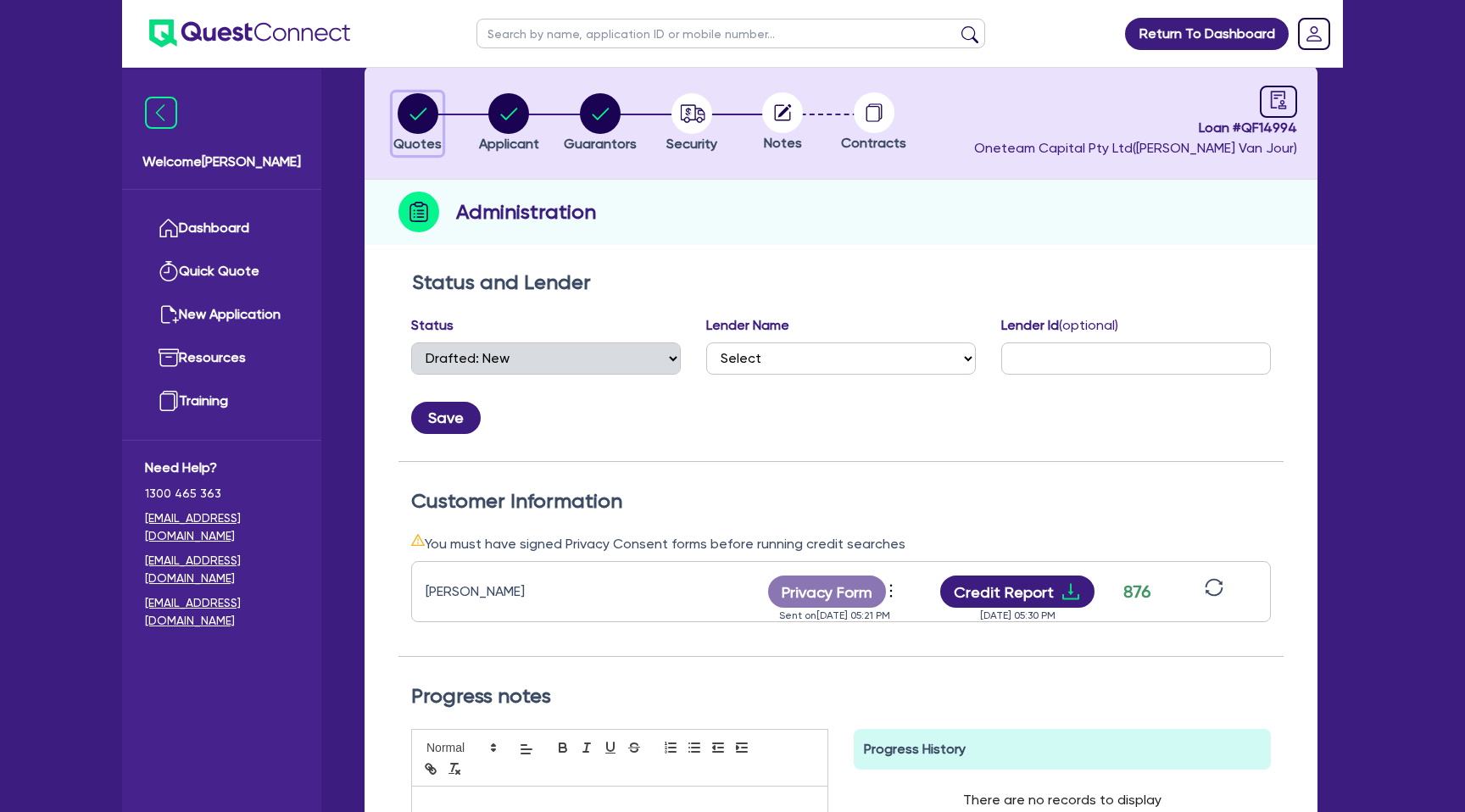
click at [416, 119] on circle "button" at bounding box center [417, 113] width 40 height 40
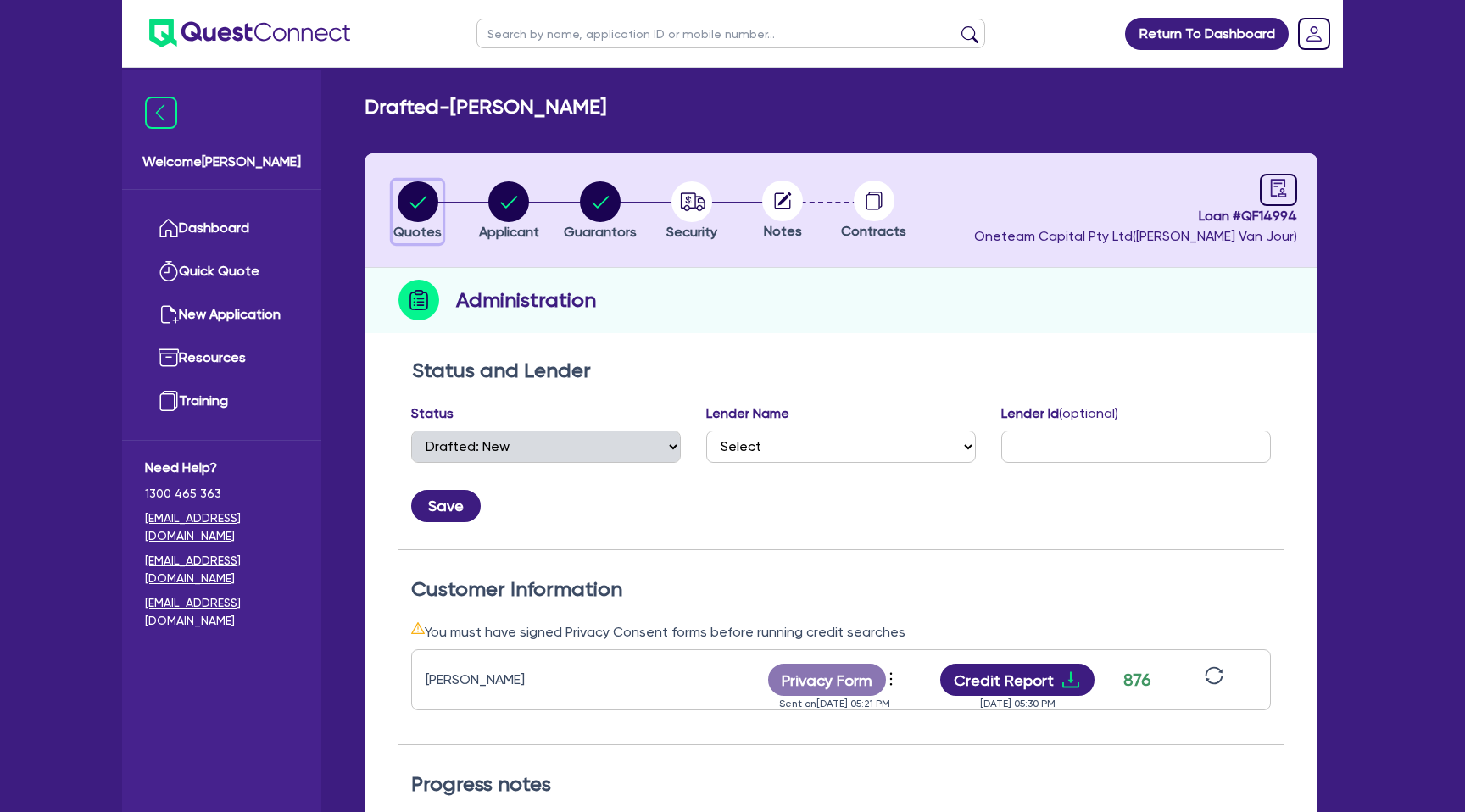
select select "CARS_AND_LIGHT_TRUCKS"
select select "PASSENGER_VEHICLES"
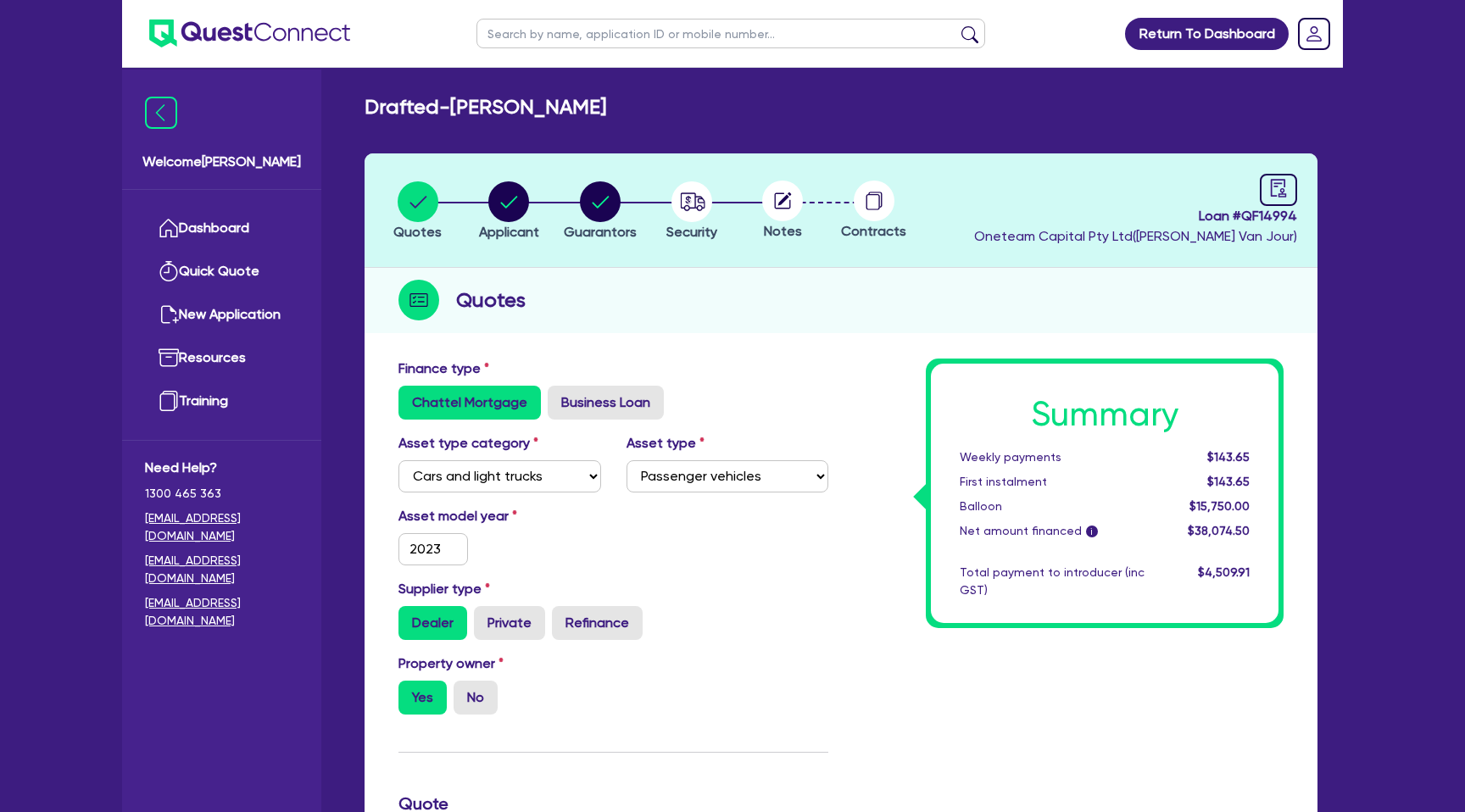
click at [614, 271] on div "Quotes" at bounding box center [841, 300] width 953 height 65
drag, startPoint x: 459, startPoint y: 110, endPoint x: 541, endPoint y: 113, distance: 82.1
click at [541, 113] on h2 "Drafted - [PERSON_NAME]" at bounding box center [484, 106] width 241 height 25
copy h2 "[PERSON_NAME]"
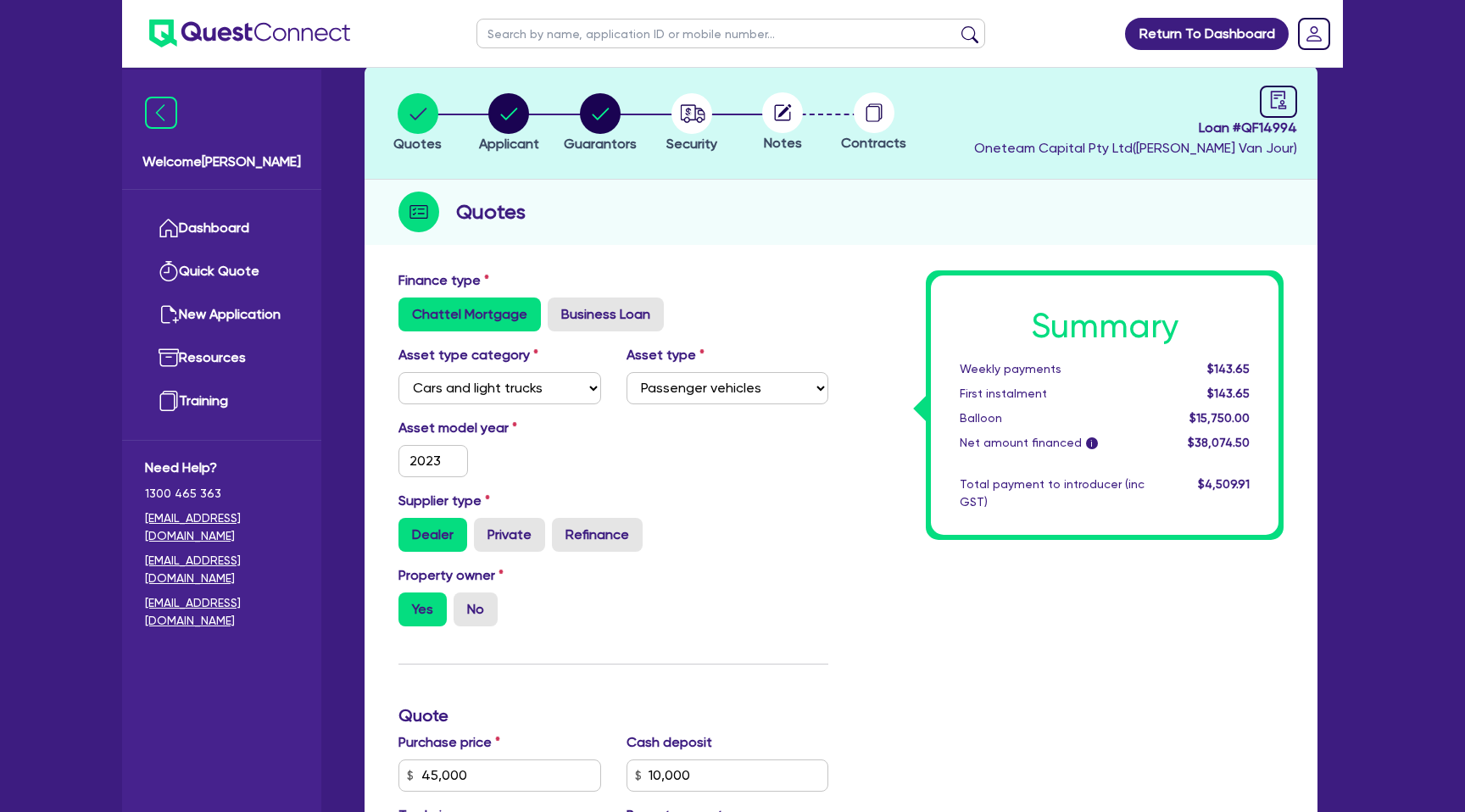
select select "DRAFTED_NEW"
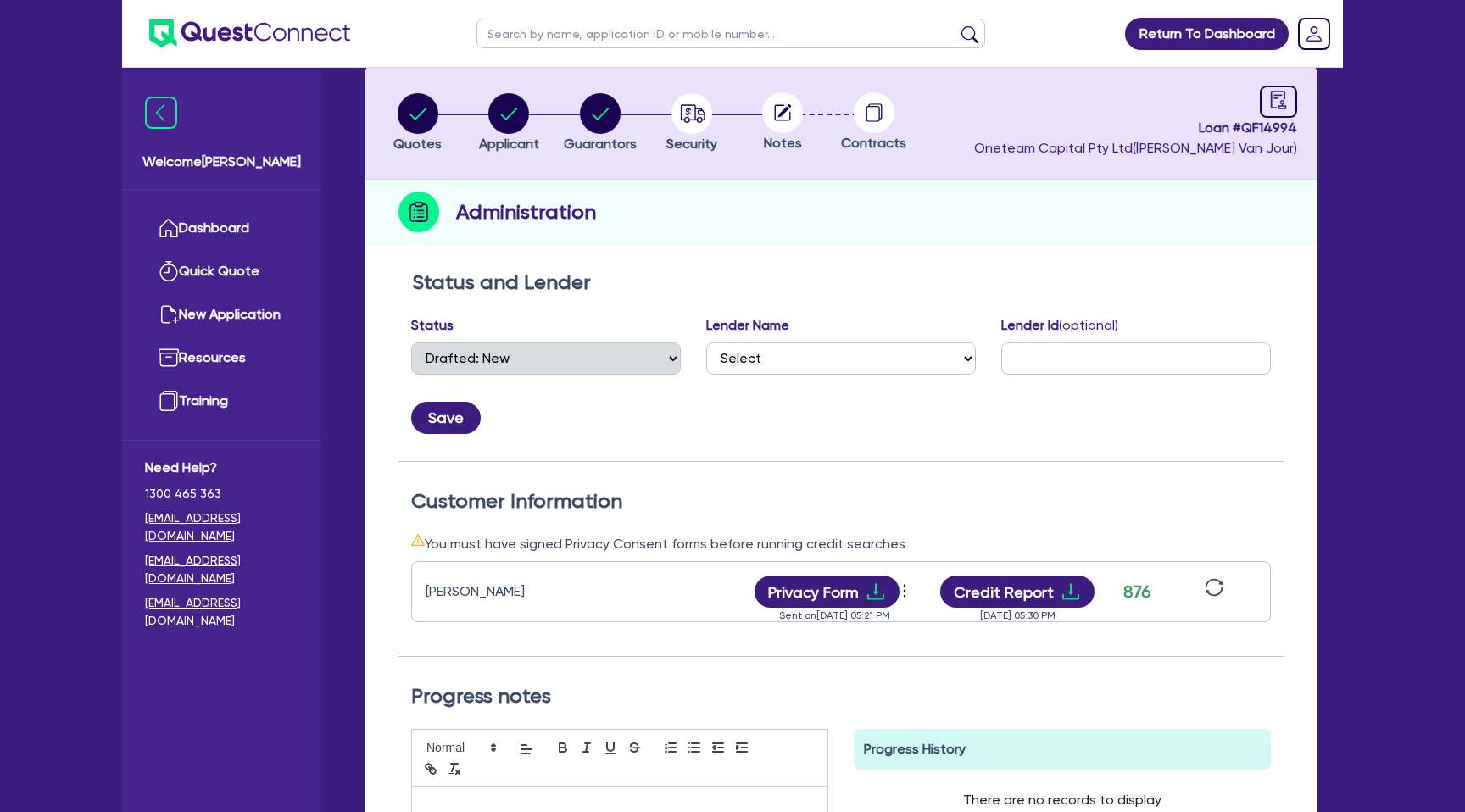
scroll to position [0, 0]
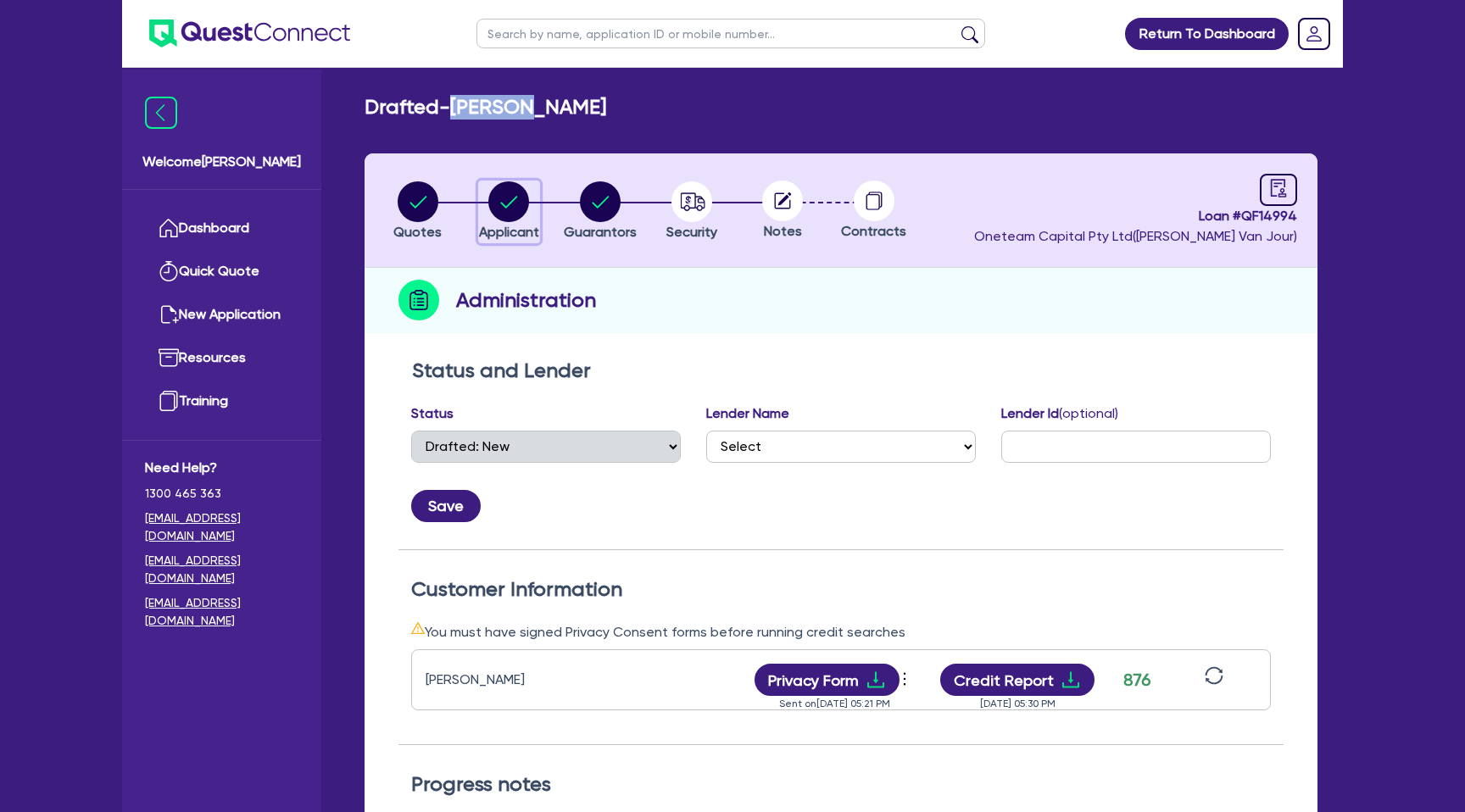
click at [523, 184] on icon "button" at bounding box center [508, 201] width 40 height 40
select select "SOLE_TRADER"
select select "RENTAL_REAL_ESTATE"
select select "PROPERTY_OPERATORS"
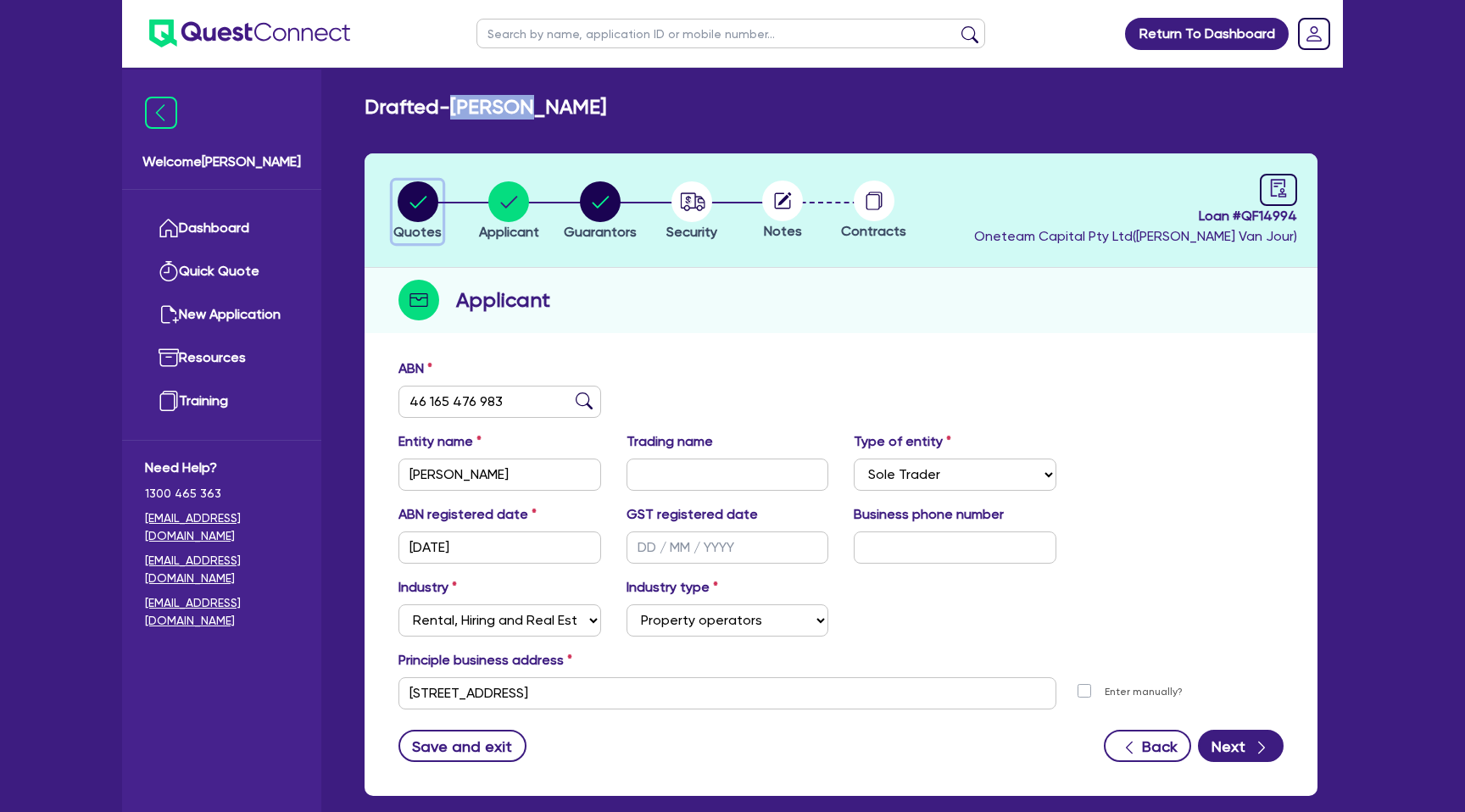
click at [437, 196] on icon "button" at bounding box center [417, 201] width 40 height 40
select select "CARS_AND_LIGHT_TRUCKS"
select select "PASSENGER_VEHICLES"
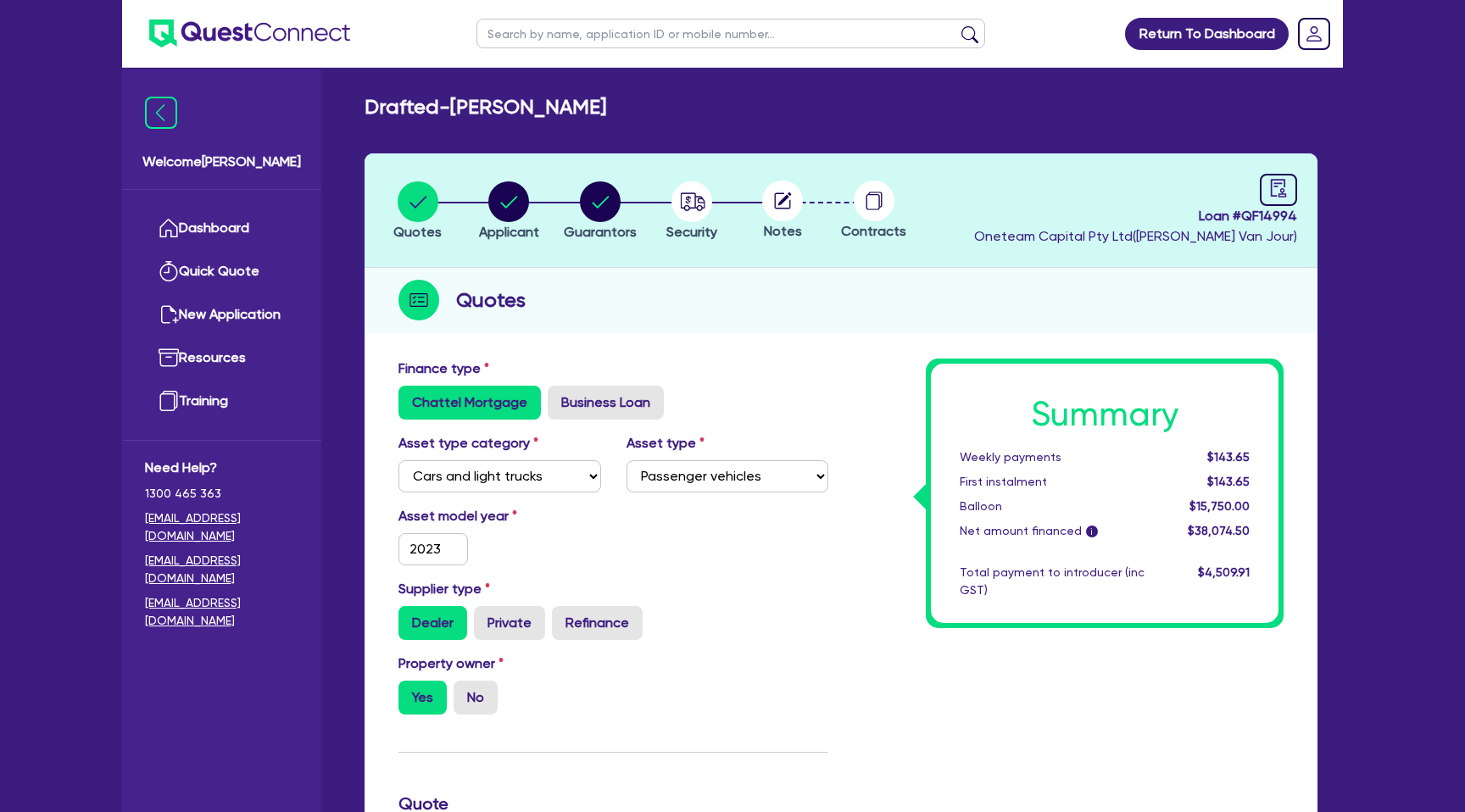
click at [678, 177] on header "Quotes Applicant [GEOGRAPHIC_DATA] Security Notes Contracts Loan # QF14994 Onet…" at bounding box center [841, 211] width 953 height 114
click at [191, 228] on link "Dashboard" at bounding box center [222, 228] width 154 height 43
